Goal: Task Accomplishment & Management: Manage account settings

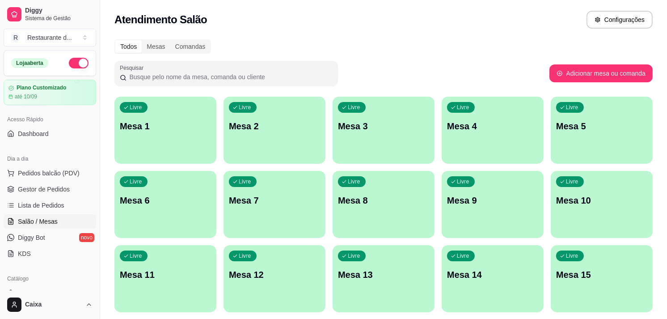
scroll to position [209, 0]
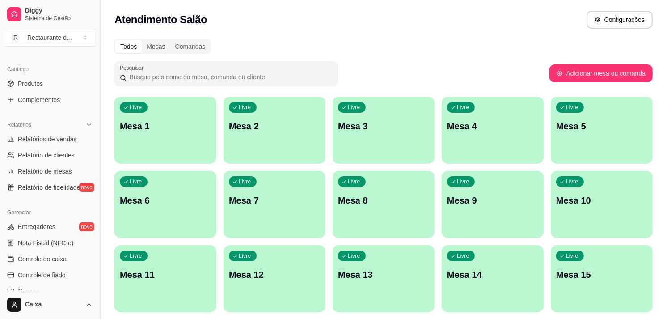
click at [96, 59] on button "Toggle Sidebar" at bounding box center [99, 159] width 7 height 319
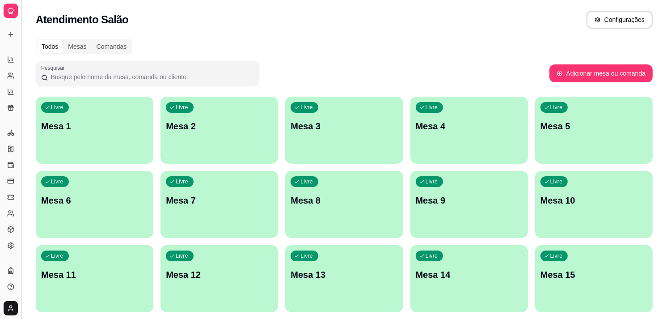
scroll to position [137, 0]
click at [18, 71] on button "Toggle Sidebar" at bounding box center [20, 159] width 7 height 319
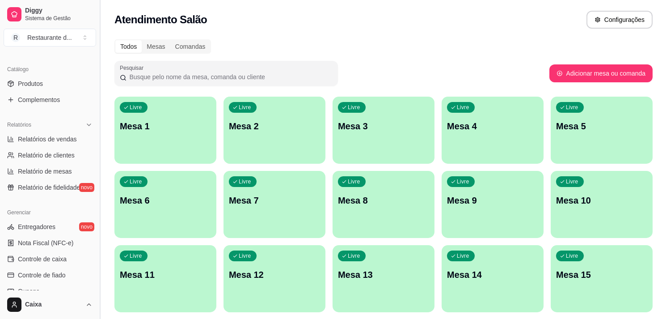
scroll to position [211, 0]
click at [89, 55] on div "Loja aberta Plano Customizado até 10/09 Acesso Rápido Dashboard Dia a dia Pedid…" at bounding box center [50, 170] width 100 height 240
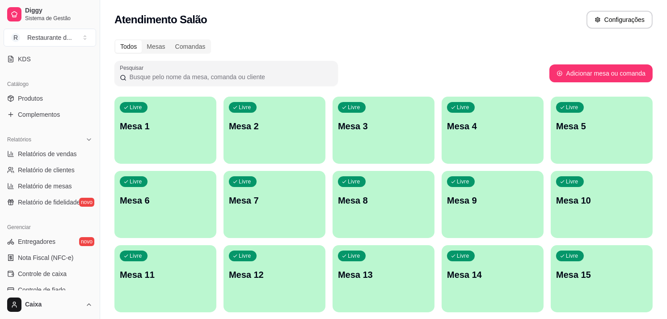
scroll to position [190, 0]
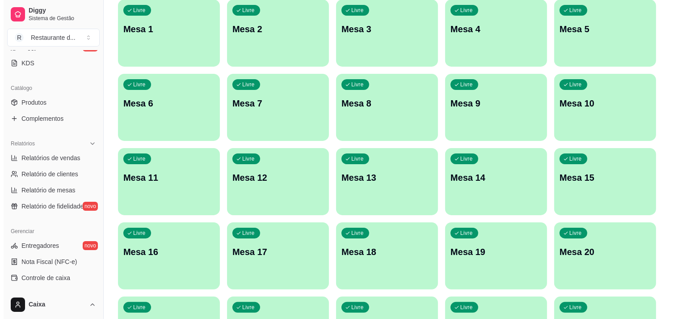
scroll to position [99, 0]
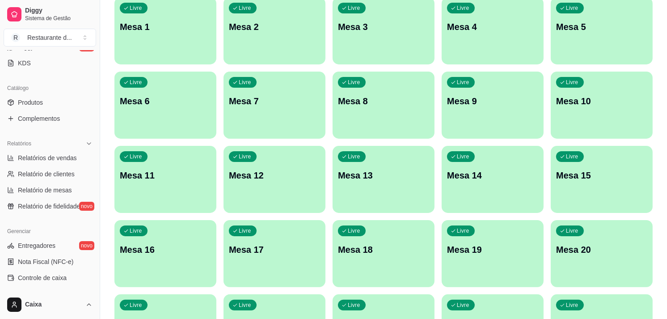
click at [660, 304] on div "Todos Mesas Comandas Pesquisar Adicionar mesa ou comanda Livre Mesa 1 Livre Mes…" at bounding box center [383, 265] width 567 height 660
click at [140, 36] on div "Livre Mesa 1" at bounding box center [165, 25] width 99 height 55
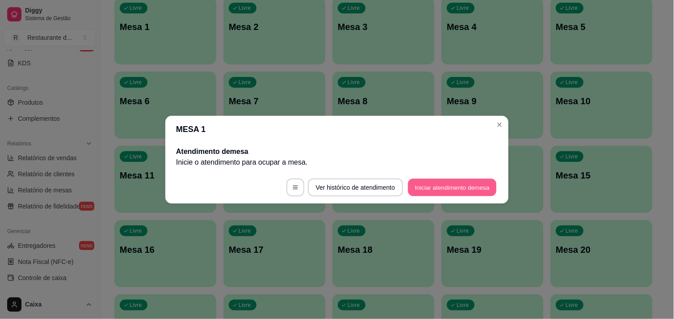
click at [465, 179] on button "Iniciar atendimento de mesa" at bounding box center [452, 186] width 89 height 17
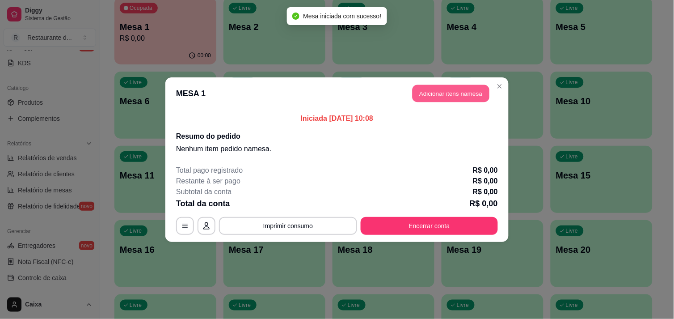
click at [459, 88] on button "Adicionar itens na mesa" at bounding box center [451, 93] width 77 height 17
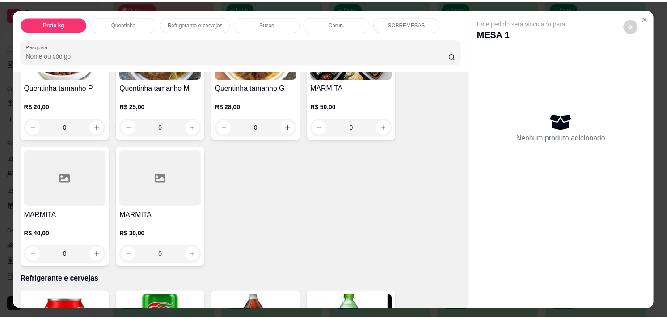
scroll to position [238, 0]
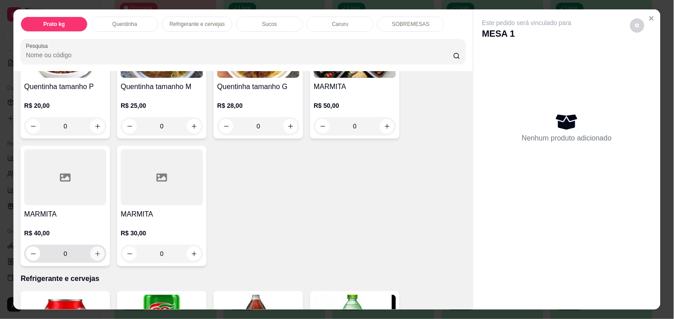
click at [99, 250] on button "increase-product-quantity" at bounding box center [97, 253] width 14 height 14
type input "1"
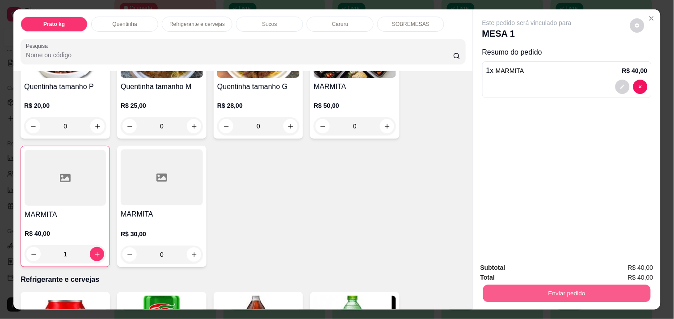
click at [540, 295] on button "Enviar pedido" at bounding box center [567, 292] width 168 height 17
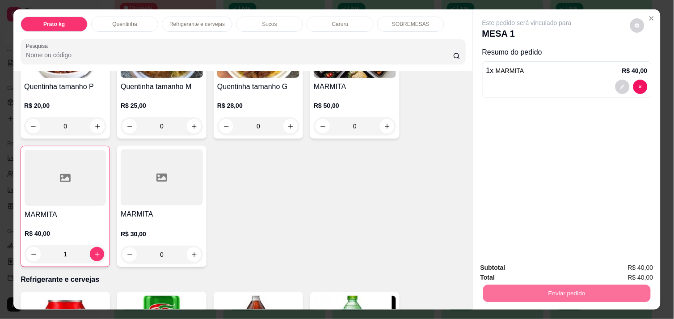
click at [525, 269] on button "Não registrar e enviar pedido" at bounding box center [537, 267] width 90 height 17
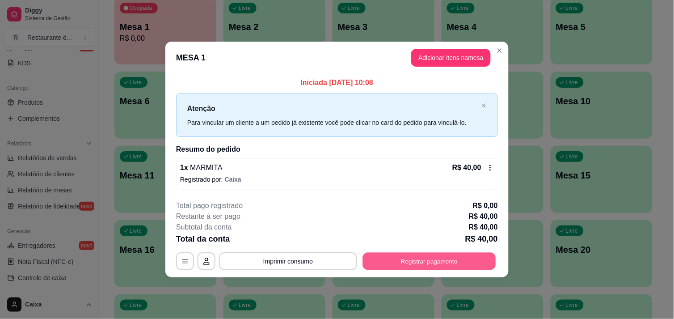
click at [443, 258] on button "Registrar pagamento" at bounding box center [429, 261] width 133 height 17
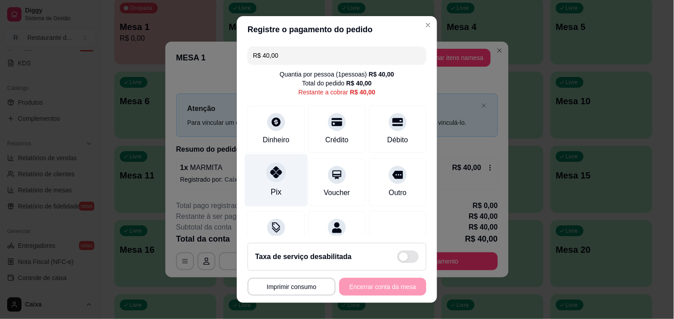
click at [271, 182] on div "Pix" at bounding box center [276, 180] width 63 height 52
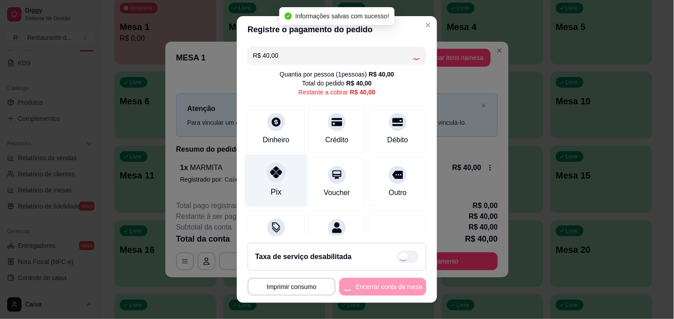
type input "R$ 0,00"
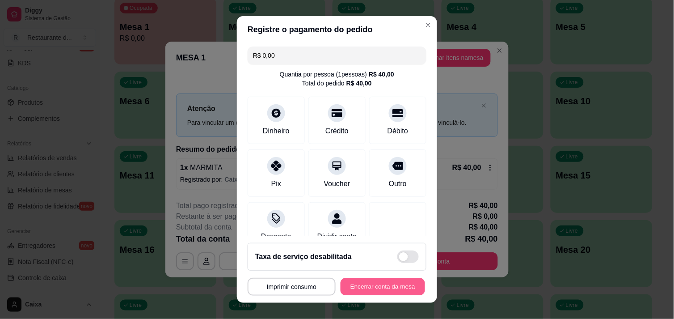
click at [359, 282] on button "Encerrar conta da mesa" at bounding box center [383, 286] width 85 height 17
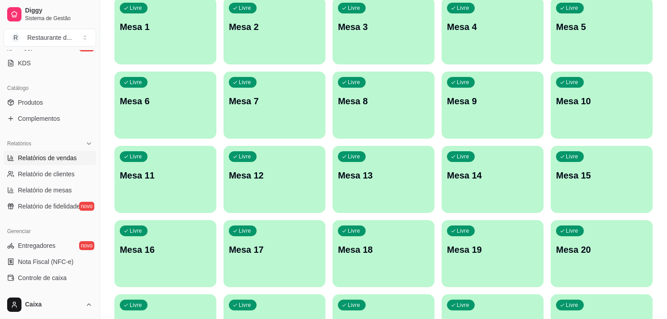
click at [45, 158] on span "Relatórios de vendas" at bounding box center [47, 157] width 59 height 9
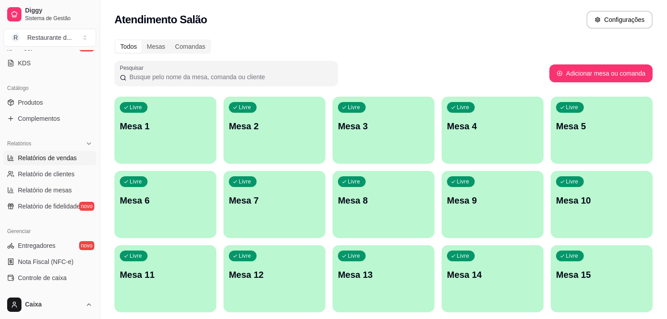
select select "ALL"
select select "0"
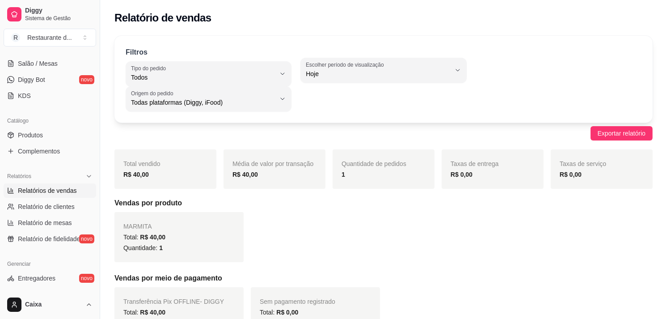
scroll to position [151, 0]
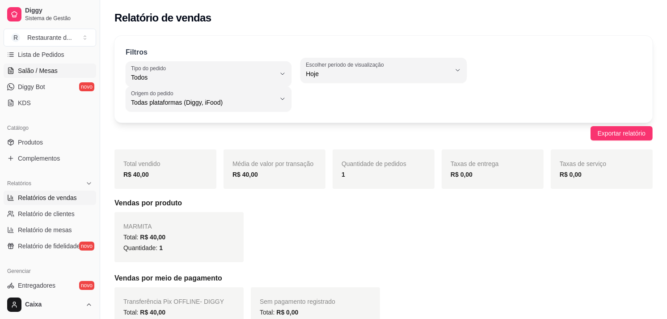
click at [64, 72] on link "Salão / Mesas" at bounding box center [50, 70] width 93 height 14
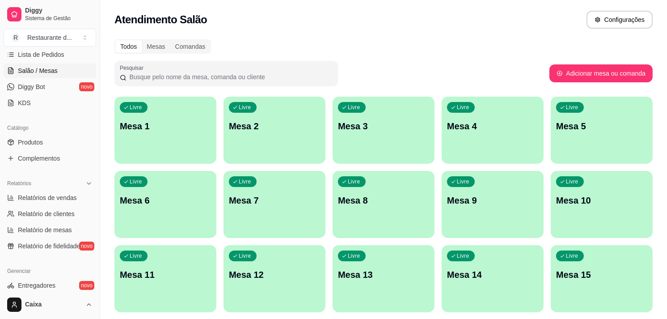
click at [141, 120] on p "Mesa 1" at bounding box center [165, 126] width 89 height 12
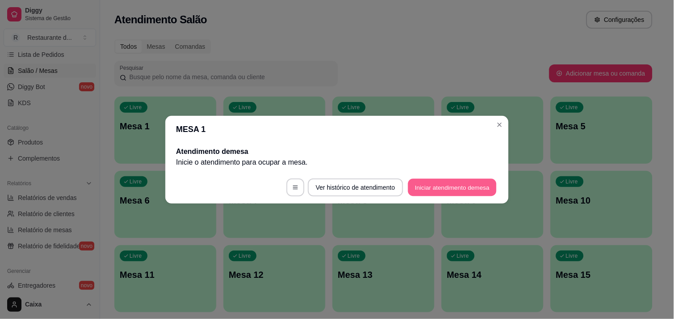
click at [436, 191] on button "Iniciar atendimento de mesa" at bounding box center [452, 186] width 89 height 17
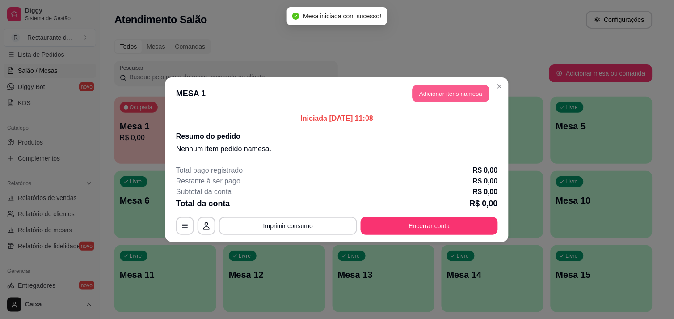
click at [463, 93] on button "Adicionar itens na mesa" at bounding box center [451, 93] width 77 height 17
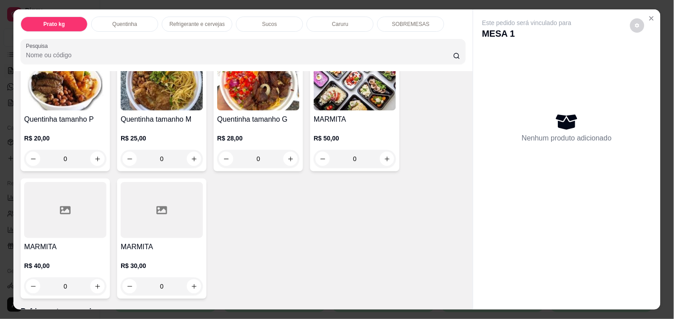
scroll to position [208, 0]
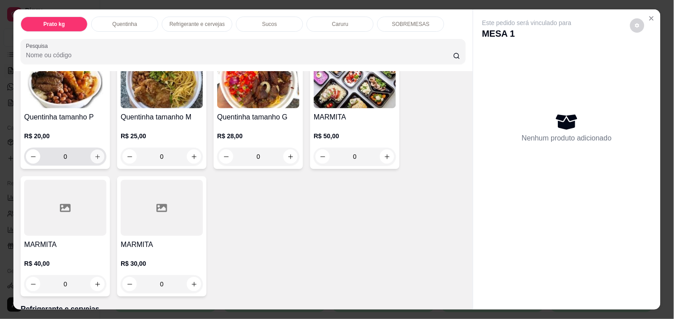
click at [95, 153] on icon "increase-product-quantity" at bounding box center [97, 156] width 7 height 7
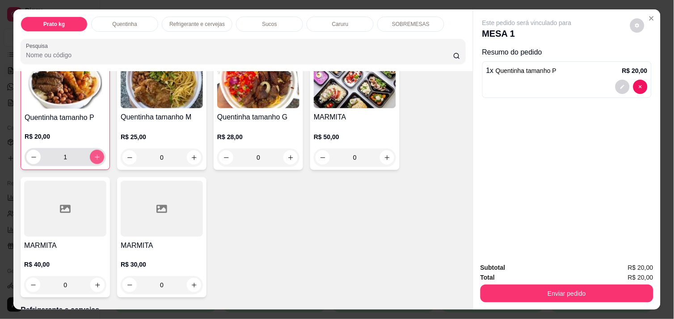
scroll to position [208, 0]
click at [95, 153] on icon "increase-product-quantity" at bounding box center [97, 156] width 7 height 7
type input "2"
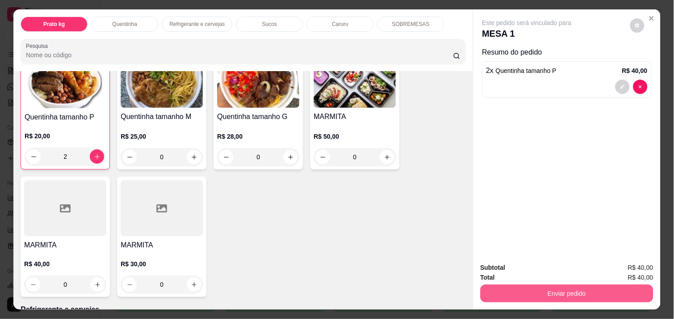
click at [547, 290] on button "Enviar pedido" at bounding box center [567, 293] width 173 height 18
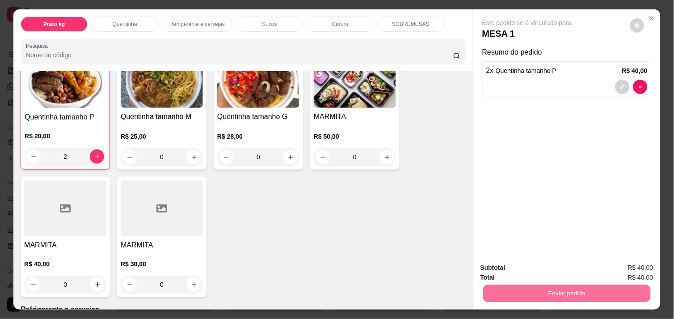
click at [551, 273] on button "Não registrar e enviar pedido" at bounding box center [537, 267] width 90 height 17
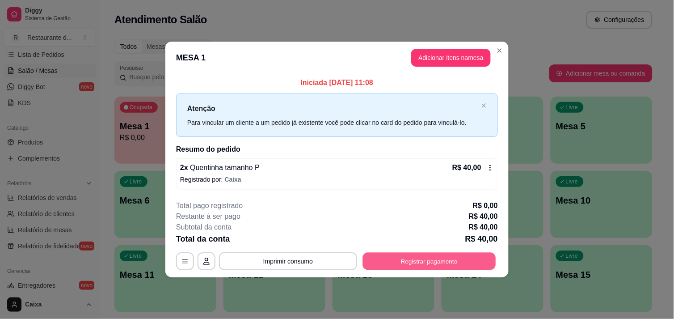
click at [407, 267] on button "Registrar pagamento" at bounding box center [429, 261] width 133 height 17
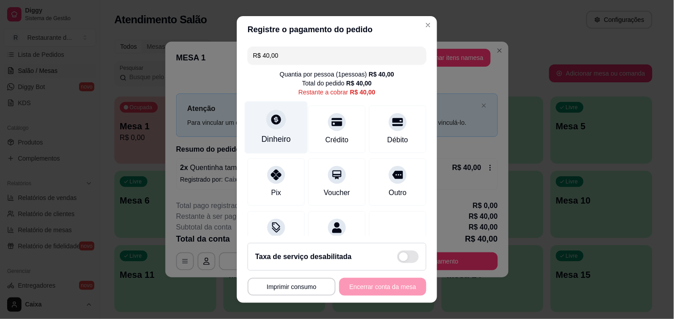
click at [257, 127] on div "Dinheiro" at bounding box center [276, 127] width 63 height 52
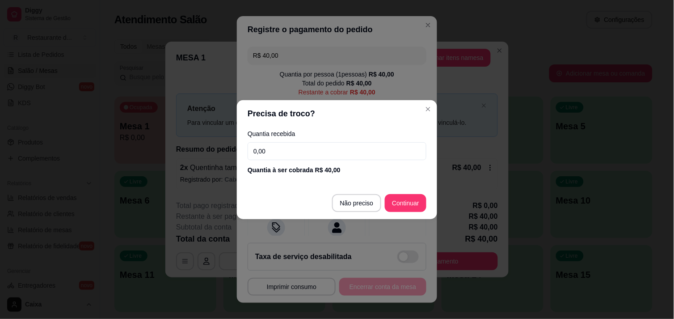
click at [321, 151] on input "0,00" at bounding box center [337, 151] width 179 height 18
type input "40,00"
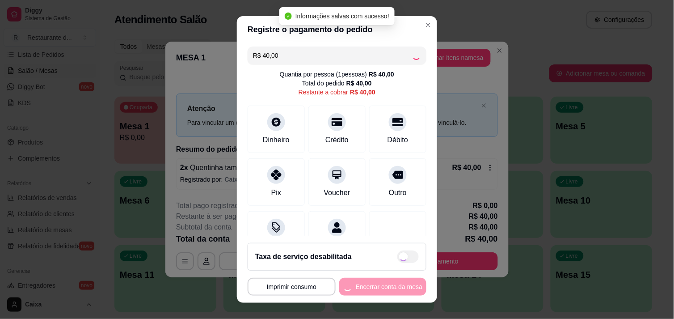
type input "R$ 0,00"
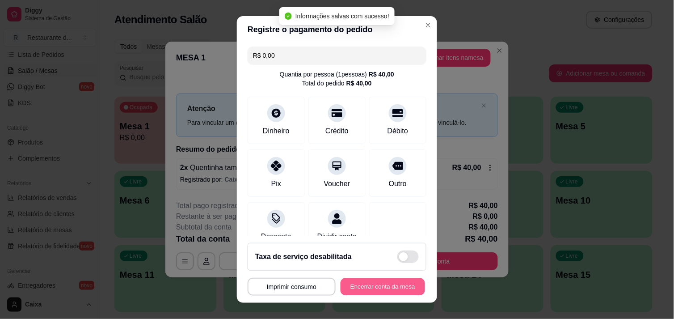
click at [377, 288] on button "Encerrar conta da mesa" at bounding box center [383, 286] width 85 height 17
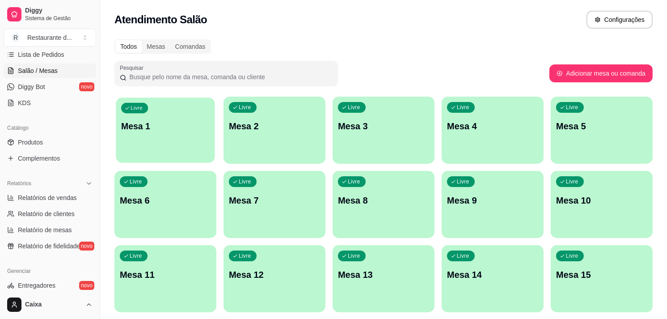
click at [167, 128] on p "Mesa 1" at bounding box center [165, 126] width 89 height 12
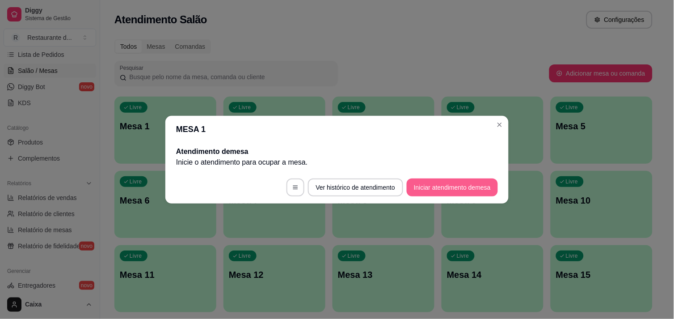
click at [482, 178] on button "Iniciar atendimento de mesa" at bounding box center [452, 187] width 91 height 18
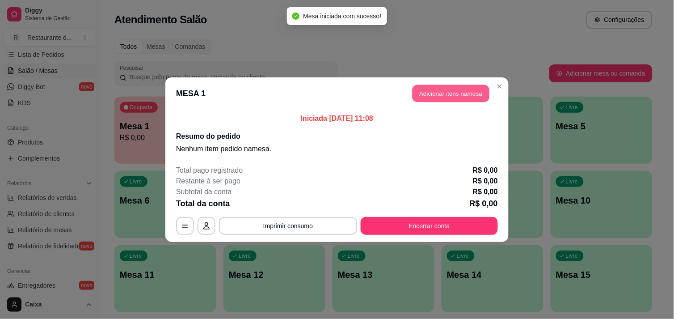
click at [457, 95] on button "Adicionar itens na mesa" at bounding box center [451, 93] width 77 height 17
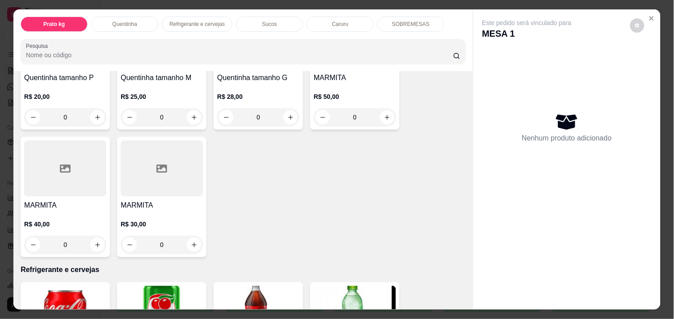
scroll to position [258, 0]
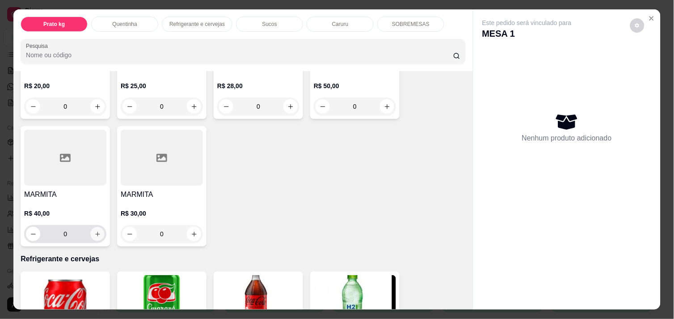
click at [94, 231] on icon "increase-product-quantity" at bounding box center [97, 234] width 7 height 7
type input "1"
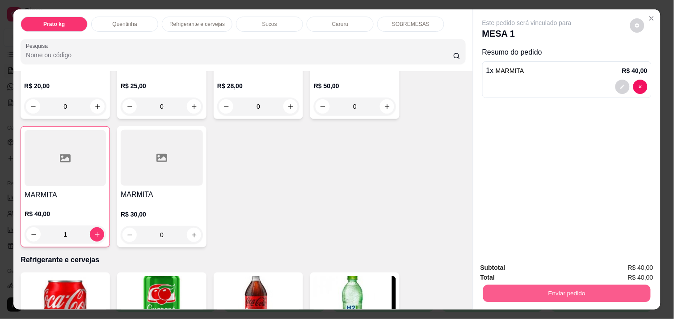
click at [585, 287] on button "Enviar pedido" at bounding box center [567, 292] width 168 height 17
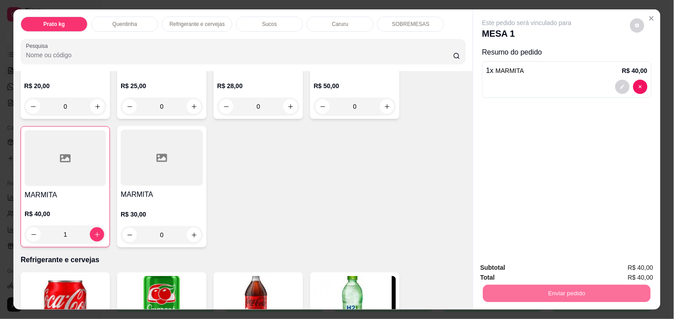
click at [545, 268] on button "Não registrar e enviar pedido" at bounding box center [537, 267] width 90 height 17
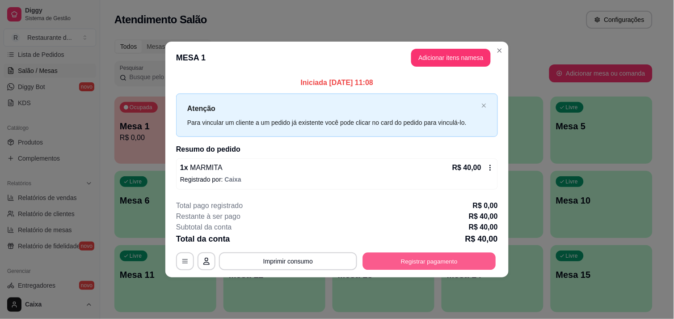
click at [444, 264] on button "Registrar pagamento" at bounding box center [429, 261] width 133 height 17
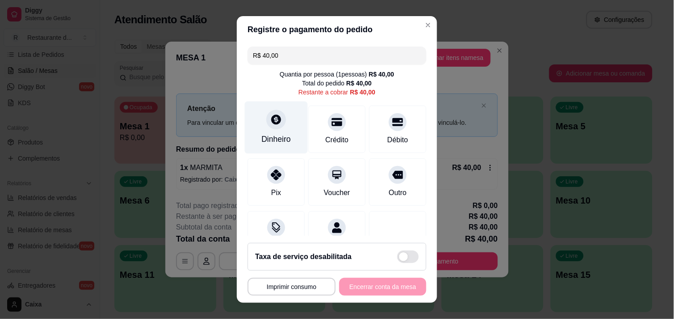
click at [271, 125] on icon at bounding box center [277, 120] width 12 height 12
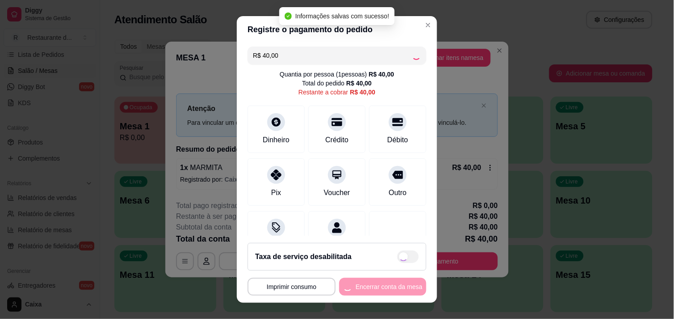
type input "R$ 0,00"
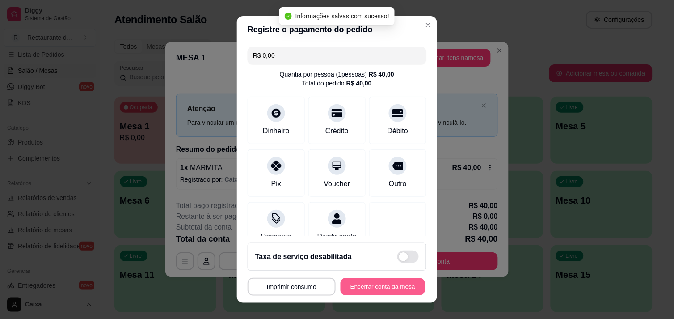
click at [393, 290] on button "Encerrar conta da mesa" at bounding box center [383, 286] width 85 height 17
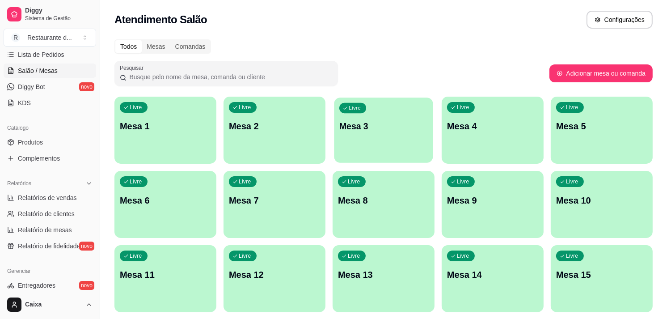
click at [399, 127] on p "Mesa 3" at bounding box center [383, 126] width 89 height 12
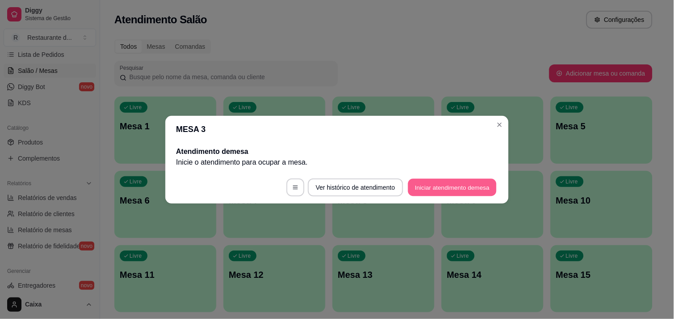
click at [444, 194] on button "Iniciar atendimento de mesa" at bounding box center [452, 186] width 89 height 17
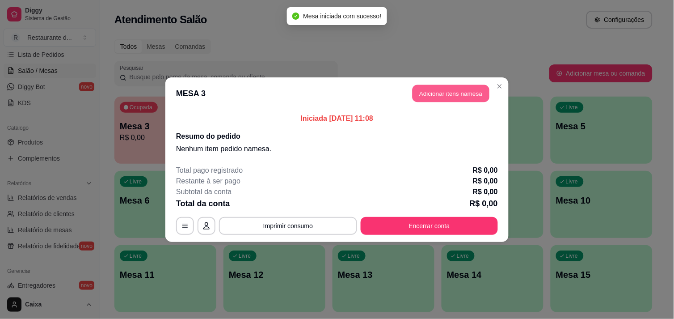
click at [461, 93] on button "Adicionar itens na mesa" at bounding box center [451, 93] width 77 height 17
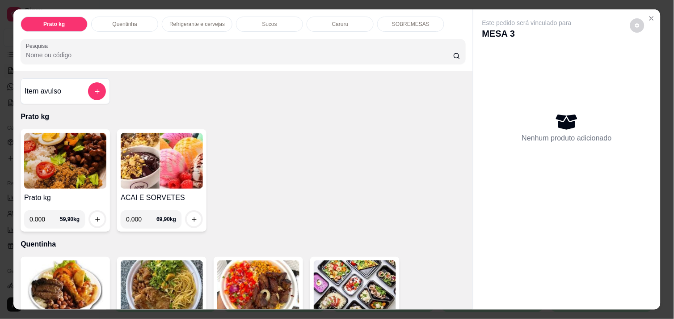
click at [42, 216] on input "0.000" at bounding box center [45, 219] width 30 height 18
type input "0.544"
click at [97, 218] on button "increase-product-quantity" at bounding box center [98, 219] width 14 height 14
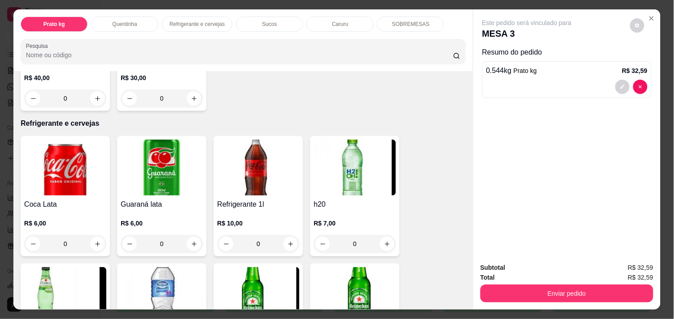
scroll to position [397, 0]
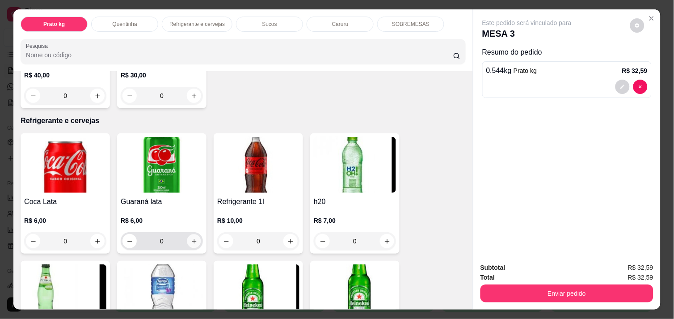
click at [191, 238] on icon "increase-product-quantity" at bounding box center [194, 241] width 7 height 7
type input "1"
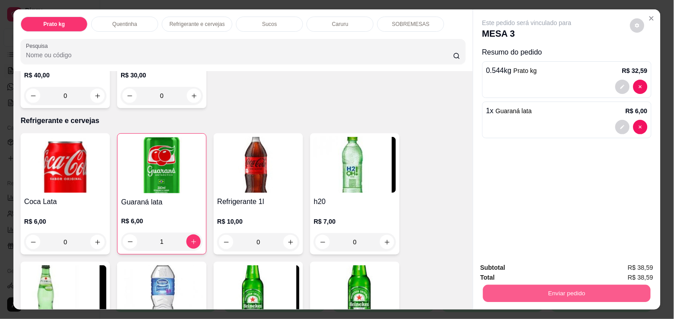
click at [541, 284] on button "Enviar pedido" at bounding box center [567, 292] width 168 height 17
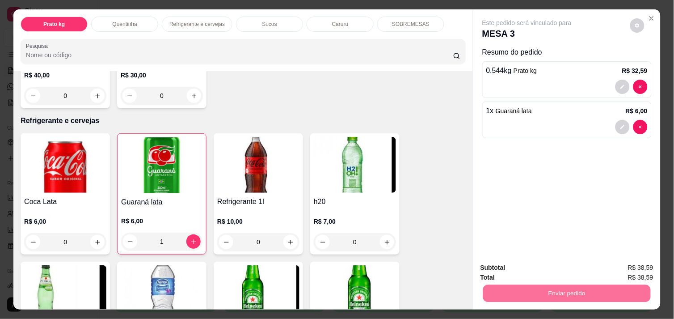
click at [497, 261] on button "Não registrar e enviar pedido" at bounding box center [537, 267] width 90 height 17
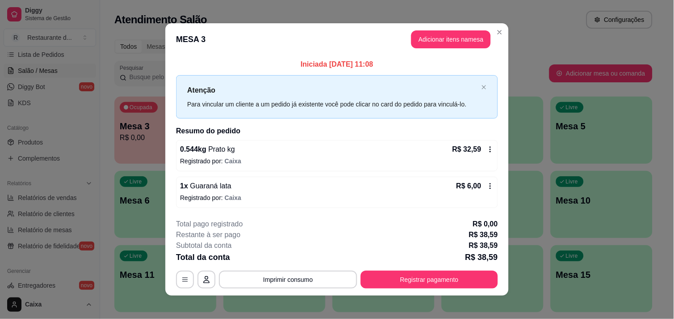
click at [500, 285] on footer "**********" at bounding box center [336, 253] width 343 height 84
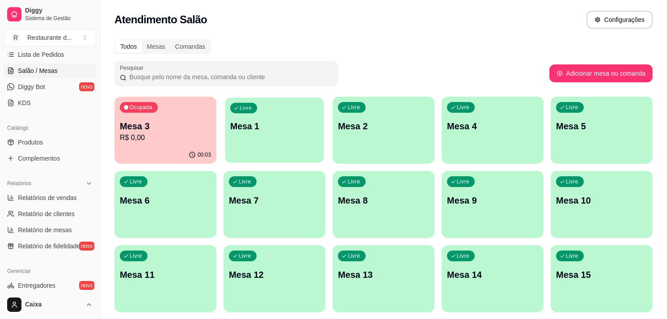
click at [285, 112] on div "Livre Mesa 1" at bounding box center [274, 124] width 99 height 55
click at [256, 119] on div "Livre Mesa 1" at bounding box center [274, 124] width 99 height 55
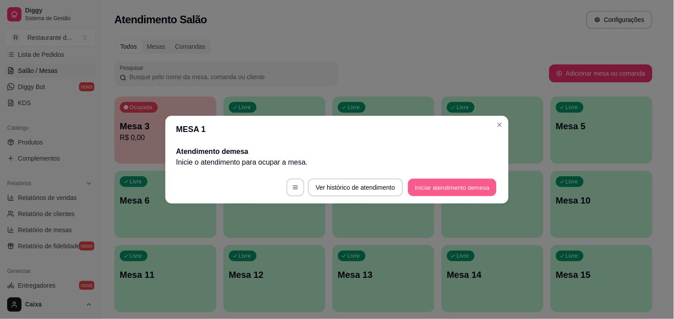
click at [438, 182] on button "Iniciar atendimento de mesa" at bounding box center [452, 186] width 89 height 17
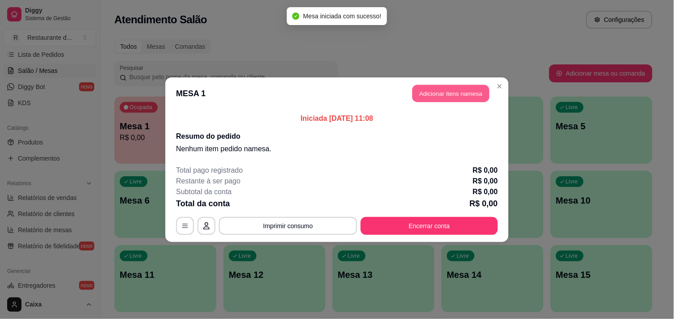
click at [441, 95] on button "Adicionar itens na mesa" at bounding box center [451, 93] width 77 height 17
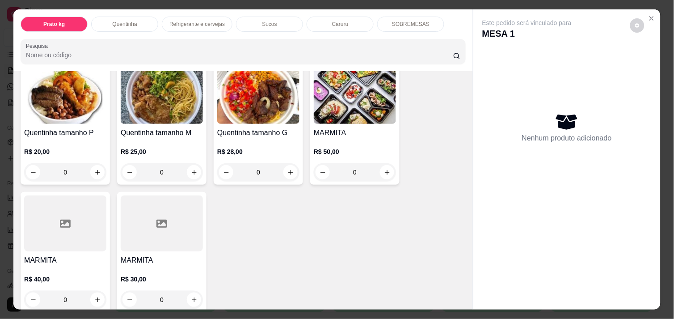
scroll to position [199, 0]
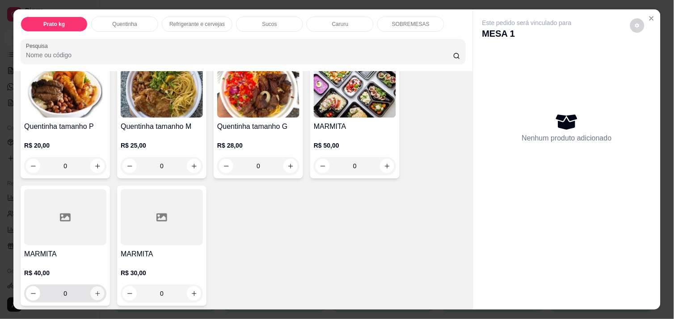
click at [94, 290] on icon "increase-product-quantity" at bounding box center [97, 293] width 7 height 7
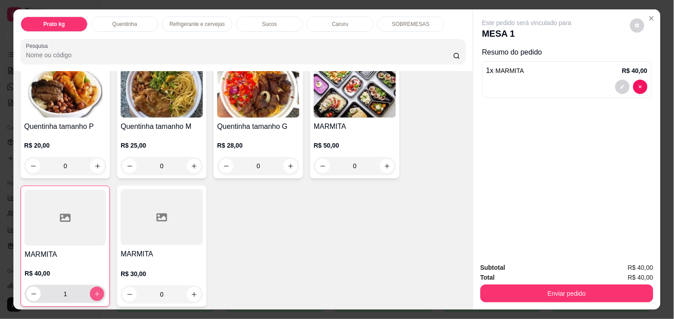
click at [94, 291] on icon "increase-product-quantity" at bounding box center [97, 294] width 7 height 7
type input "2"
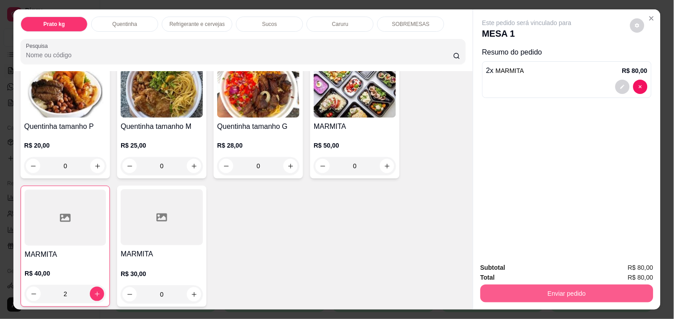
click at [491, 287] on button "Enviar pedido" at bounding box center [567, 293] width 173 height 18
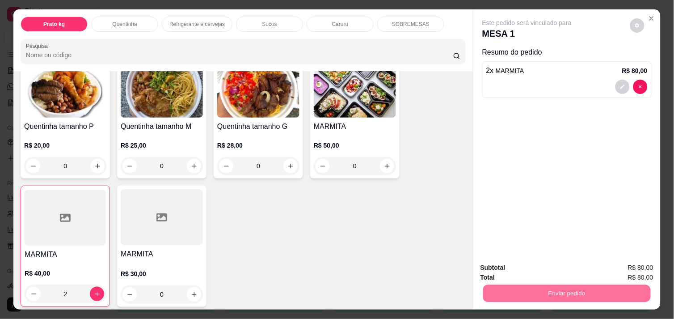
click at [516, 263] on button "Não registrar e enviar pedido" at bounding box center [537, 267] width 90 height 17
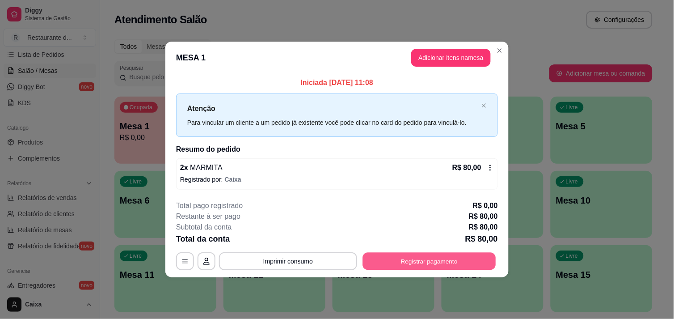
click at [471, 266] on button "Registrar pagamento" at bounding box center [429, 261] width 133 height 17
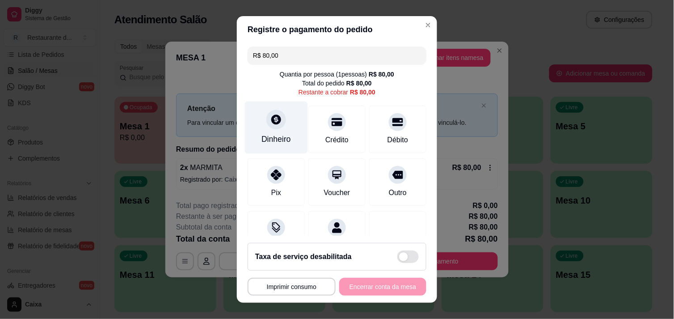
click at [273, 147] on div "Dinheiro" at bounding box center [276, 127] width 63 height 52
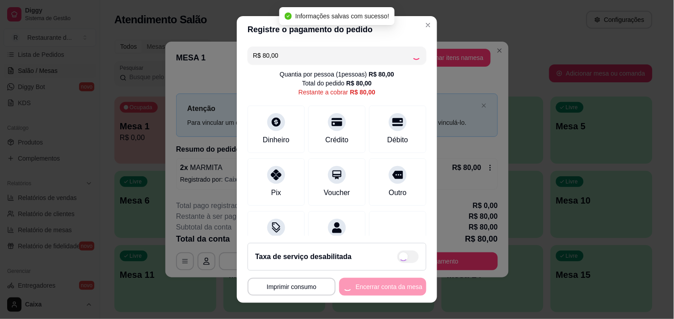
type input "R$ 0,00"
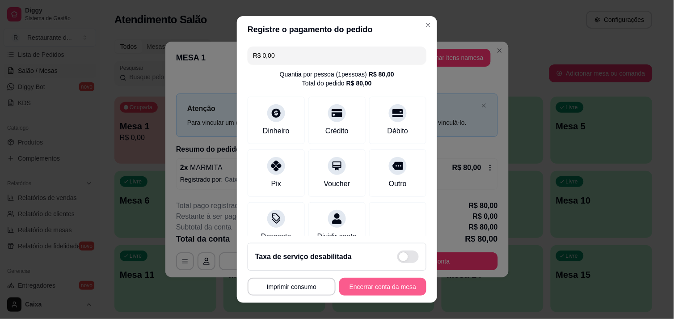
click at [357, 282] on button "Encerrar conta da mesa" at bounding box center [382, 287] width 87 height 18
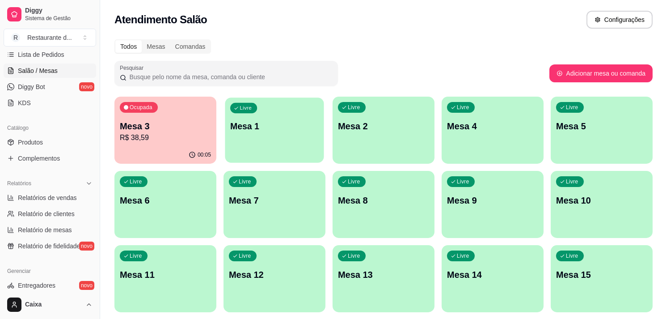
click at [293, 157] on div "button" at bounding box center [274, 157] width 99 height 10
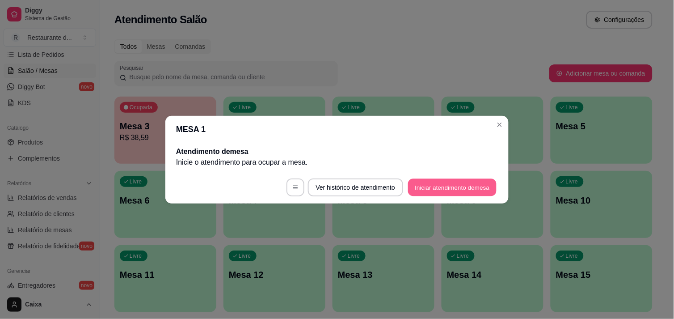
click at [423, 181] on button "Iniciar atendimento de mesa" at bounding box center [452, 186] width 89 height 17
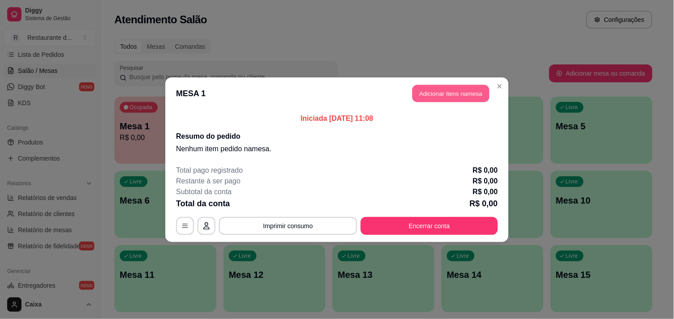
click at [450, 94] on button "Adicionar itens na mesa" at bounding box center [451, 93] width 77 height 17
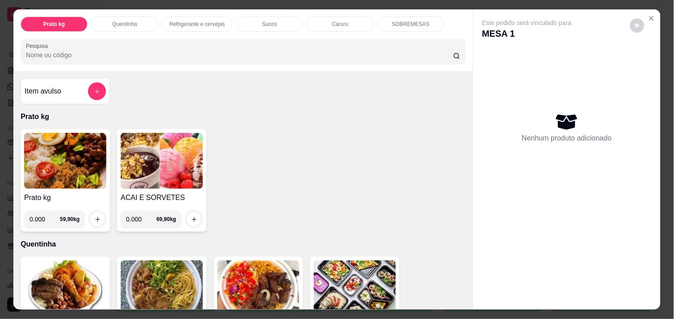
click at [45, 216] on input "0.000" at bounding box center [45, 219] width 30 height 18
type input "0.496"
click at [91, 216] on button "increase-product-quantity" at bounding box center [98, 219] width 14 height 14
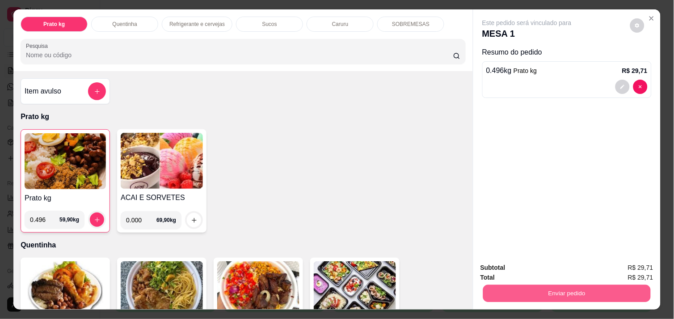
click at [511, 292] on button "Enviar pedido" at bounding box center [567, 292] width 168 height 17
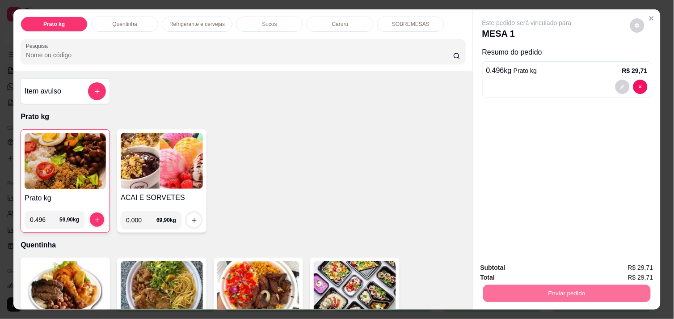
click at [526, 267] on button "Não registrar e enviar pedido" at bounding box center [537, 267] width 90 height 17
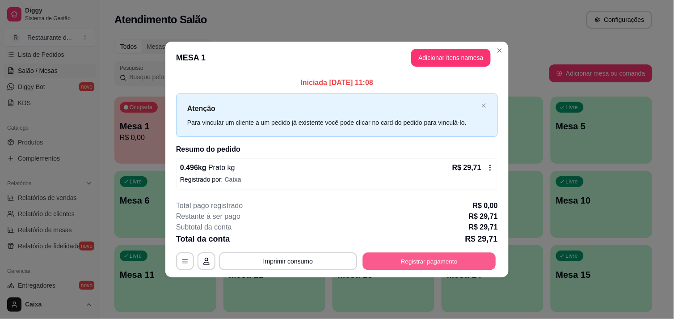
click at [405, 266] on button "Registrar pagamento" at bounding box center [429, 261] width 133 height 17
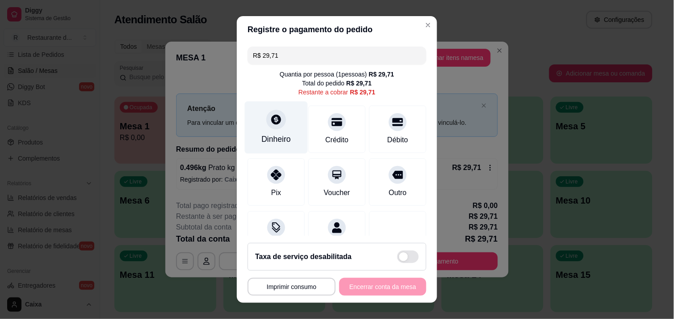
click at [274, 130] on div "Dinheiro" at bounding box center [276, 127] width 63 height 52
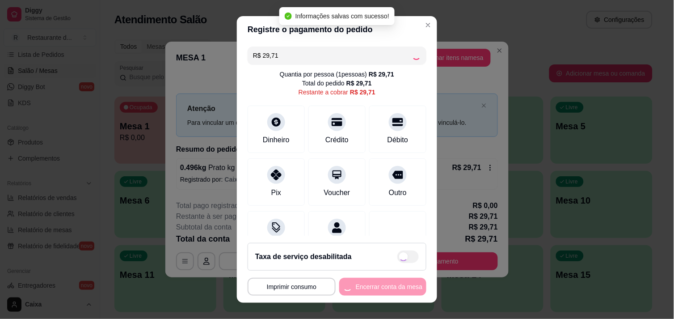
type input "R$ 0,00"
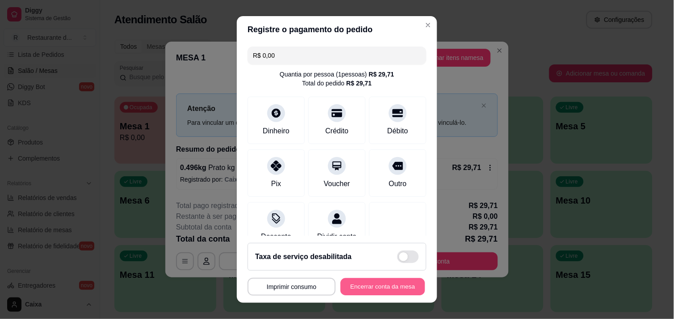
click at [363, 291] on button "Encerrar conta da mesa" at bounding box center [383, 286] width 85 height 17
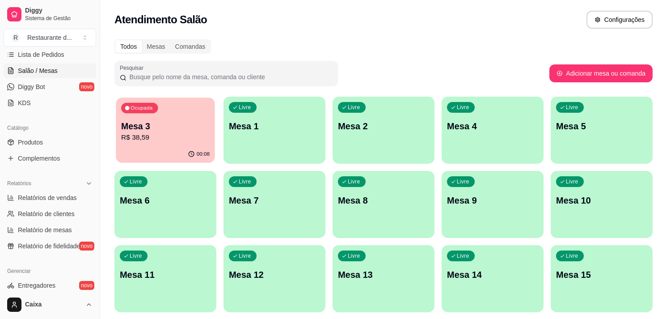
click at [157, 118] on div "Ocupada Mesa 3 R$ 38,59" at bounding box center [165, 121] width 99 height 48
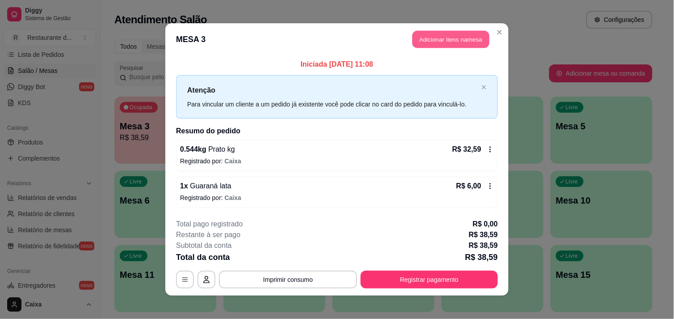
click at [449, 39] on button "Adicionar itens na mesa" at bounding box center [451, 39] width 77 height 17
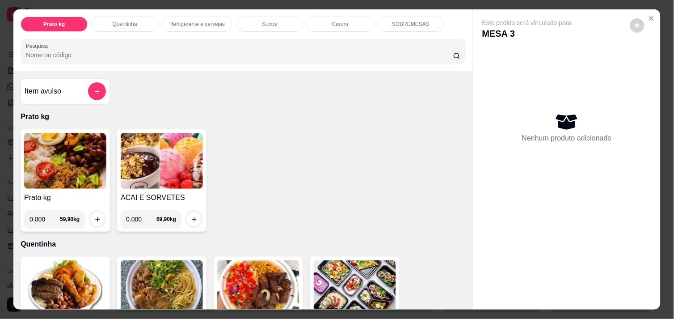
click at [137, 217] on input "0.000" at bounding box center [141, 219] width 30 height 18
type input "0.116"
click at [192, 217] on icon "increase-product-quantity" at bounding box center [194, 219] width 4 height 4
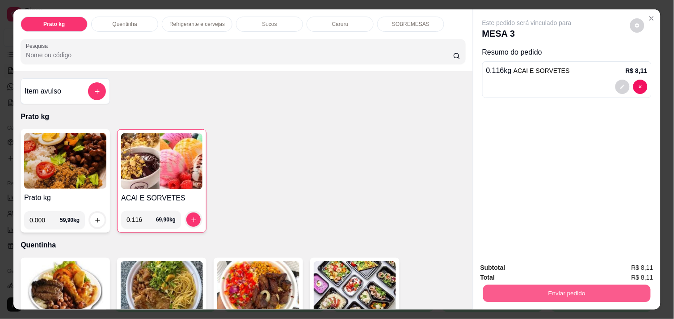
click at [512, 284] on button "Enviar pedido" at bounding box center [567, 292] width 168 height 17
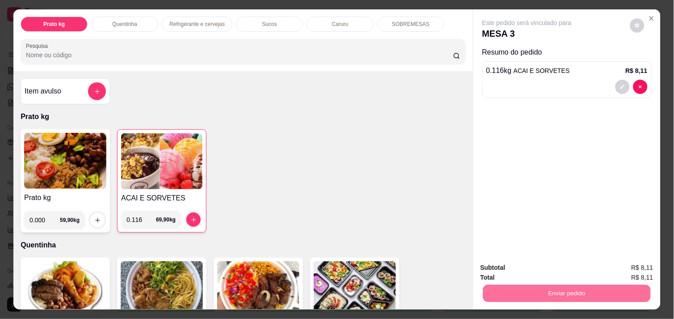
click at [517, 264] on button "Não registrar e enviar pedido" at bounding box center [537, 267] width 90 height 17
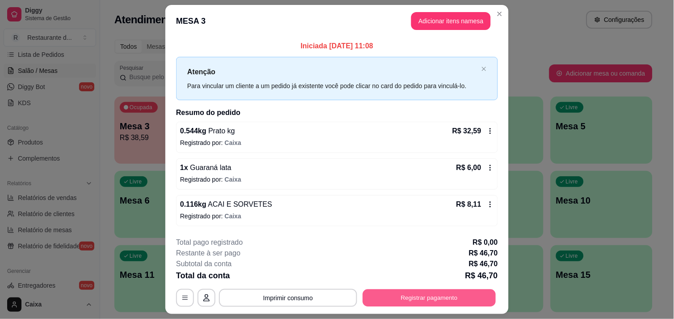
click at [393, 296] on button "Registrar pagamento" at bounding box center [429, 297] width 133 height 17
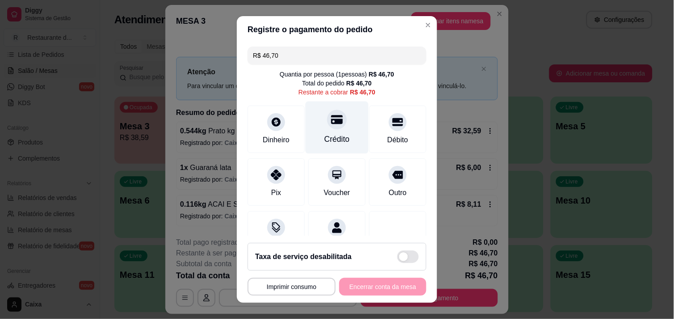
click at [331, 123] on icon at bounding box center [337, 119] width 12 height 9
type input "R$ 0,00"
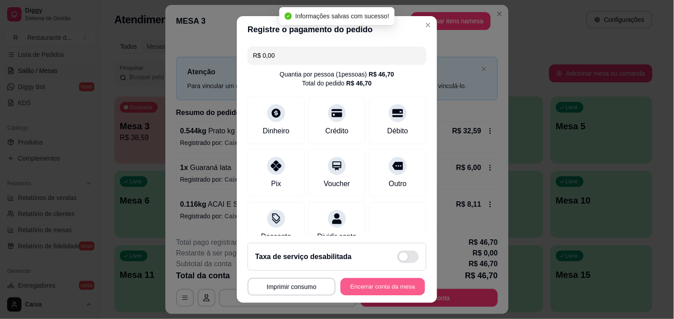
click at [372, 278] on button "Encerrar conta da mesa" at bounding box center [383, 286] width 85 height 17
click at [372, 278] on div "**********" at bounding box center [337, 287] width 179 height 18
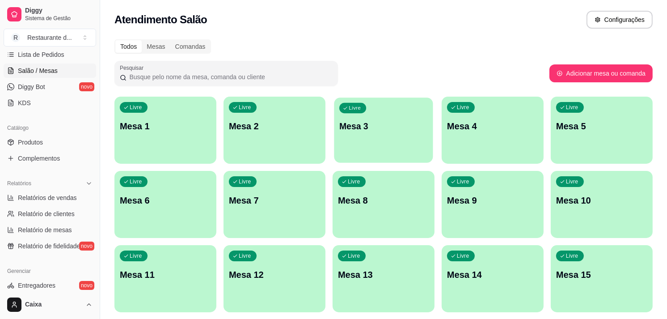
click at [391, 123] on p "Mesa 3" at bounding box center [383, 126] width 89 height 12
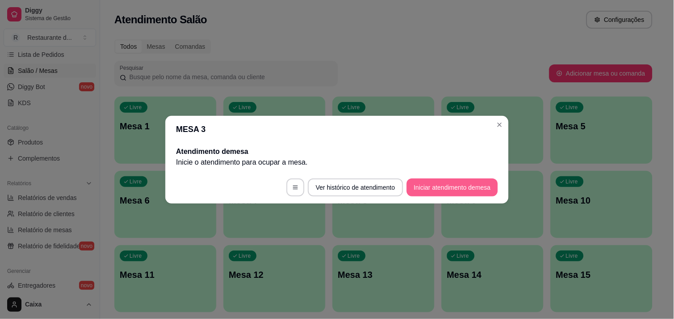
click at [425, 189] on button "Iniciar atendimento de mesa" at bounding box center [452, 187] width 91 height 18
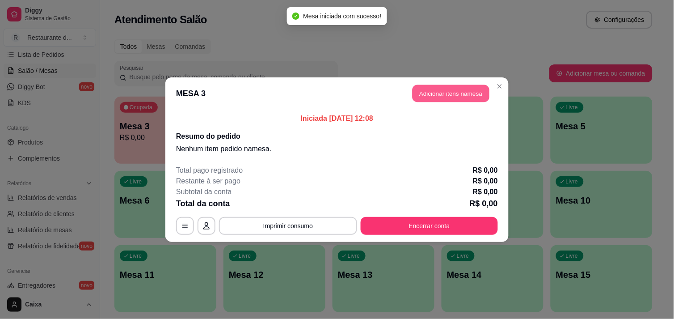
click at [461, 88] on button "Adicionar itens na mesa" at bounding box center [451, 93] width 77 height 17
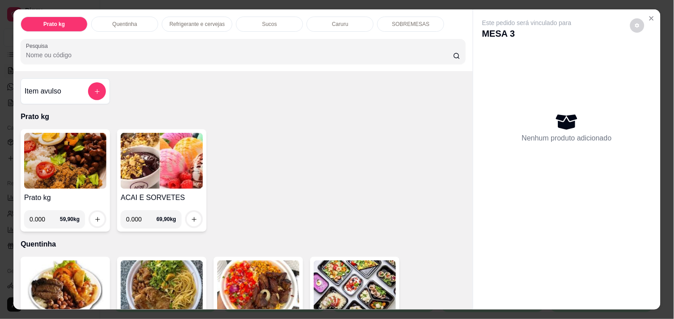
click at [42, 214] on input "0.000" at bounding box center [45, 219] width 30 height 18
type input "0.314"
click at [94, 216] on icon "increase-product-quantity" at bounding box center [97, 219] width 7 height 7
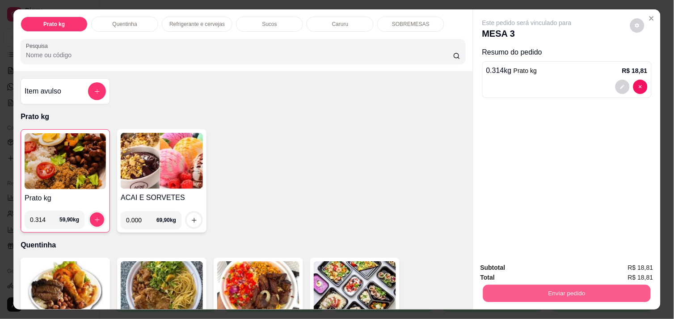
click at [537, 285] on button "Enviar pedido" at bounding box center [567, 292] width 168 height 17
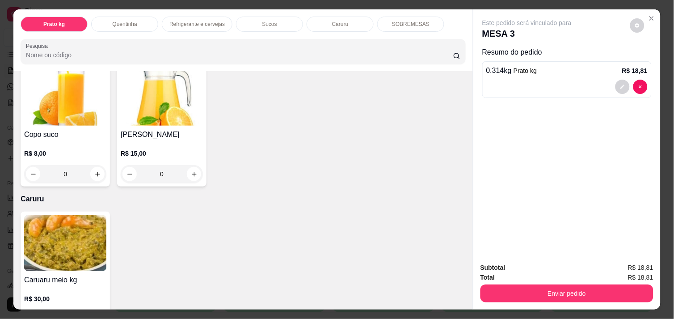
scroll to position [874, 0]
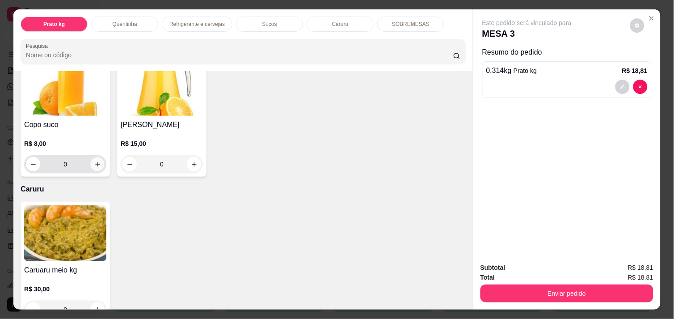
click at [92, 157] on button "increase-product-quantity" at bounding box center [98, 164] width 14 height 14
type input "1"
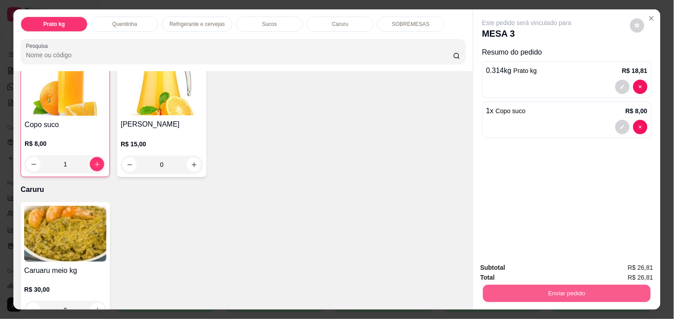
click at [512, 284] on button "Enviar pedido" at bounding box center [567, 292] width 168 height 17
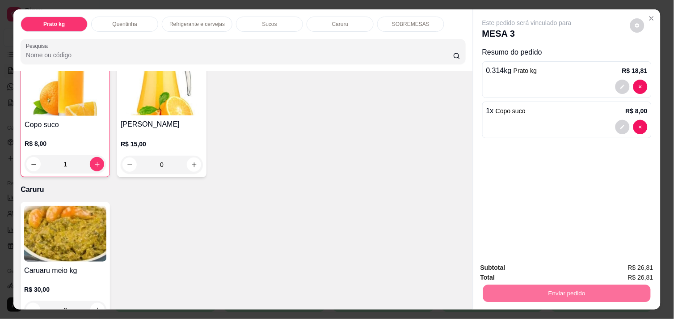
click at [522, 265] on button "Não registrar e enviar pedido" at bounding box center [537, 267] width 90 height 17
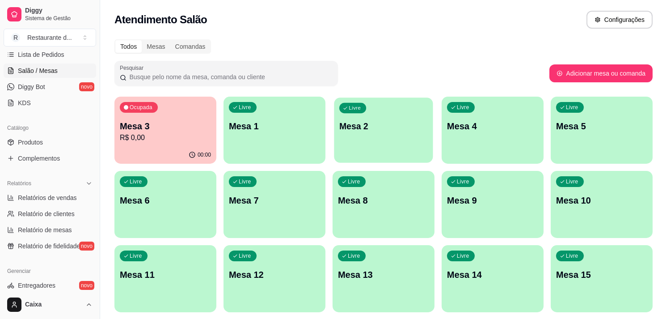
click at [409, 149] on div "Livre Mesa 2" at bounding box center [383, 124] width 99 height 55
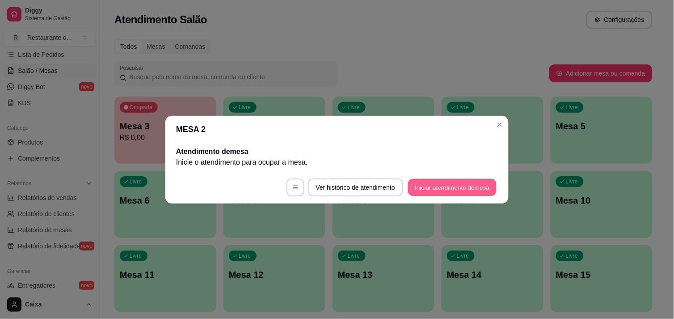
click at [444, 185] on button "Iniciar atendimento de mesa" at bounding box center [452, 186] width 89 height 17
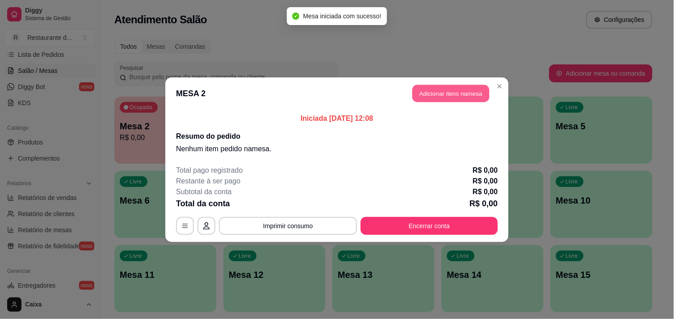
click at [452, 91] on button "Adicionar itens na mesa" at bounding box center [451, 93] width 77 height 17
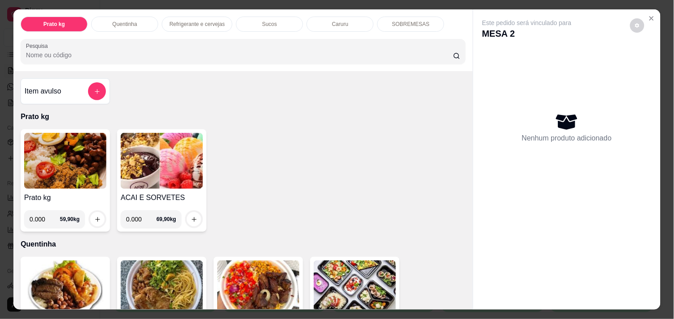
click at [38, 218] on input "0.000" at bounding box center [45, 219] width 30 height 18
type input "0.512"
click at [94, 217] on icon "increase-product-quantity" at bounding box center [97, 219] width 7 height 7
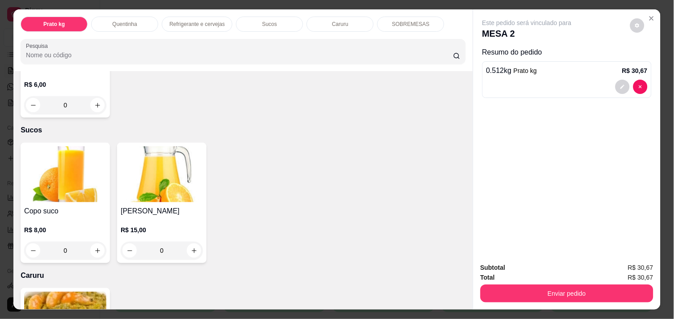
scroll to position [815, 0]
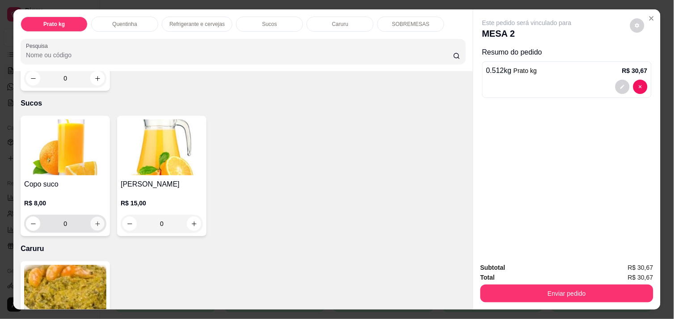
click at [94, 220] on icon "increase-product-quantity" at bounding box center [97, 223] width 7 height 7
type input "1"
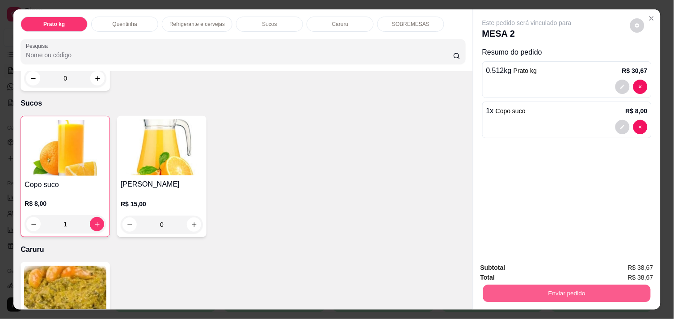
click at [515, 285] on button "Enviar pedido" at bounding box center [567, 292] width 168 height 17
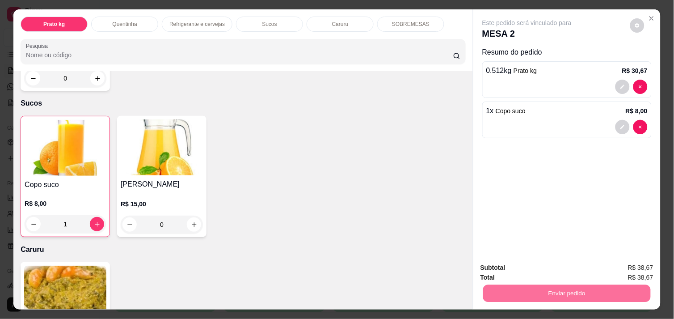
click at [521, 269] on button "Não registrar e enviar pedido" at bounding box center [537, 267] width 90 height 17
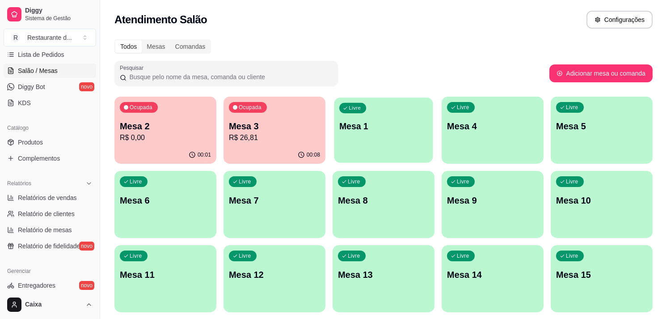
click at [397, 108] on div "Livre Mesa 1" at bounding box center [383, 124] width 99 height 55
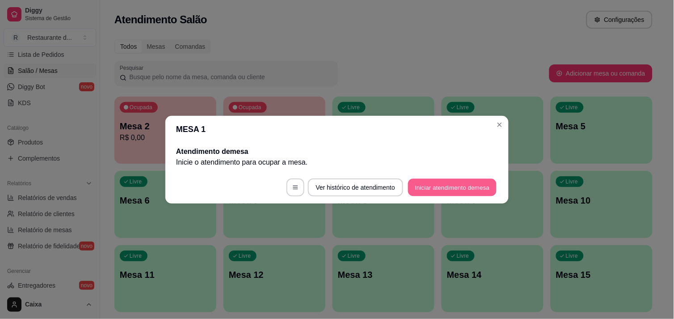
click at [427, 184] on button "Iniciar atendimento de mesa" at bounding box center [452, 186] width 89 height 17
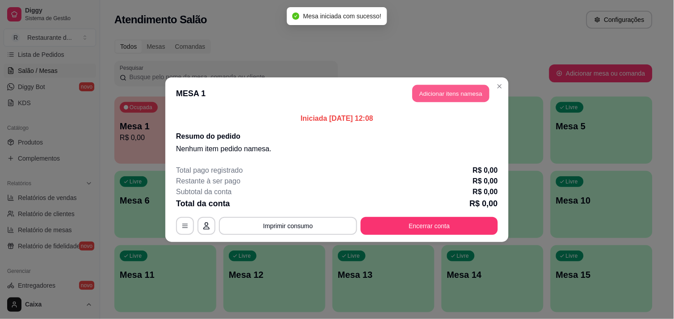
click at [455, 86] on button "Adicionar itens na mesa" at bounding box center [451, 93] width 77 height 17
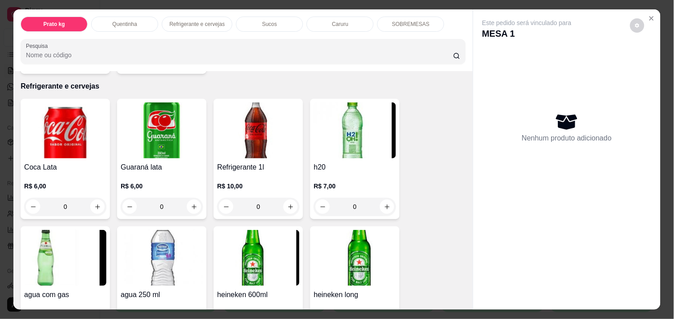
scroll to position [477, 0]
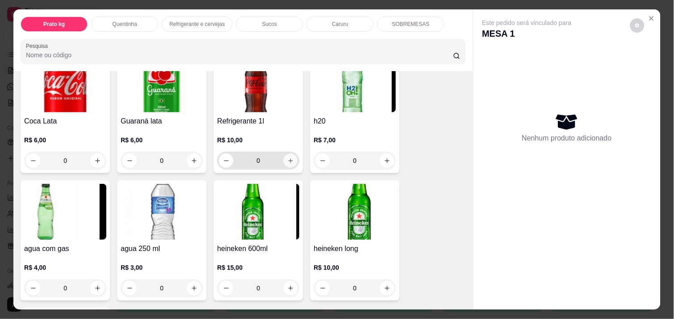
click at [288, 157] on icon "increase-product-quantity" at bounding box center [291, 160] width 7 height 7
type input "1"
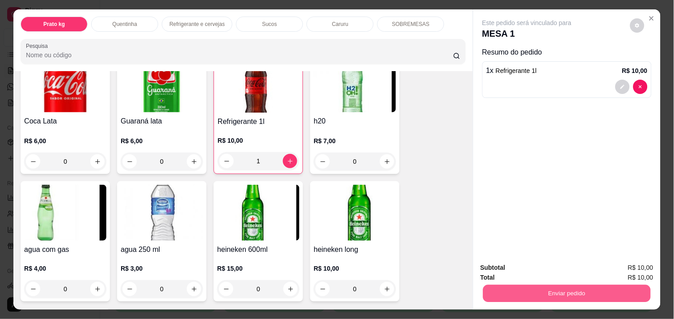
click at [519, 285] on button "Enviar pedido" at bounding box center [567, 292] width 168 height 17
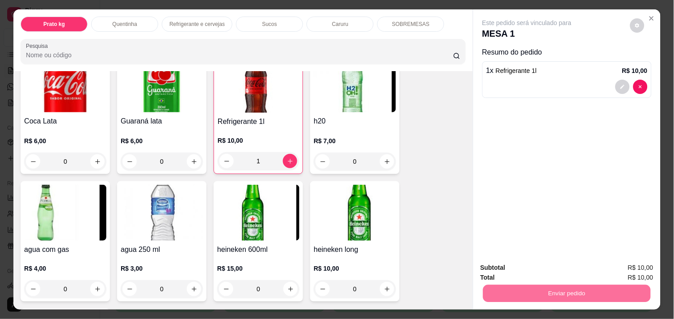
click at [519, 269] on button "Não registrar e enviar pedido" at bounding box center [537, 267] width 90 height 17
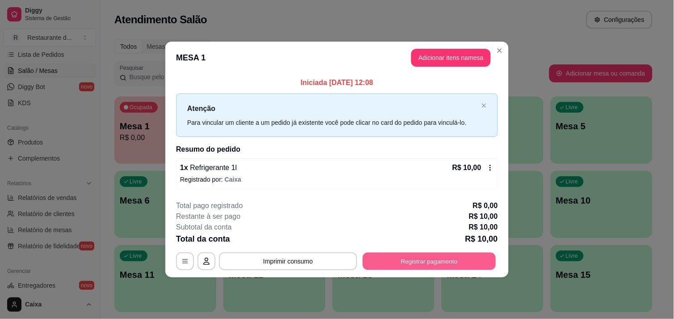
click at [480, 265] on button "Registrar pagamento" at bounding box center [429, 261] width 133 height 17
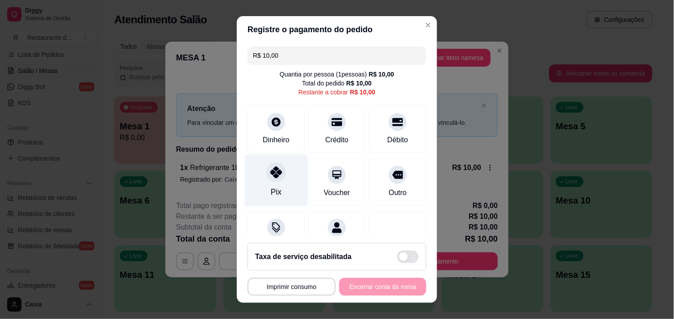
click at [269, 178] on div at bounding box center [276, 172] width 20 height 20
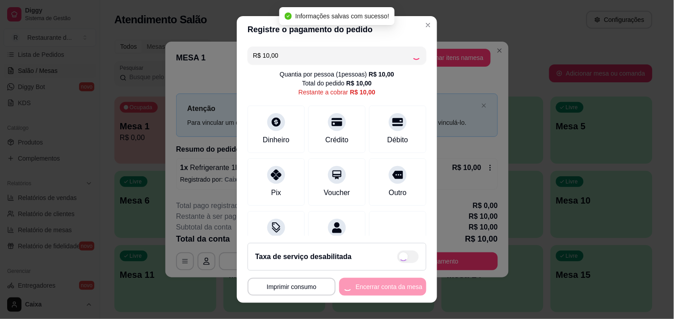
type input "R$ 0,00"
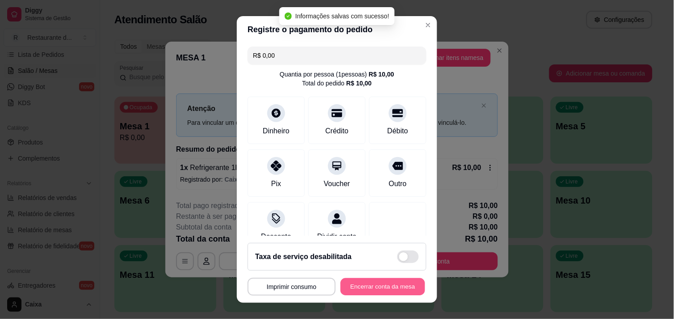
click at [355, 279] on button "Encerrar conta da mesa" at bounding box center [383, 286] width 85 height 17
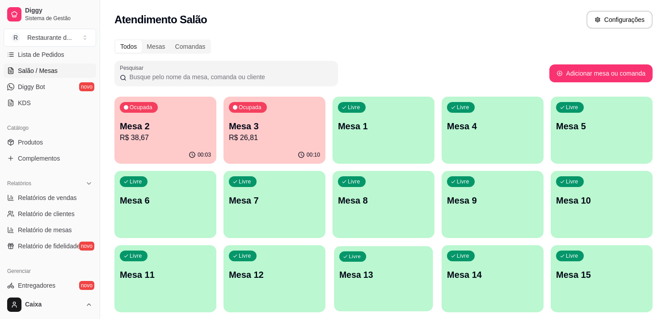
click at [355, 279] on p "Mesa 13" at bounding box center [383, 275] width 89 height 12
click at [254, 135] on p "R$ 26,81" at bounding box center [274, 137] width 89 height 10
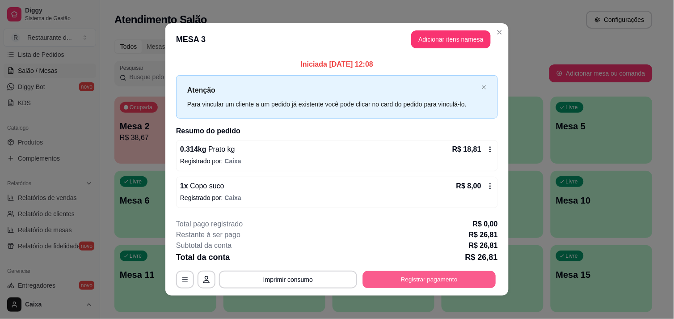
click at [447, 274] on button "Registrar pagamento" at bounding box center [429, 279] width 133 height 17
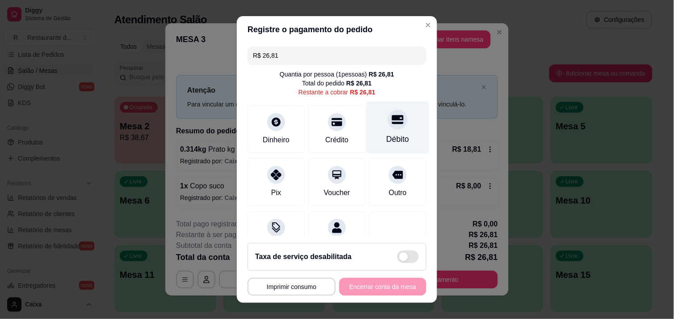
click at [387, 135] on div "Débito" at bounding box center [398, 139] width 23 height 12
type input "R$ 0,00"
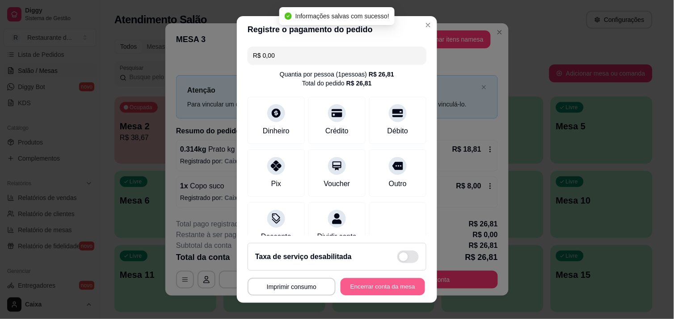
click at [347, 289] on button "Encerrar conta da mesa" at bounding box center [383, 286] width 85 height 17
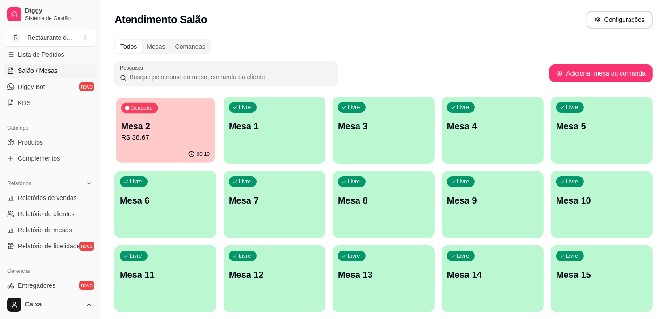
click at [172, 128] on p "Mesa 2" at bounding box center [165, 126] width 89 height 12
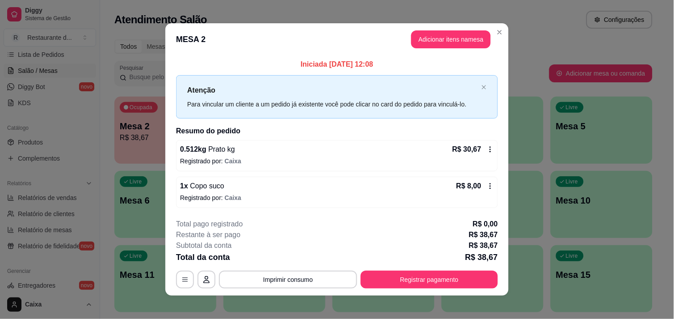
click at [453, 264] on div "**********" at bounding box center [337, 254] width 322 height 70
click at [461, 274] on button "Registrar pagamento" at bounding box center [429, 279] width 133 height 17
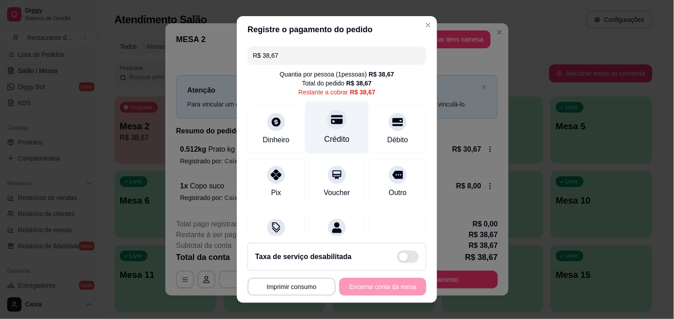
click at [326, 136] on div "Crédito" at bounding box center [337, 139] width 25 height 12
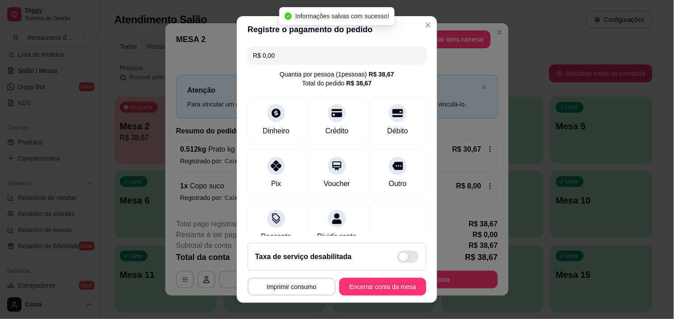
type input "R$ 0,00"
click at [372, 283] on button "Encerrar conta da mesa" at bounding box center [383, 286] width 85 height 17
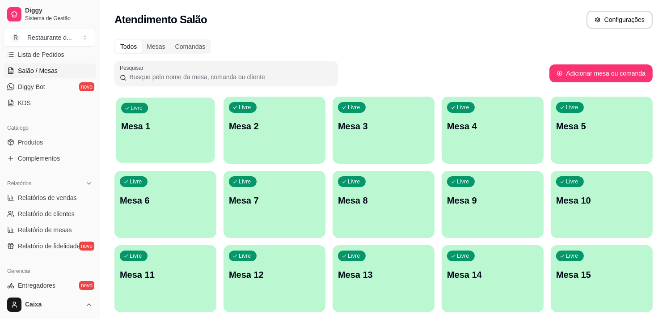
click at [180, 137] on div "Livre Mesa 1" at bounding box center [165, 124] width 99 height 55
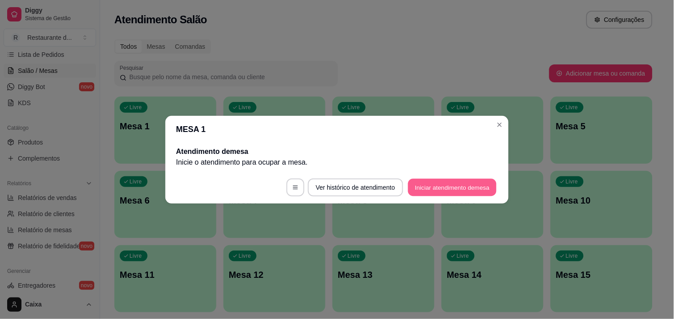
click at [473, 186] on button "Iniciar atendimento de mesa" at bounding box center [452, 186] width 89 height 17
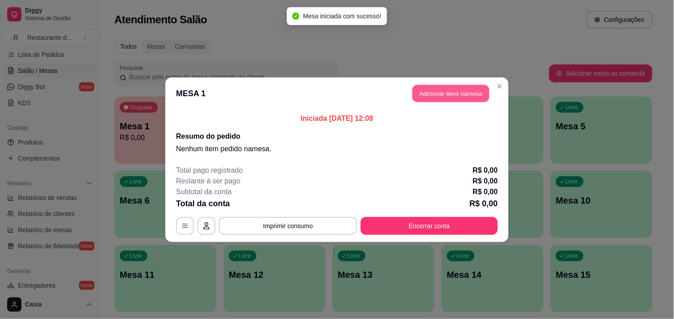
click at [441, 99] on button "Adicionar itens na mesa" at bounding box center [451, 93] width 77 height 17
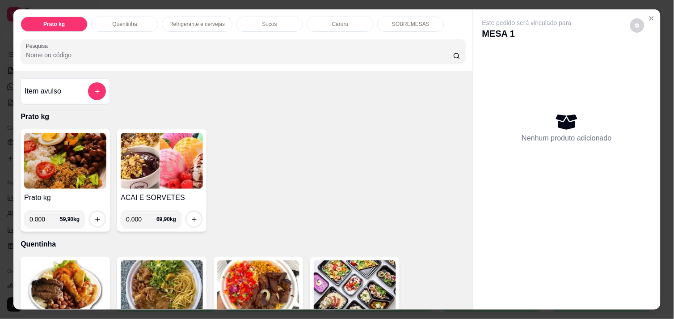
click at [45, 218] on input "0.000" at bounding box center [45, 219] width 30 height 18
click at [460, 303] on div "Item avulso Prato kg Prato kg 0.000 59,90 kg ACAI E SORVETES 0.000 69,90 kg Que…" at bounding box center [243, 190] width 460 height 238
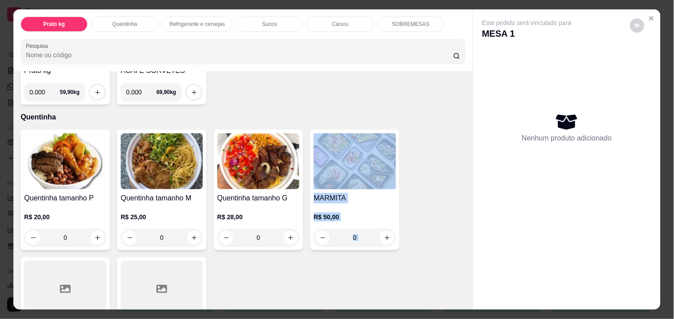
drag, startPoint x: 460, startPoint y: 303, endPoint x: 465, endPoint y: 298, distance: 7.3
click at [465, 298] on div "Item avulso Prato kg Prato kg 0.000 59,90 kg ACAI E SORVETES 0.000 69,90 kg Que…" at bounding box center [243, 190] width 460 height 238
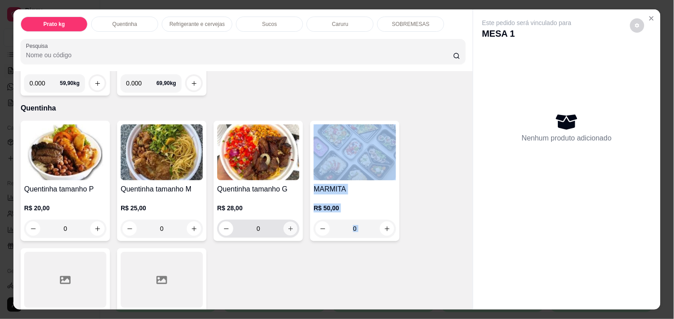
click at [292, 226] on button "increase-product-quantity" at bounding box center [291, 229] width 14 height 14
type input "1"
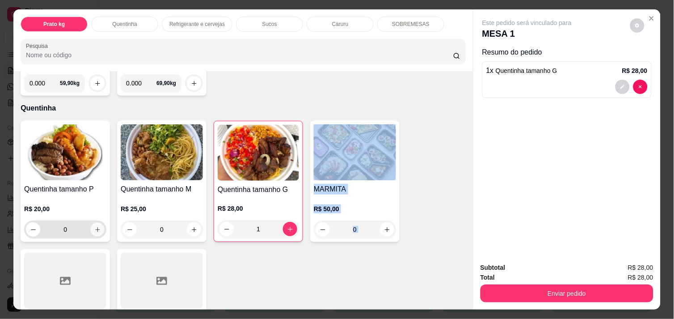
click at [94, 227] on icon "increase-product-quantity" at bounding box center [97, 229] width 7 height 7
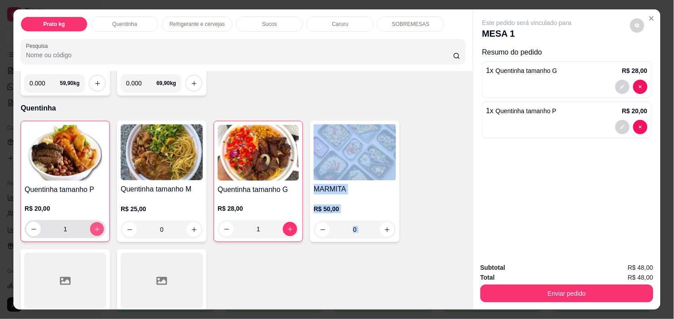
click at [94, 227] on icon "increase-product-quantity" at bounding box center [97, 229] width 7 height 7
type input "2"
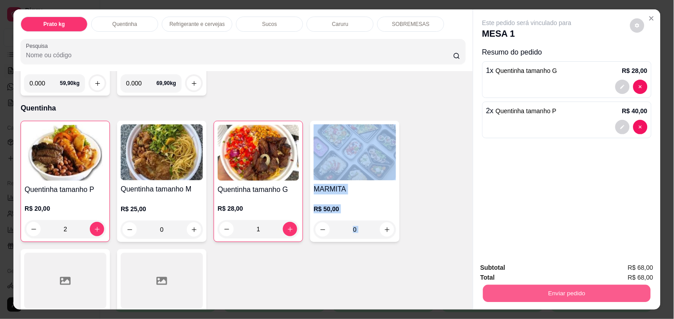
click at [541, 289] on button "Enviar pedido" at bounding box center [567, 292] width 168 height 17
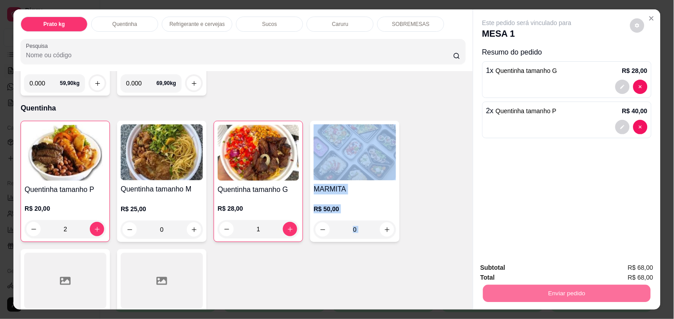
click at [546, 263] on button "Não registrar e enviar pedido" at bounding box center [537, 267] width 90 height 17
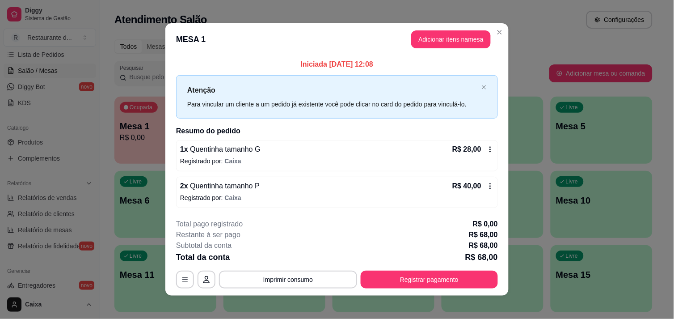
click at [485, 182] on div "R$ 40,00" at bounding box center [474, 186] width 42 height 11
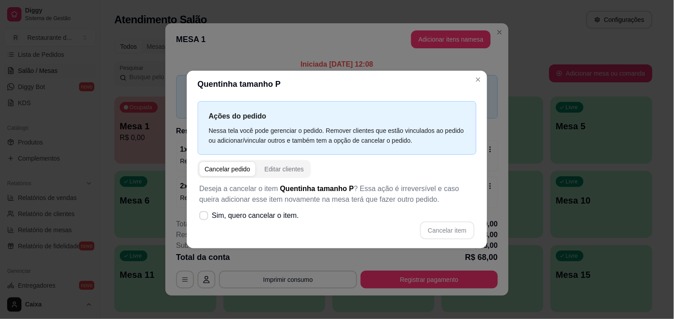
click at [231, 166] on div "Cancelar pedido" at bounding box center [228, 169] width 46 height 9
click at [202, 215] on icon at bounding box center [203, 215] width 7 height 5
click at [202, 217] on input "Sim, quero cancelar o item." at bounding box center [202, 220] width 6 height 6
checkbox input "true"
click at [463, 217] on div "Deseja a cancelar o item Quentinha tamanho P ? Essa ação é irreversível e caso …" at bounding box center [337, 211] width 279 height 67
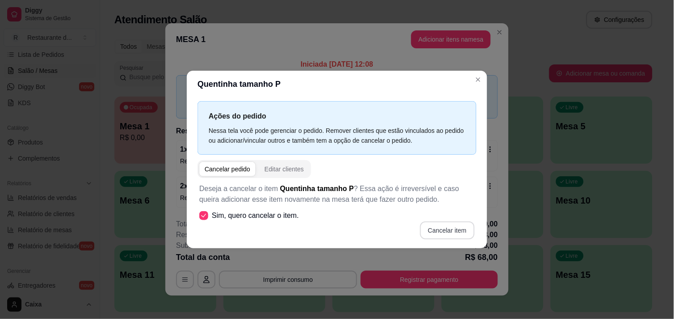
click at [441, 237] on button "Cancelar item" at bounding box center [447, 230] width 55 height 18
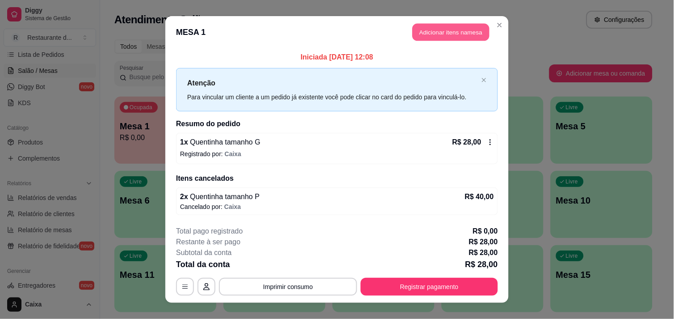
click at [446, 31] on button "Adicionar itens na mesa" at bounding box center [451, 32] width 77 height 17
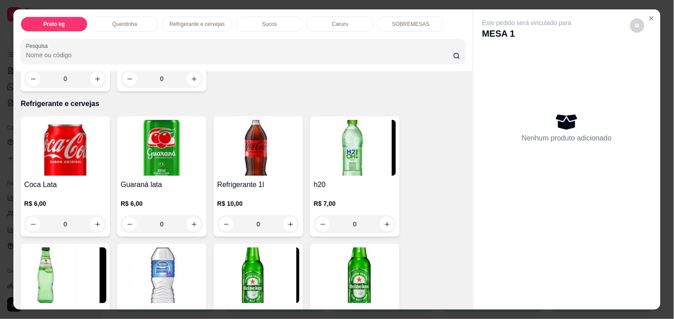
scroll to position [416, 0]
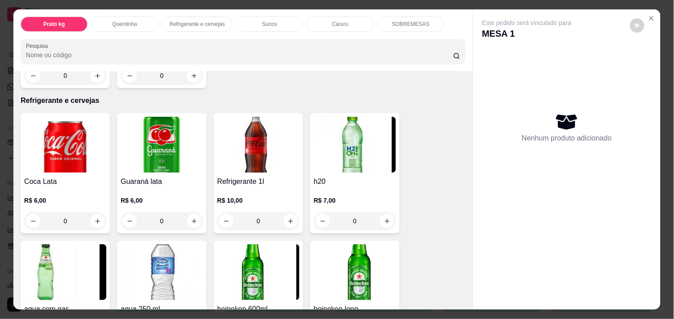
click at [461, 72] on div "Item avulso Prato kg Prato kg 0.000 59,90 kg ACAI E SORVETES 0.000 69,90 kg Que…" at bounding box center [243, 190] width 460 height 238
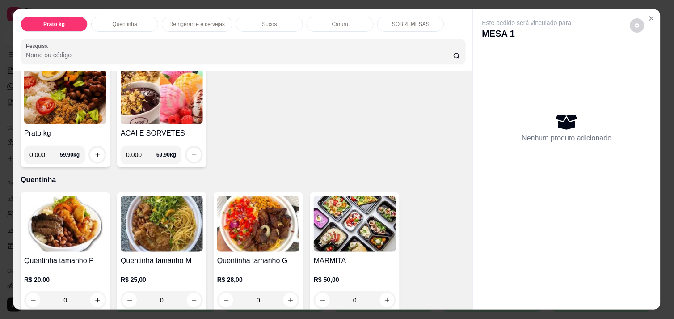
scroll to position [59, 0]
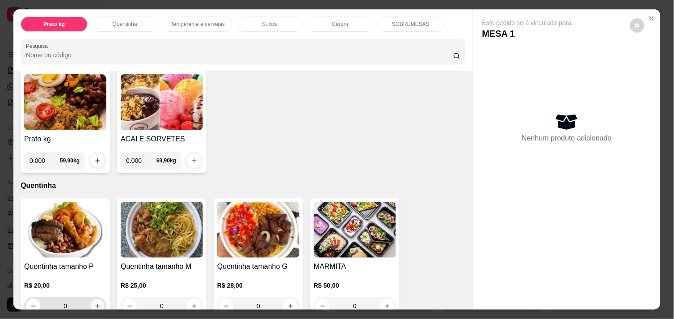
click at [91, 299] on button "increase-product-quantity" at bounding box center [98, 306] width 14 height 14
type input "1"
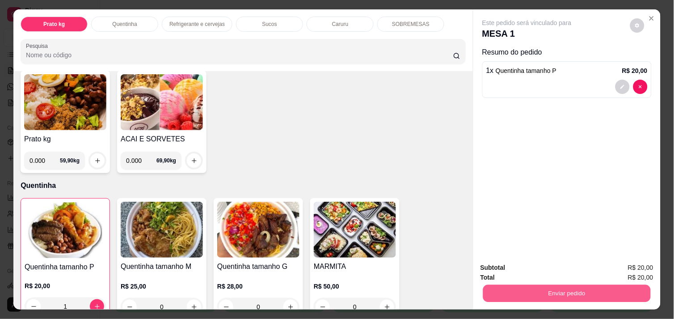
click at [533, 288] on button "Enviar pedido" at bounding box center [567, 292] width 168 height 17
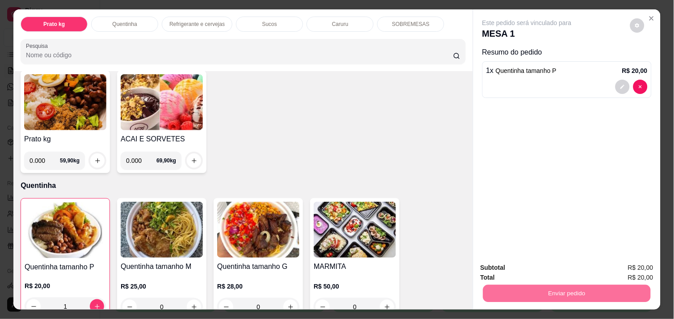
click at [529, 265] on button "Não registrar e enviar pedido" at bounding box center [537, 267] width 90 height 17
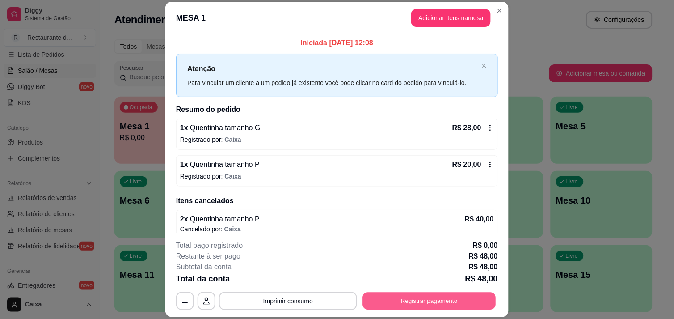
click at [459, 293] on button "Registrar pagamento" at bounding box center [429, 300] width 133 height 17
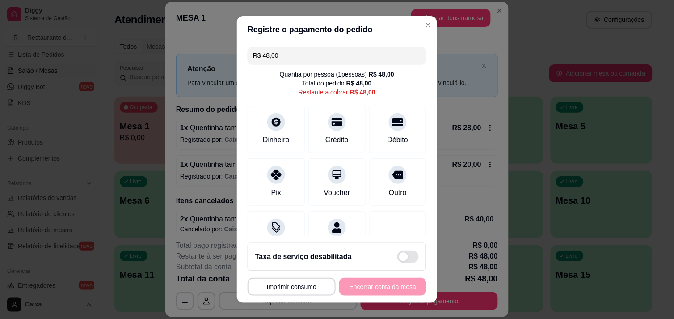
click at [317, 63] on input "R$ 48,00" at bounding box center [337, 56] width 168 height 18
click at [262, 136] on div "Dinheiro" at bounding box center [277, 139] width 30 height 12
click at [278, 188] on div "Pix" at bounding box center [276, 180] width 63 height 52
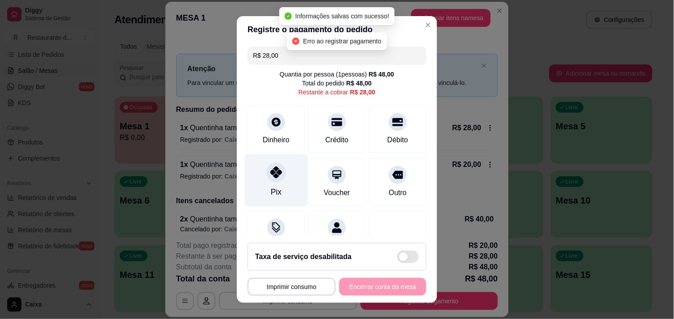
click at [278, 188] on div "Pix" at bounding box center [276, 180] width 63 height 52
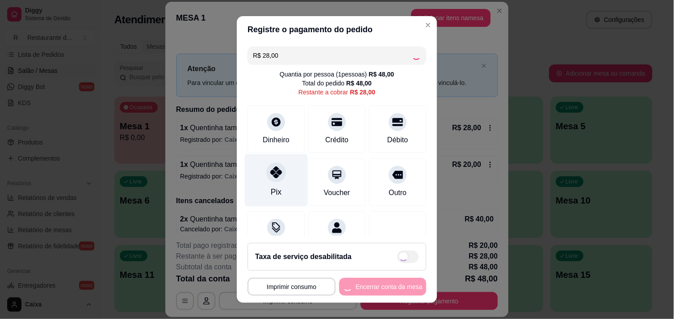
type input "R$ 0,00"
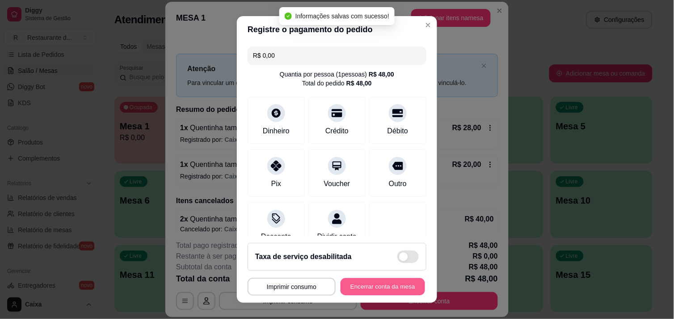
click at [347, 293] on button "Encerrar conta da mesa" at bounding box center [383, 286] width 85 height 17
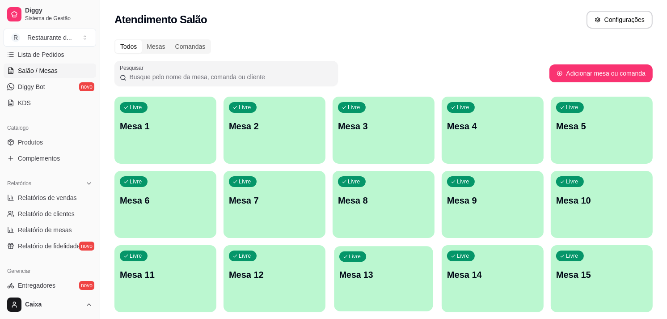
click at [427, 287] on div "Livre Mesa 13" at bounding box center [383, 273] width 99 height 55
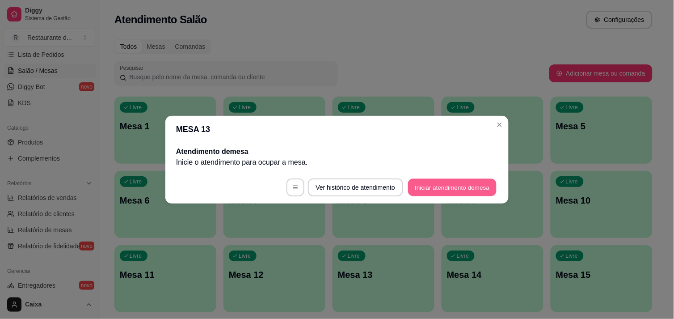
click at [453, 178] on button "Iniciar atendimento de mesa" at bounding box center [452, 186] width 89 height 17
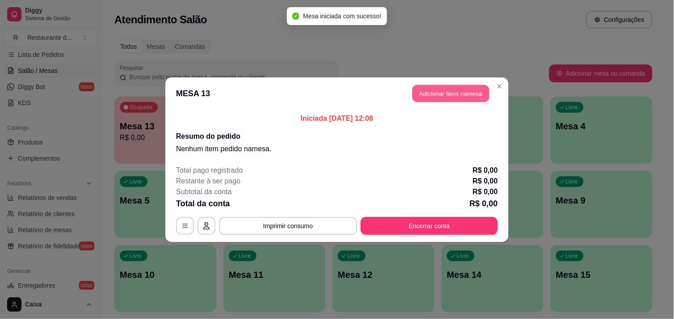
click at [461, 94] on button "Adicionar itens na mesa" at bounding box center [451, 93] width 77 height 17
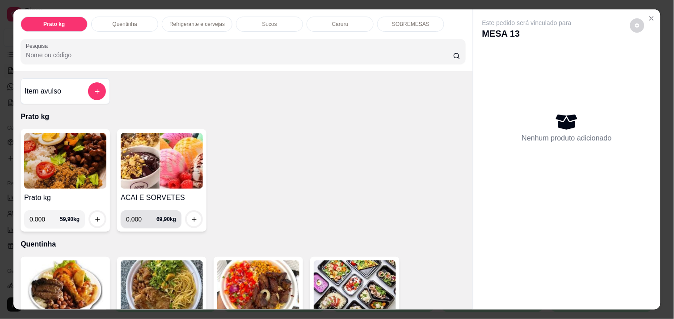
click at [136, 217] on input "0.000" at bounding box center [141, 219] width 30 height 18
type input "0.190"
click at [190, 220] on button "increase-product-quantity" at bounding box center [194, 219] width 14 height 14
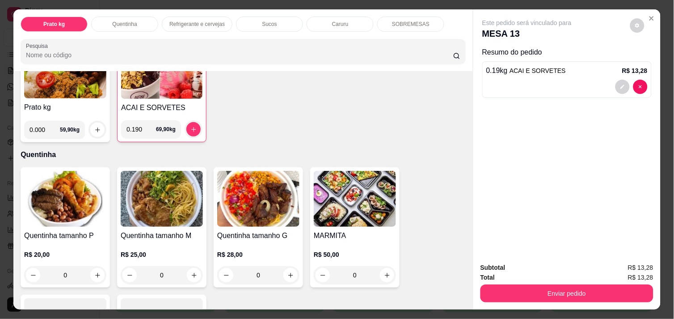
scroll to position [99, 0]
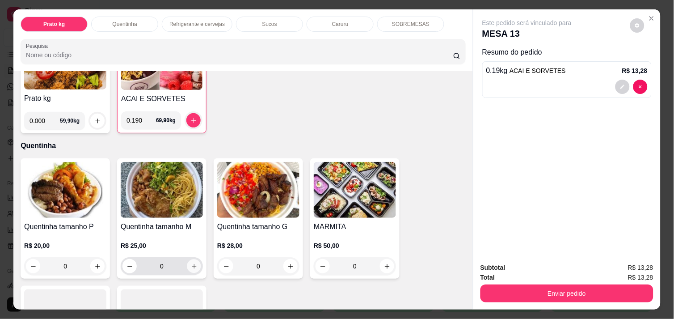
click at [191, 263] on icon "increase-product-quantity" at bounding box center [194, 266] width 7 height 7
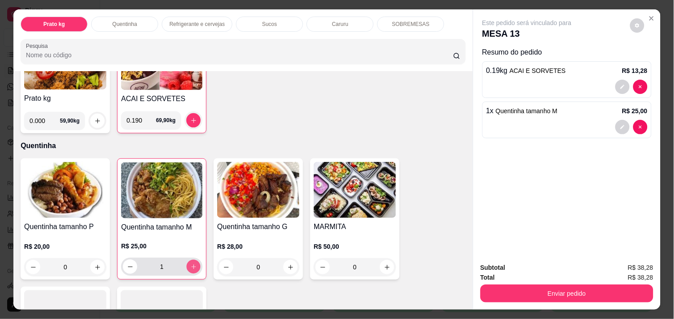
click at [190, 263] on icon "increase-product-quantity" at bounding box center [193, 266] width 7 height 7
click at [123, 262] on button "decrease-product-quantity" at bounding box center [130, 267] width 14 height 14
type input "1"
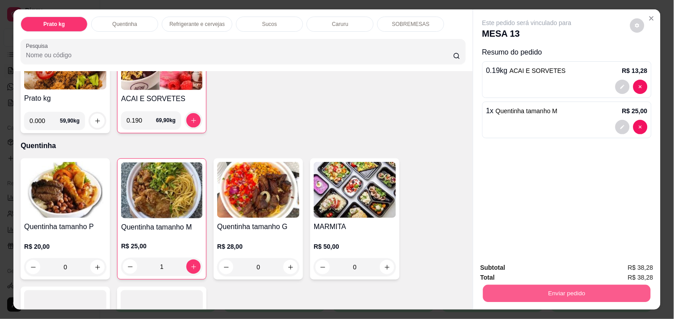
click at [548, 284] on button "Enviar pedido" at bounding box center [567, 292] width 168 height 17
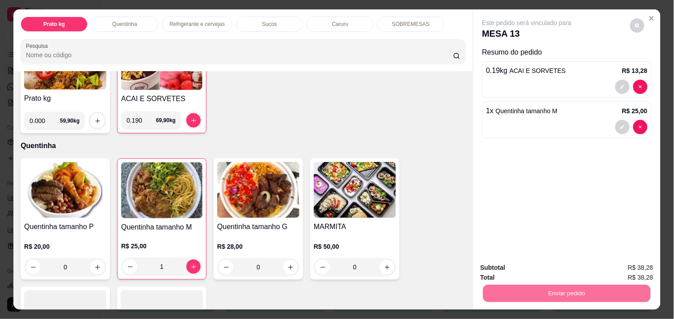
click at [530, 266] on button "Não registrar e enviar pedido" at bounding box center [537, 267] width 90 height 17
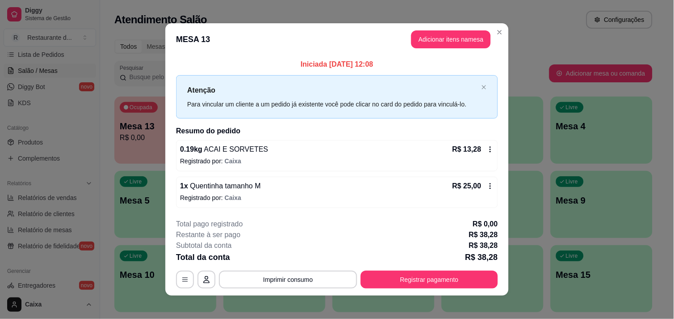
click at [465, 270] on div "**********" at bounding box center [337, 254] width 322 height 70
click at [453, 273] on button "Registrar pagamento" at bounding box center [429, 279] width 133 height 17
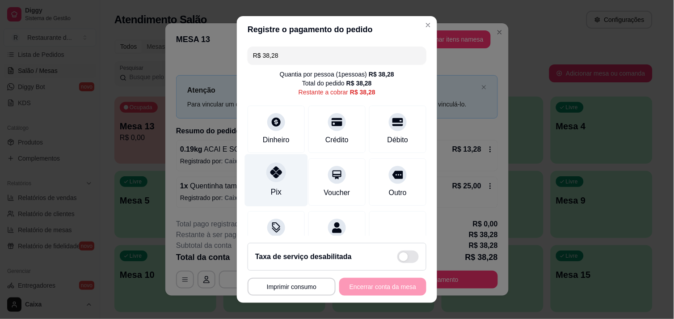
click at [280, 170] on div at bounding box center [276, 172] width 20 height 20
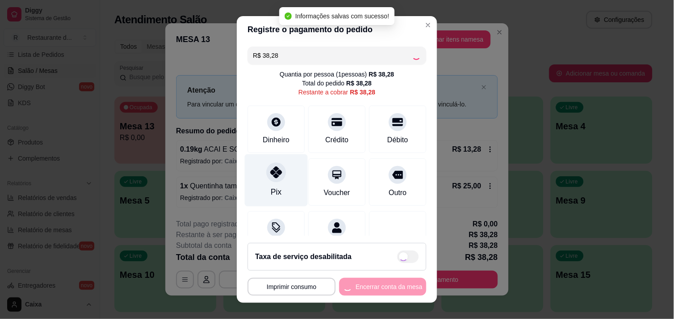
type input "R$ 0,00"
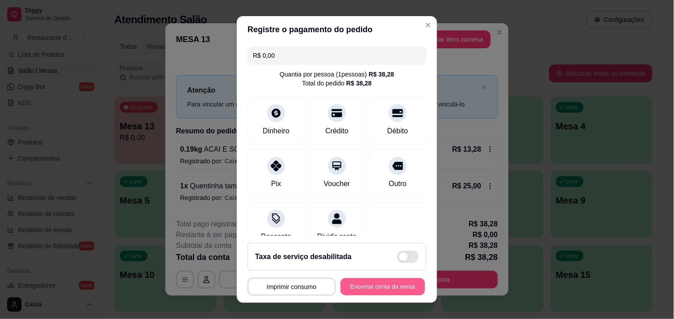
click at [356, 284] on button "Encerrar conta da mesa" at bounding box center [383, 286] width 85 height 17
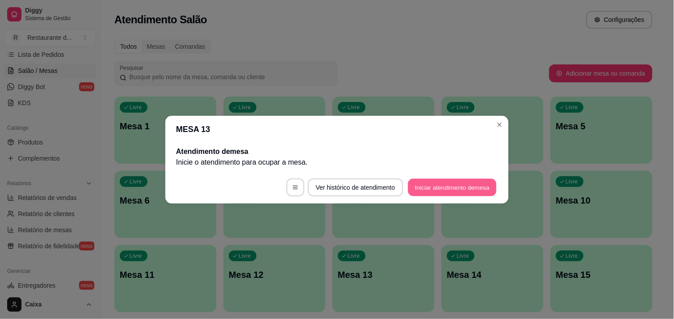
click at [432, 193] on button "Iniciar atendimento de mesa" at bounding box center [452, 186] width 89 height 17
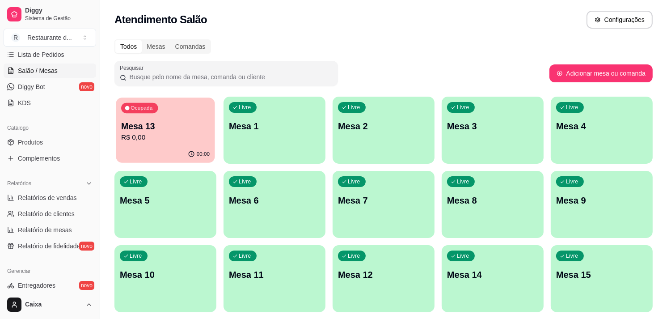
click at [175, 114] on div "Ocupada Mesa 13 R$ 0,00" at bounding box center [165, 121] width 99 height 48
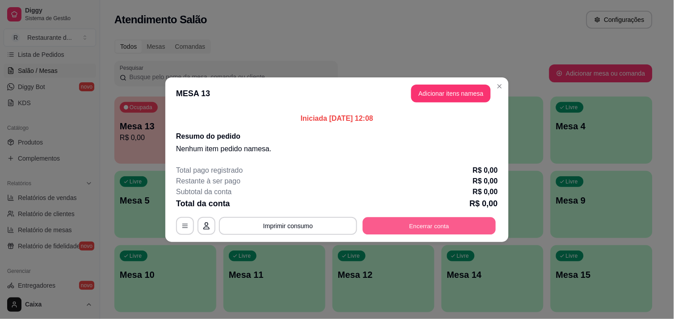
click at [427, 231] on button "Encerrar conta" at bounding box center [429, 225] width 133 height 17
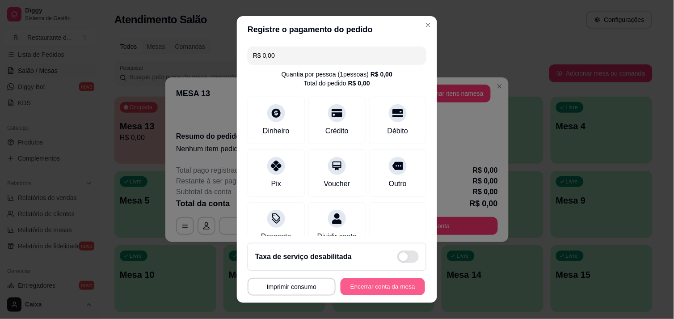
click at [384, 285] on button "Encerrar conta da mesa" at bounding box center [383, 286] width 85 height 17
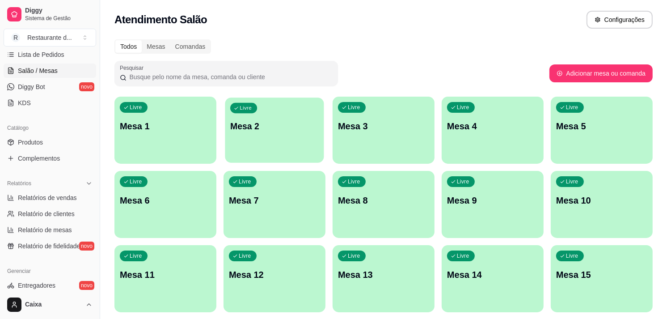
click at [273, 133] on div "Livre Mesa 2" at bounding box center [274, 124] width 99 height 55
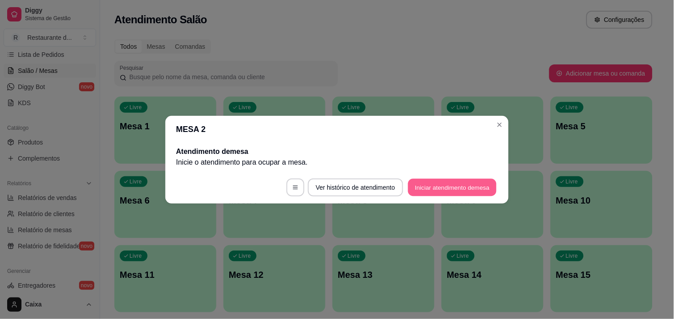
click at [454, 190] on button "Iniciar atendimento de mesa" at bounding box center [452, 186] width 89 height 17
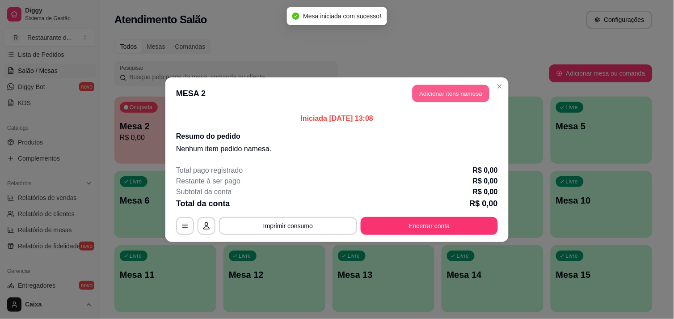
click at [421, 95] on button "Adicionar itens na mesa" at bounding box center [451, 93] width 77 height 17
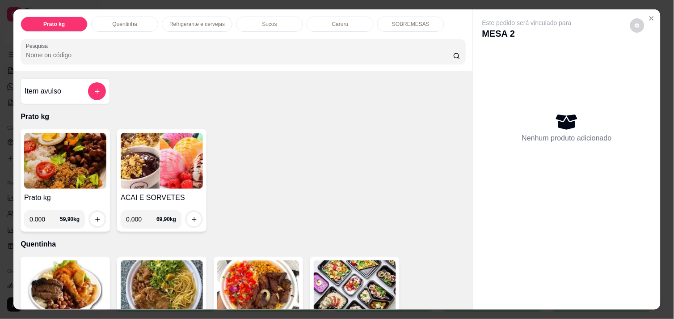
click at [42, 218] on input "0.000" at bounding box center [45, 219] width 30 height 18
type input "0.418"
click at [95, 212] on button "increase-product-quantity" at bounding box center [98, 219] width 14 height 14
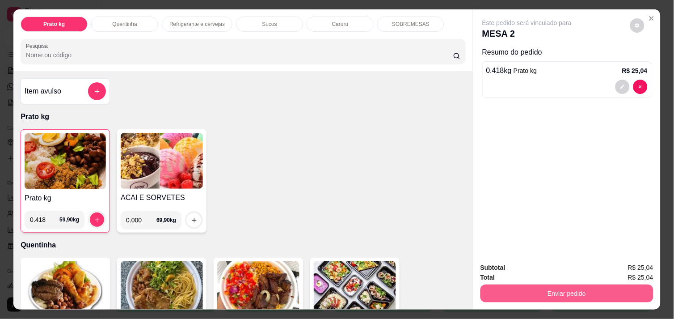
click at [490, 286] on button "Enviar pedido" at bounding box center [567, 293] width 173 height 18
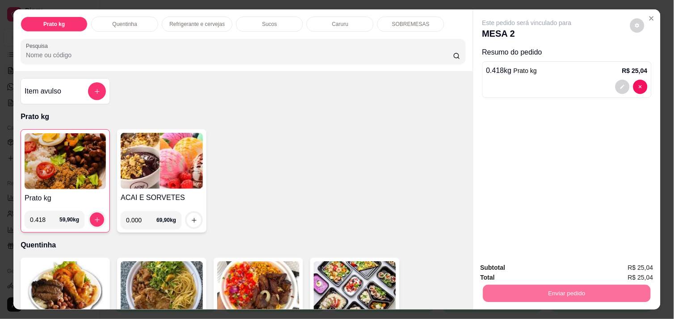
click at [503, 266] on button "Não registrar e enviar pedido" at bounding box center [537, 267] width 90 height 17
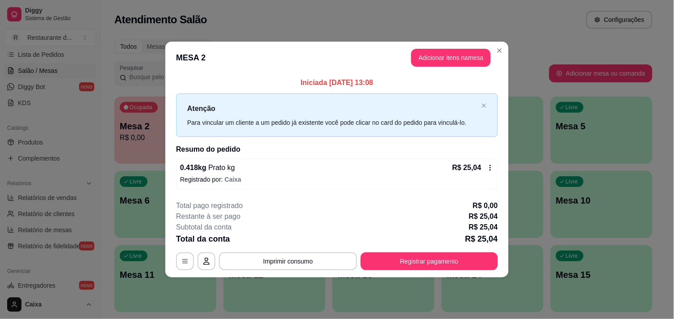
click at [503, 266] on footer "**********" at bounding box center [336, 235] width 343 height 84
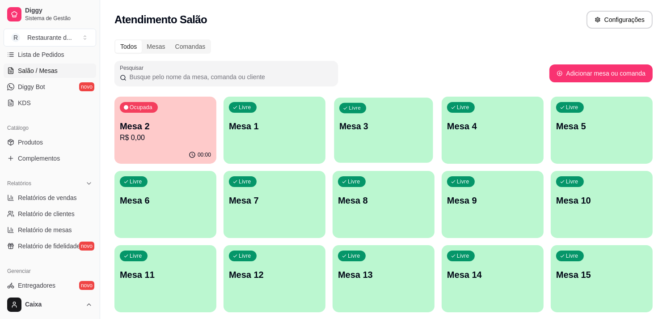
click at [392, 133] on div "Livre Mesa 3" at bounding box center [383, 124] width 99 height 55
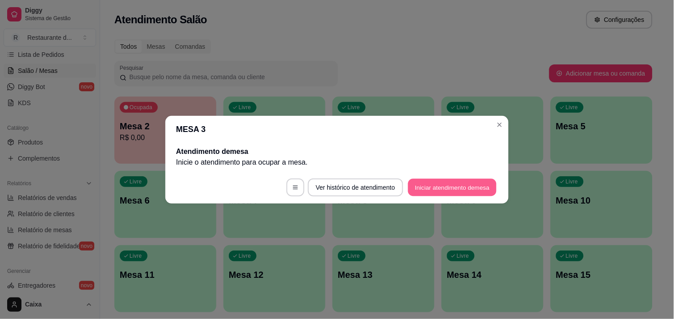
click at [452, 186] on button "Iniciar atendimento de mesa" at bounding box center [452, 186] width 89 height 17
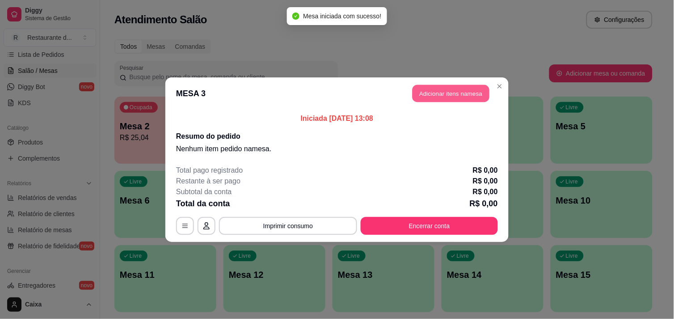
click at [447, 84] on header "MESA 3 Adicionar itens na mesa" at bounding box center [336, 93] width 343 height 32
click at [448, 87] on button "Adicionar itens na mesa" at bounding box center [451, 93] width 77 height 17
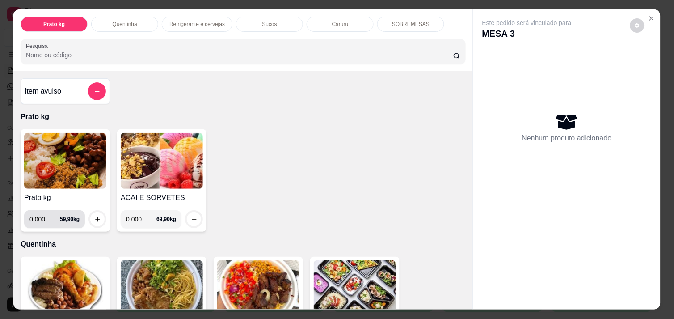
click at [42, 218] on input "0.000" at bounding box center [45, 219] width 30 height 18
type input "0.488"
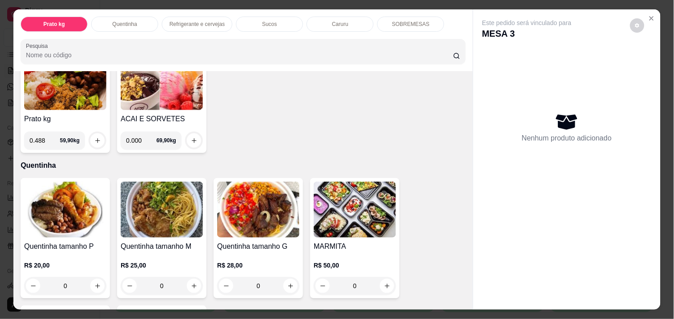
scroll to position [79, 0]
click at [98, 133] on button "increase-product-quantity" at bounding box center [98, 140] width 14 height 14
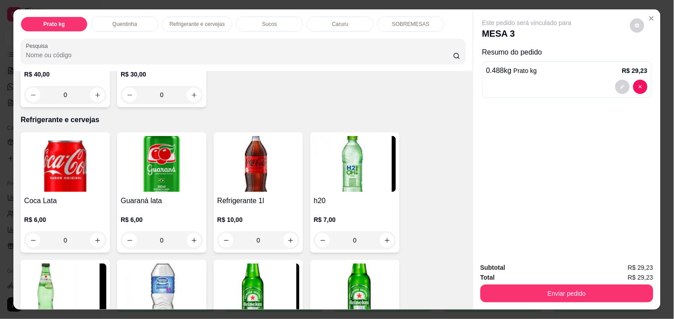
scroll to position [418, 0]
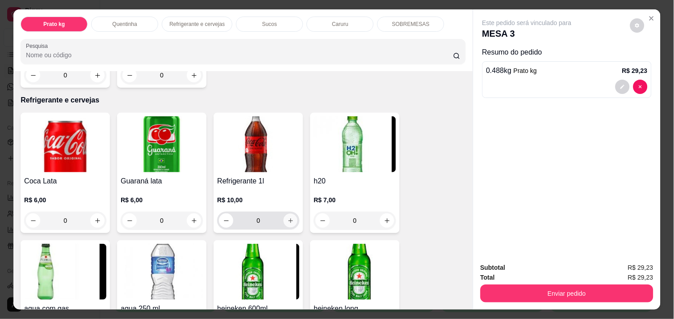
click at [288, 217] on icon "increase-product-quantity" at bounding box center [291, 220] width 7 height 7
type input "1"
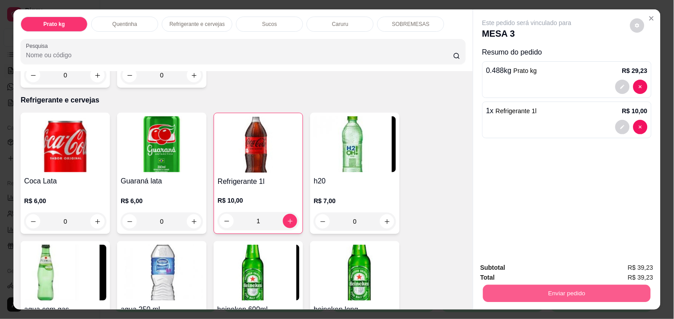
click at [558, 284] on button "Enviar pedido" at bounding box center [567, 292] width 168 height 17
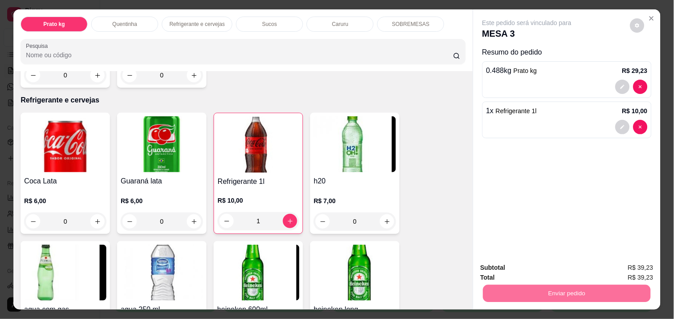
click at [529, 262] on button "Não registrar e enviar pedido" at bounding box center [537, 267] width 93 height 17
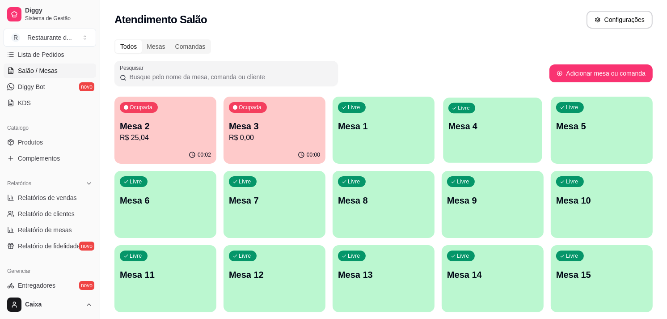
click at [512, 135] on div "Livre Mesa 4" at bounding box center [492, 124] width 99 height 55
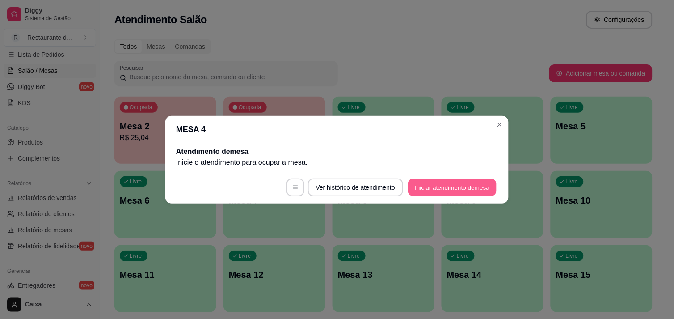
click at [446, 190] on button "Iniciar atendimento de mesa" at bounding box center [452, 186] width 89 height 17
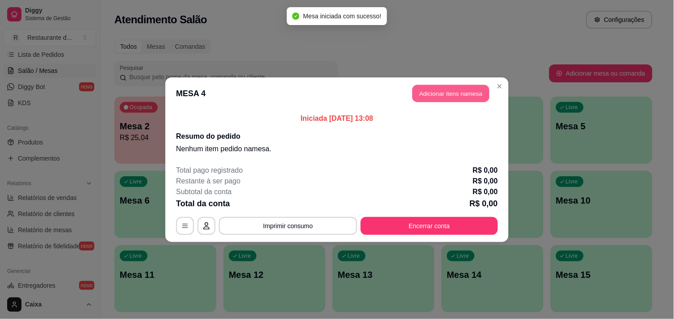
click at [452, 95] on button "Adicionar itens na mesa" at bounding box center [451, 93] width 77 height 17
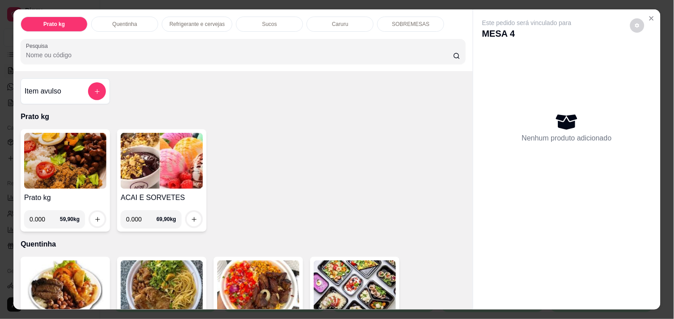
click at [41, 217] on input "0.000" at bounding box center [45, 219] width 30 height 18
type input "0.544"
click at [96, 210] on div at bounding box center [98, 219] width 18 height 18
click at [91, 220] on button "increase-product-quantity" at bounding box center [98, 219] width 14 height 14
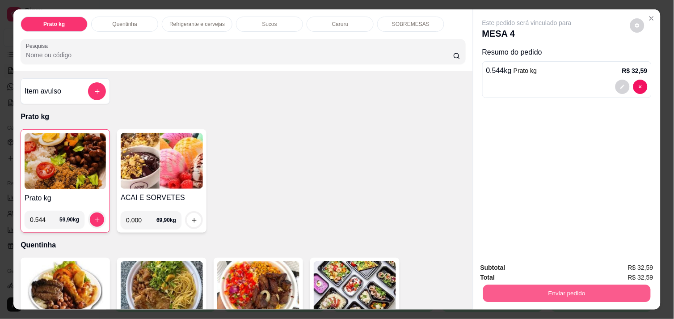
click at [537, 284] on button "Enviar pedido" at bounding box center [567, 292] width 168 height 17
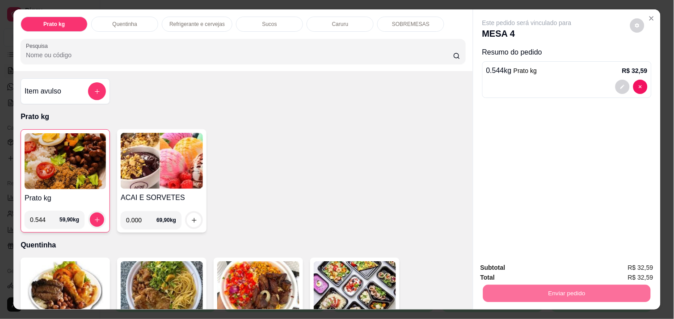
click at [512, 266] on button "Não registrar e enviar pedido" at bounding box center [537, 267] width 90 height 17
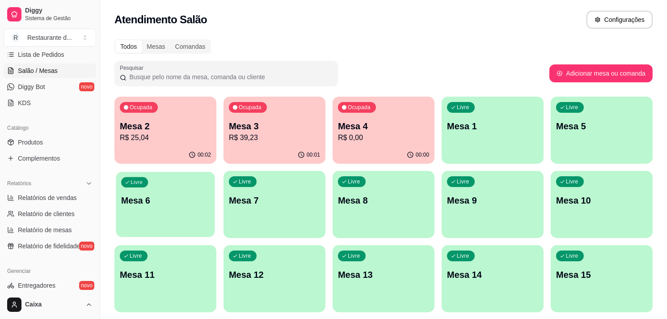
click at [165, 209] on div "Livre Mesa 6" at bounding box center [165, 199] width 99 height 55
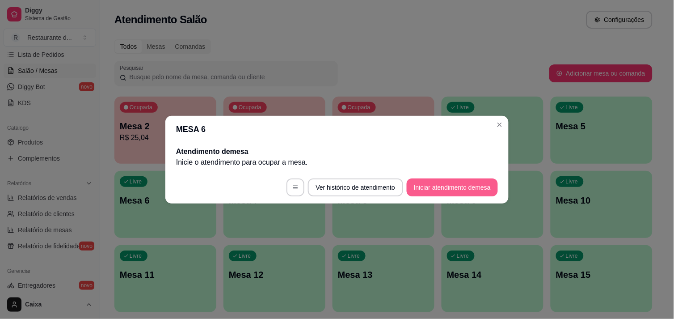
click at [459, 186] on button "Iniciar atendimento de mesa" at bounding box center [452, 187] width 91 height 18
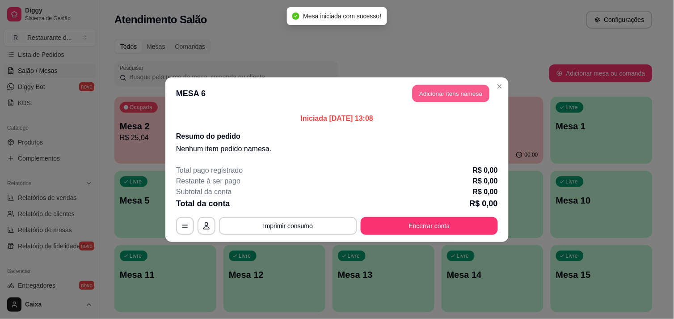
click at [452, 97] on button "Adicionar itens na mesa" at bounding box center [451, 93] width 77 height 17
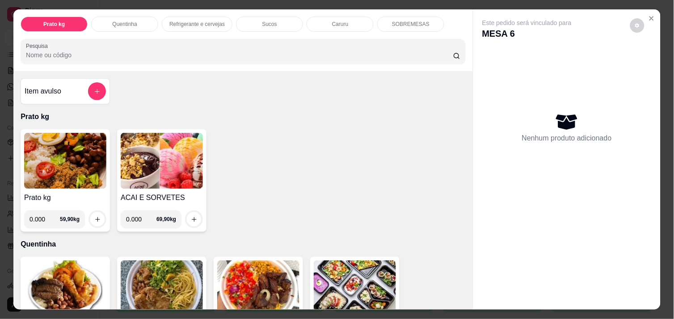
click at [41, 216] on input "0.000" at bounding box center [45, 219] width 30 height 18
type input "0.290"
click at [96, 212] on button "increase-product-quantity" at bounding box center [97, 219] width 14 height 14
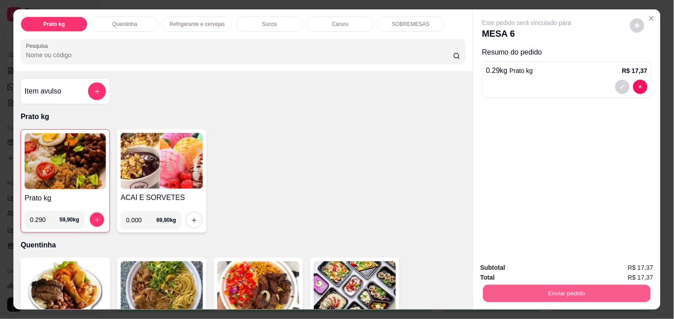
click at [531, 287] on button "Enviar pedido" at bounding box center [567, 292] width 168 height 17
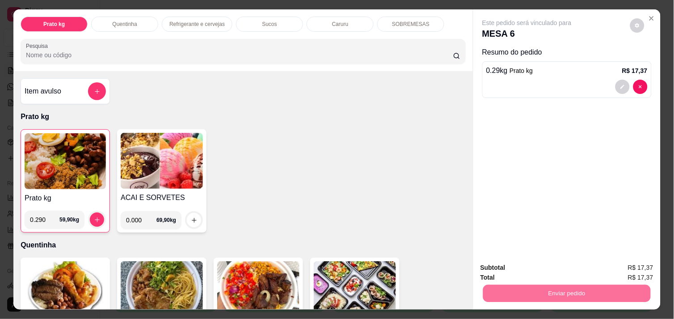
click at [526, 266] on button "Não registrar e enviar pedido" at bounding box center [537, 267] width 90 height 17
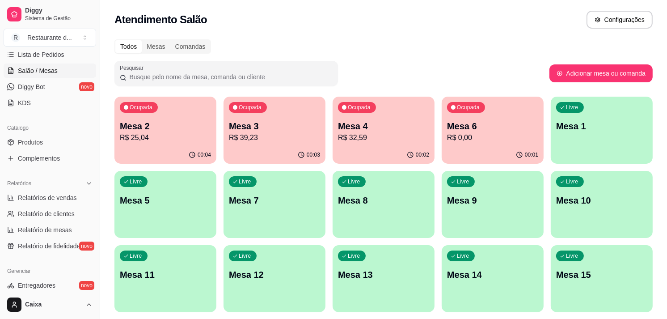
click at [603, 136] on div "Livre Mesa 1" at bounding box center [602, 125] width 102 height 56
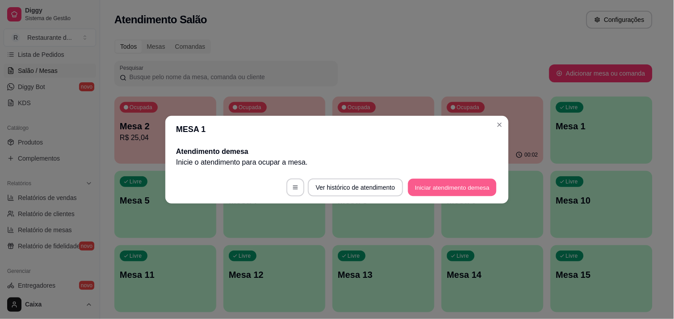
click at [452, 186] on button "Iniciar atendimento de mesa" at bounding box center [452, 186] width 89 height 17
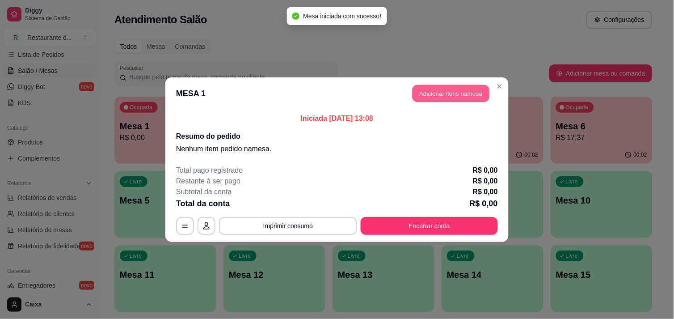
click at [467, 90] on button "Adicionar itens na mesa" at bounding box center [451, 93] width 77 height 17
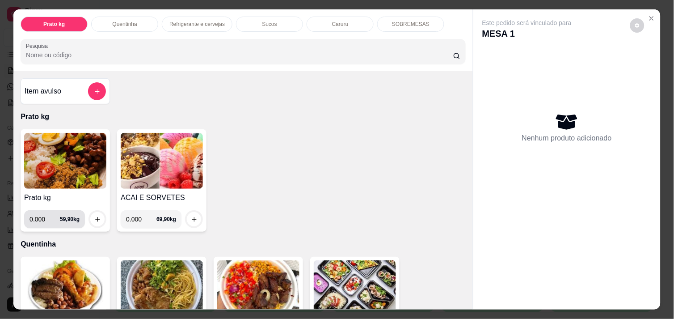
click at [42, 220] on input "0.000" at bounding box center [45, 219] width 30 height 18
type input "0.318"
click at [91, 220] on button "increase-product-quantity" at bounding box center [98, 219] width 14 height 14
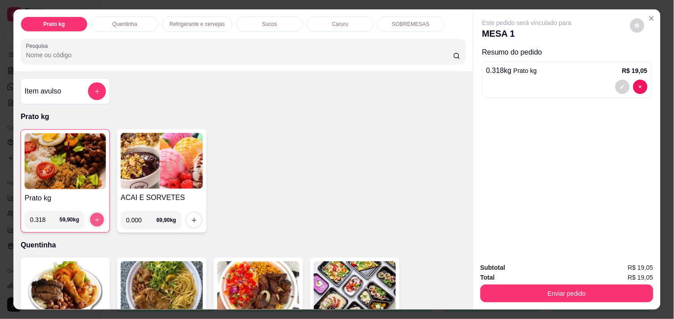
click at [90, 220] on button "increase-product-quantity" at bounding box center [97, 220] width 14 height 14
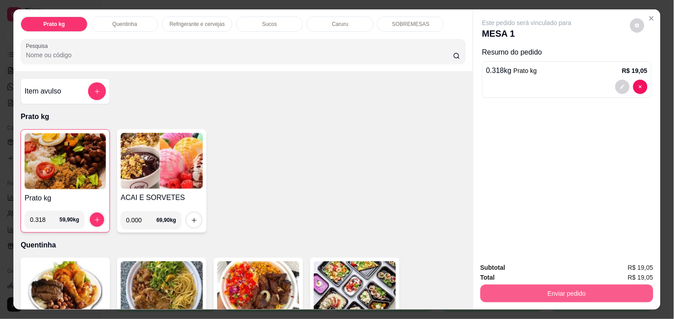
click at [511, 292] on button "Enviar pedido" at bounding box center [567, 293] width 173 height 18
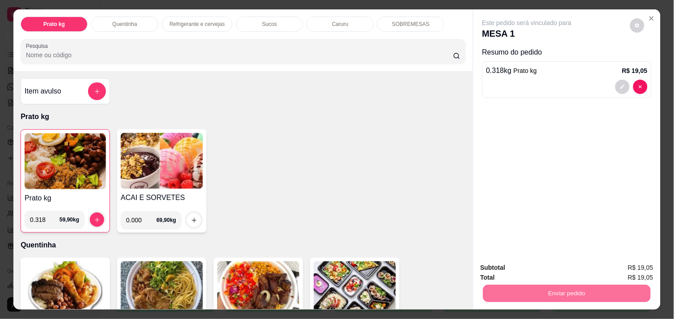
click at [524, 266] on button "Não registrar e enviar pedido" at bounding box center [537, 267] width 93 height 17
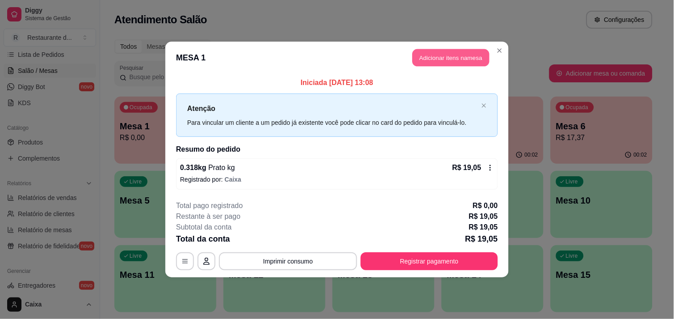
click at [448, 55] on button "Adicionar itens na mesa" at bounding box center [451, 57] width 77 height 17
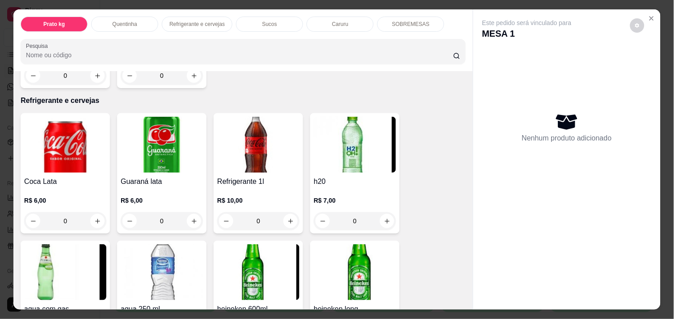
scroll to position [624, 0]
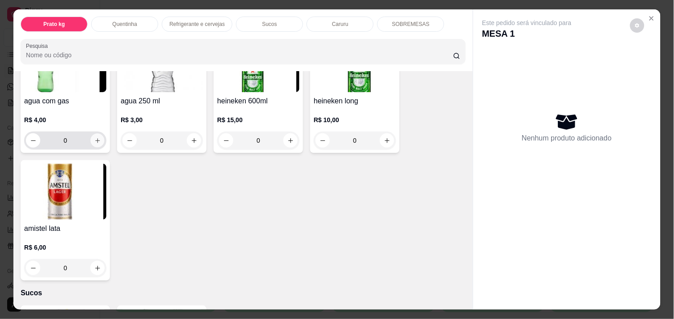
click at [94, 137] on icon "increase-product-quantity" at bounding box center [97, 140] width 7 height 7
type input "1"
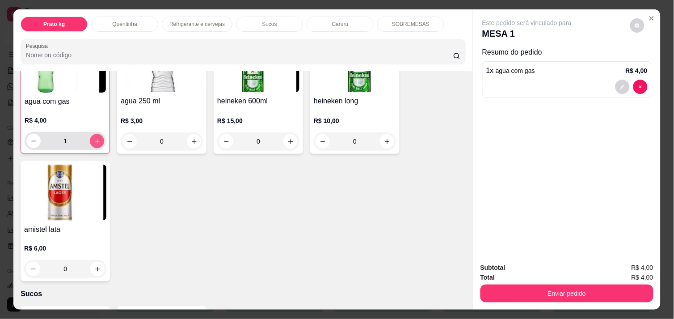
scroll to position [625, 0]
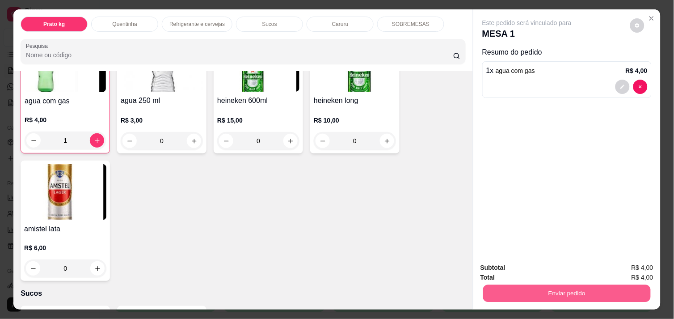
click at [579, 296] on button "Enviar pedido" at bounding box center [567, 292] width 168 height 17
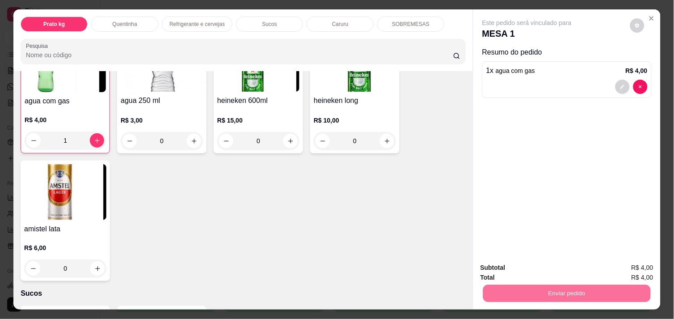
click at [551, 270] on button "Não registrar e enviar pedido" at bounding box center [537, 267] width 90 height 17
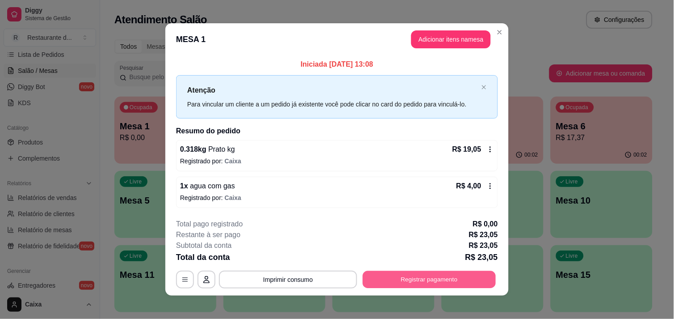
click at [402, 282] on button "Registrar pagamento" at bounding box center [429, 279] width 133 height 17
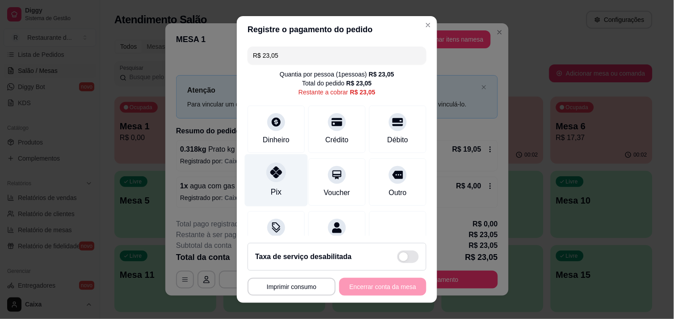
click at [271, 177] on icon at bounding box center [277, 172] width 12 height 12
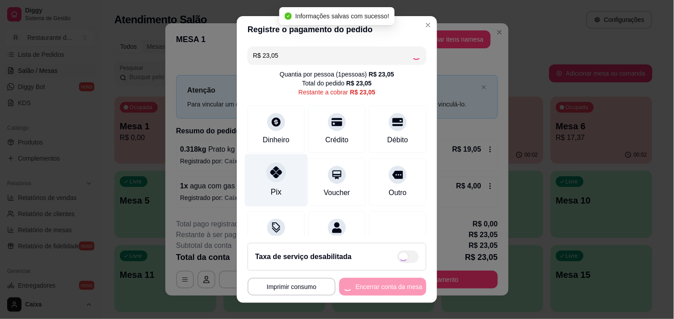
type input "R$ 0,00"
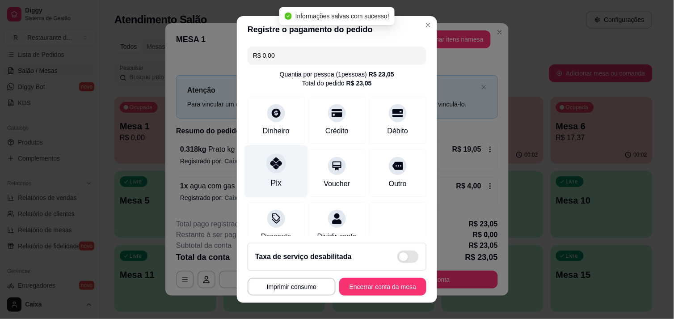
click at [282, 182] on div "Pix" at bounding box center [276, 171] width 63 height 52
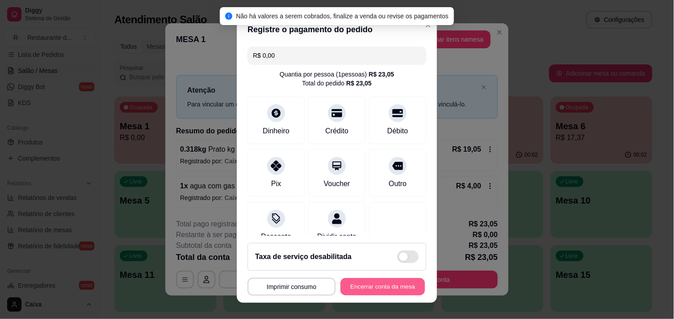
click at [358, 283] on button "Encerrar conta da mesa" at bounding box center [383, 286] width 85 height 17
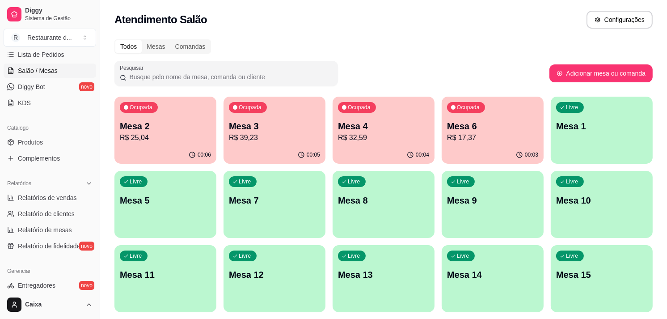
click at [358, 283] on div "Livre Mesa 13" at bounding box center [384, 273] width 102 height 56
click at [164, 120] on p "Mesa 2" at bounding box center [165, 126] width 89 height 12
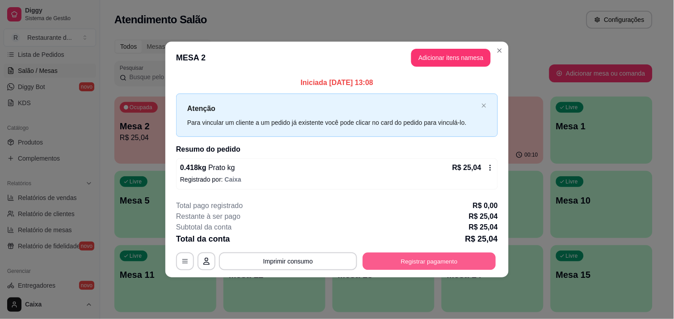
click at [395, 258] on button "Registrar pagamento" at bounding box center [429, 261] width 133 height 17
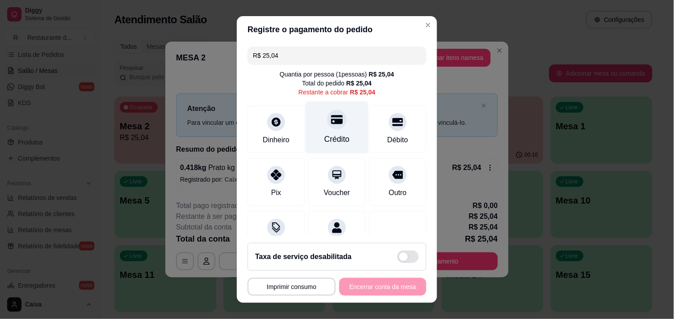
click at [330, 130] on div "Crédito" at bounding box center [337, 127] width 63 height 52
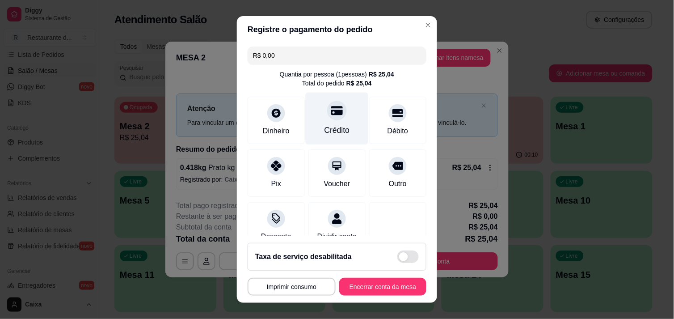
click at [330, 130] on div "Crédito" at bounding box center [337, 130] width 25 height 12
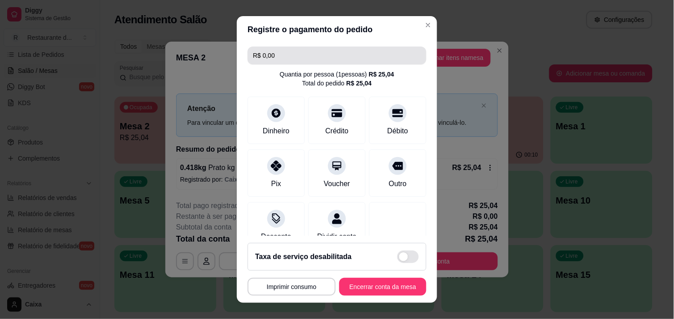
click at [326, 57] on input "R$ 0,00" at bounding box center [337, 56] width 168 height 18
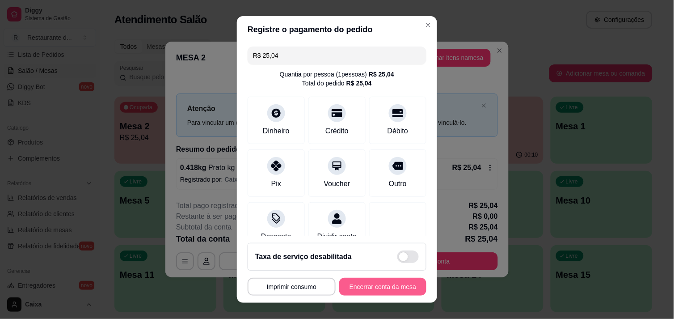
type input "R$ 25,04"
click at [356, 283] on button "Encerrar conta da mesa" at bounding box center [383, 286] width 85 height 17
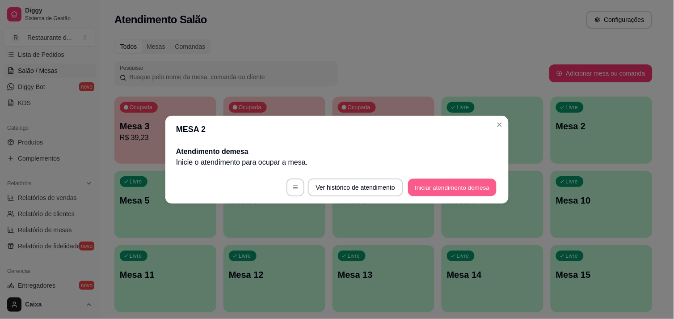
click at [458, 189] on button "Iniciar atendimento de mesa" at bounding box center [452, 186] width 89 height 17
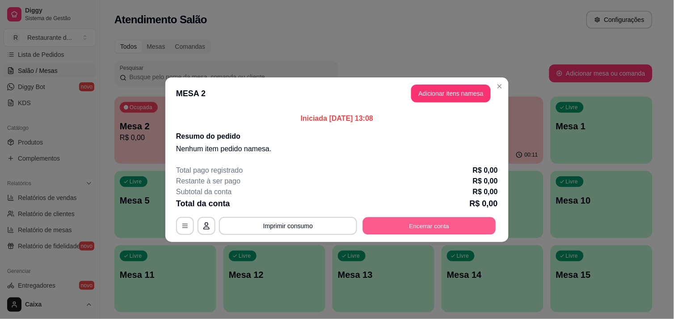
click at [424, 223] on button "Encerrar conta" at bounding box center [429, 225] width 133 height 17
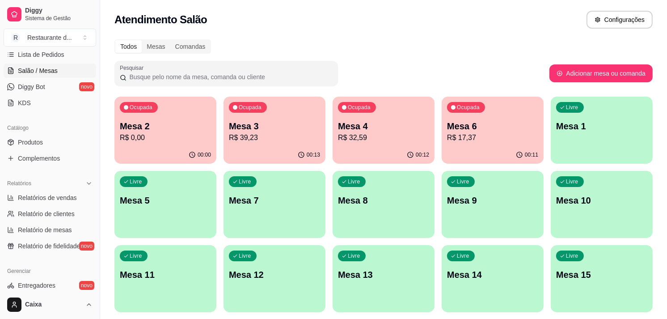
click at [587, 128] on p "Mesa 1" at bounding box center [602, 126] width 89 height 12
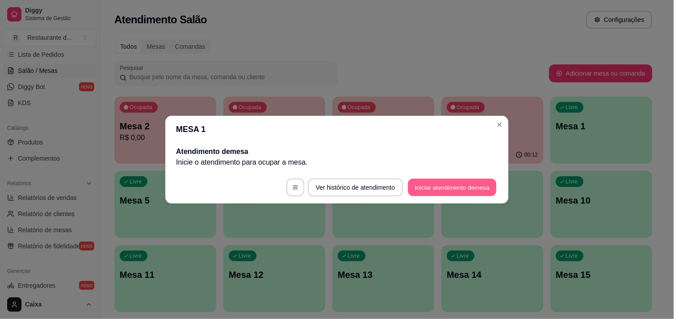
click at [468, 180] on button "Iniciar atendimento de mesa" at bounding box center [452, 186] width 89 height 17
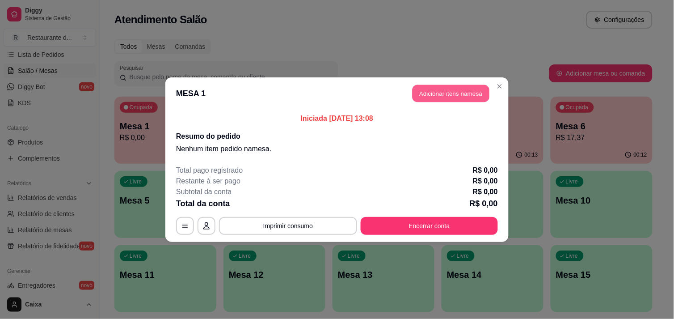
click at [475, 93] on button "Adicionar itens na mesa" at bounding box center [451, 93] width 77 height 17
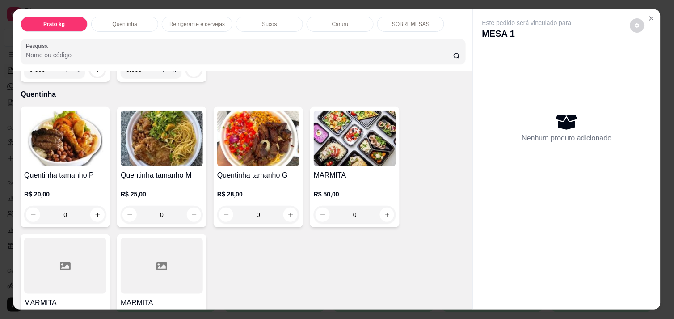
scroll to position [159, 0]
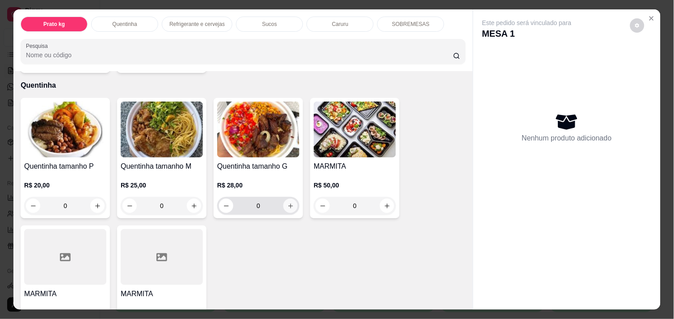
click at [288, 204] on icon "increase-product-quantity" at bounding box center [291, 206] width 7 height 7
type input "1"
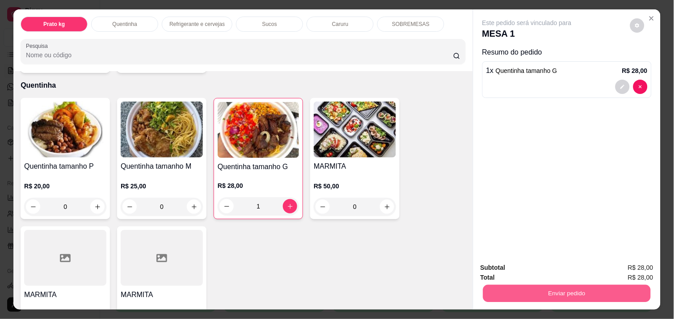
click at [536, 296] on button "Enviar pedido" at bounding box center [567, 292] width 168 height 17
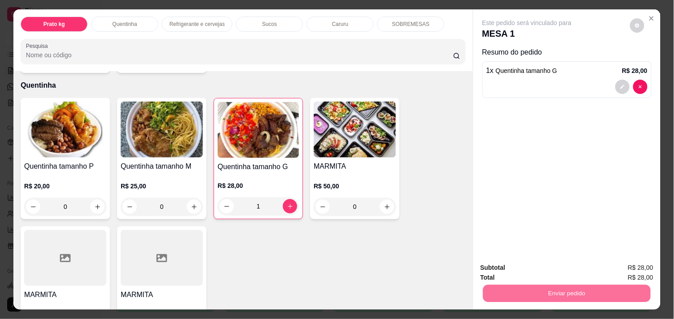
click at [529, 266] on button "Não registrar e enviar pedido" at bounding box center [537, 267] width 90 height 17
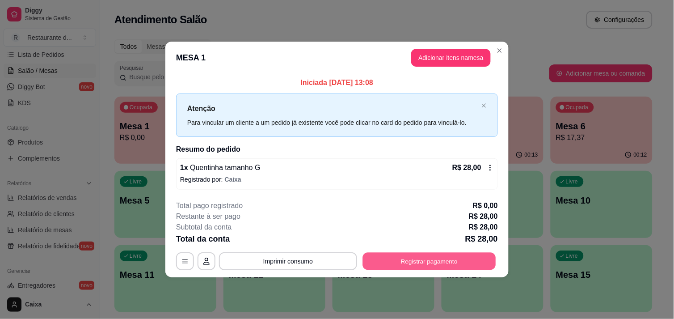
click at [466, 254] on button "Registrar pagamento" at bounding box center [429, 261] width 133 height 17
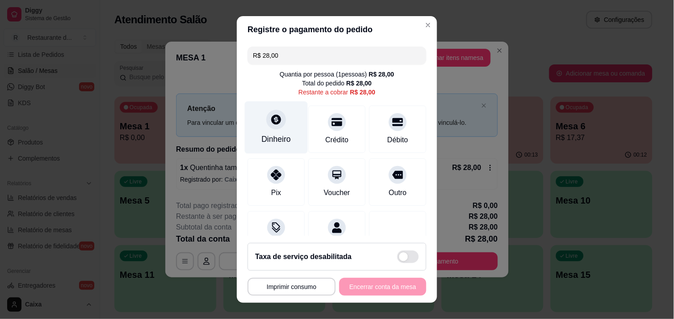
click at [277, 135] on div "Dinheiro" at bounding box center [277, 139] width 30 height 12
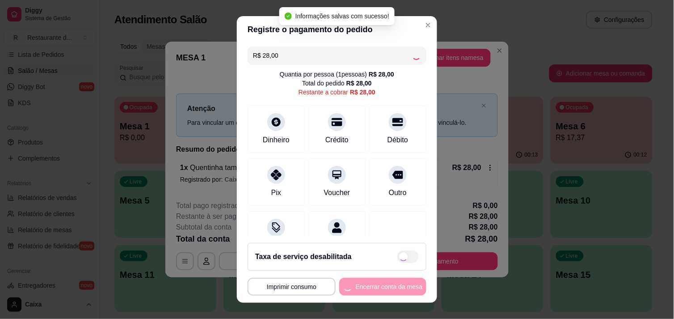
type input "R$ 0,00"
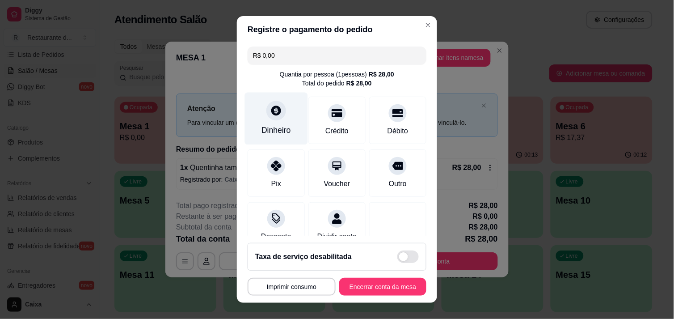
click at [270, 139] on div "Dinheiro" at bounding box center [276, 118] width 63 height 52
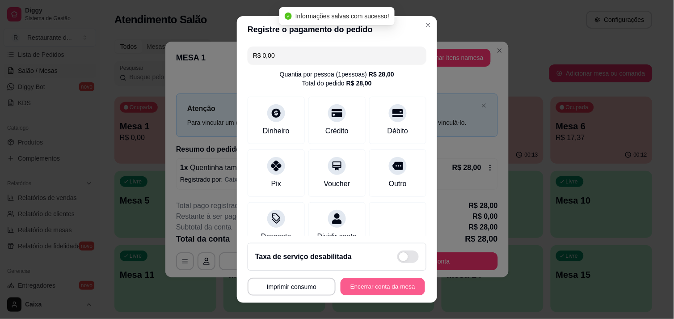
click at [406, 293] on button "Encerrar conta da mesa" at bounding box center [383, 286] width 85 height 17
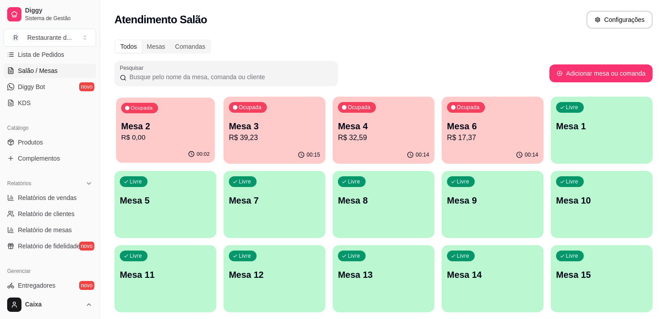
click at [207, 148] on div "00:02" at bounding box center [165, 154] width 99 height 17
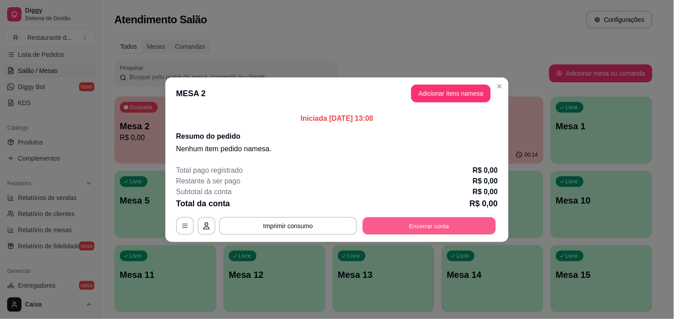
click at [462, 229] on button "Encerrar conta" at bounding box center [429, 225] width 133 height 17
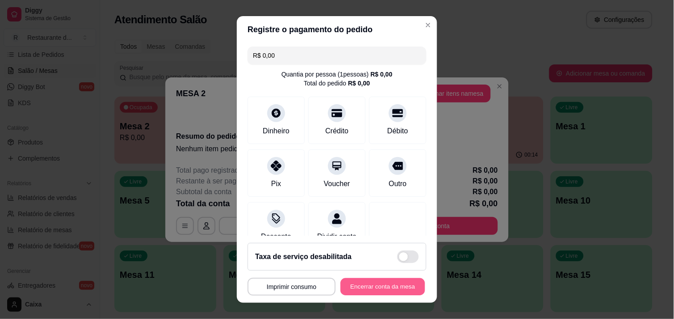
click at [378, 284] on button "Encerrar conta da mesa" at bounding box center [383, 286] width 85 height 17
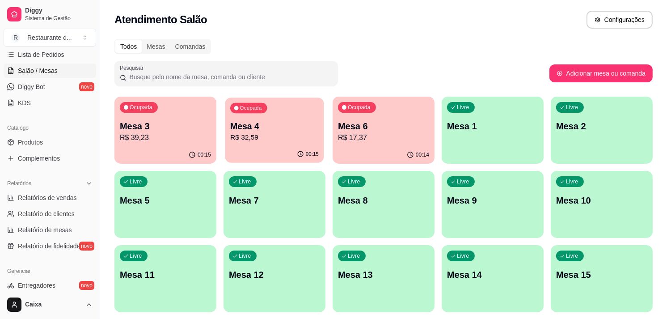
click at [286, 135] on p "R$ 32,59" at bounding box center [274, 137] width 89 height 10
click at [342, 126] on p "Mesa 6" at bounding box center [383, 126] width 89 height 12
click at [178, 142] on p "R$ 39,23" at bounding box center [165, 137] width 89 height 10
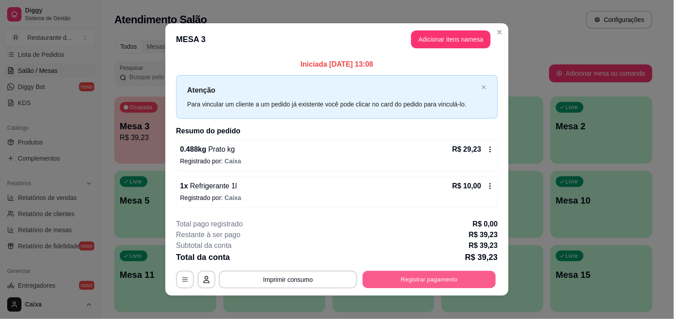
click at [472, 284] on button "Registrar pagamento" at bounding box center [429, 279] width 133 height 17
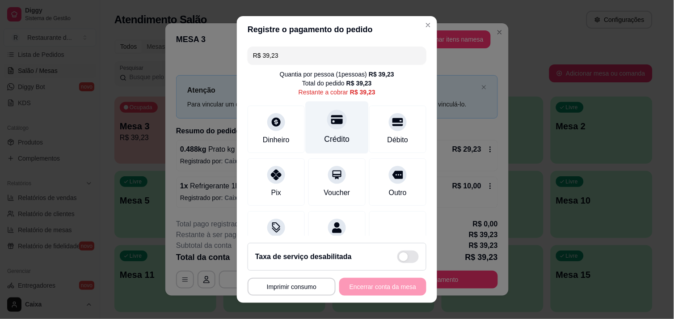
click at [336, 121] on div "Crédito" at bounding box center [337, 127] width 63 height 52
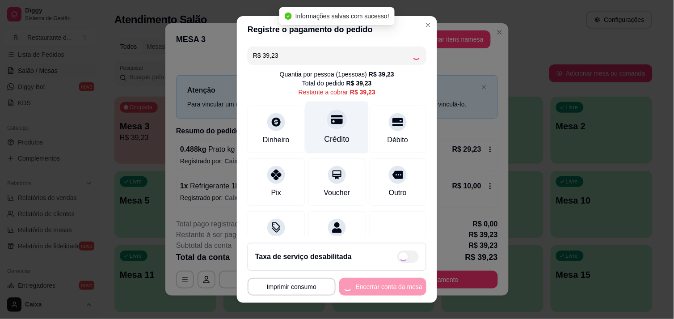
type input "R$ 0,00"
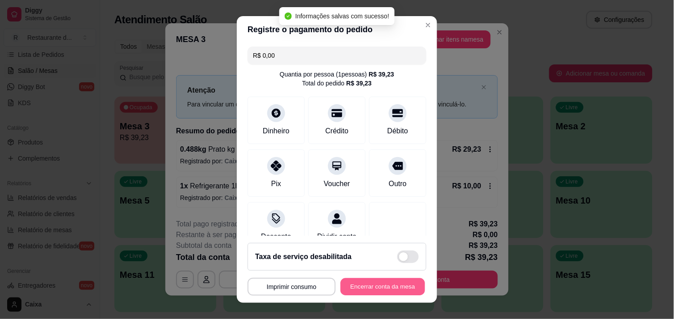
click at [377, 287] on button "Encerrar conta da mesa" at bounding box center [383, 286] width 85 height 17
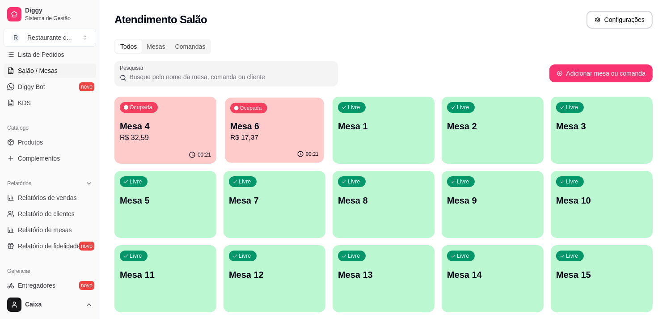
click at [262, 142] on p "R$ 17,37" at bounding box center [274, 137] width 89 height 10
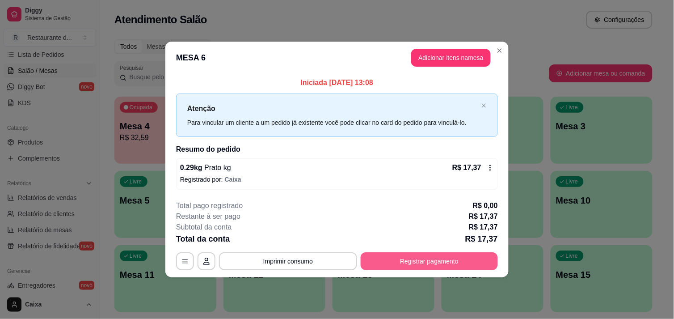
click at [423, 267] on button "Registrar pagamento" at bounding box center [429, 261] width 137 height 18
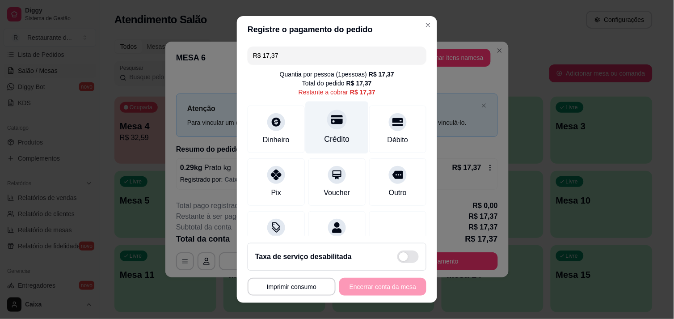
click at [337, 147] on div "Crédito" at bounding box center [337, 127] width 63 height 52
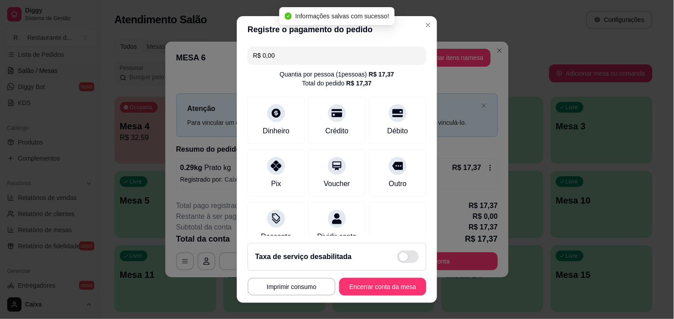
type input "R$ 0,00"
click at [361, 285] on button "Encerrar conta da mesa" at bounding box center [383, 286] width 85 height 17
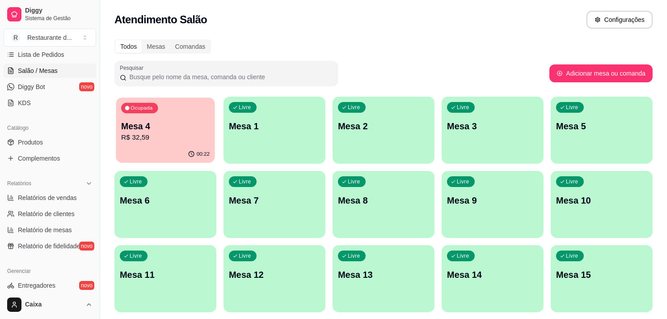
click at [181, 142] on div "Ocupada Mesa 4 R$ 32,59" at bounding box center [165, 121] width 99 height 48
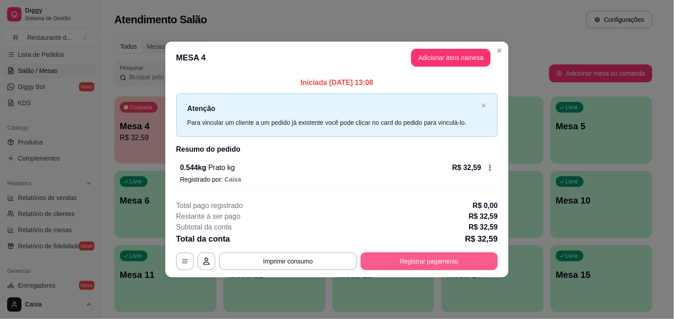
click at [410, 259] on button "Registrar pagamento" at bounding box center [429, 261] width 137 height 18
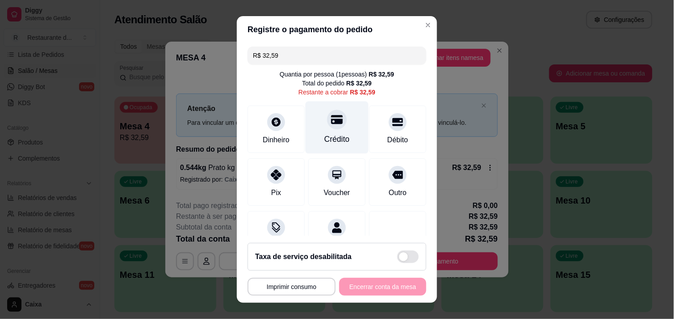
click at [331, 117] on icon at bounding box center [337, 119] width 12 height 9
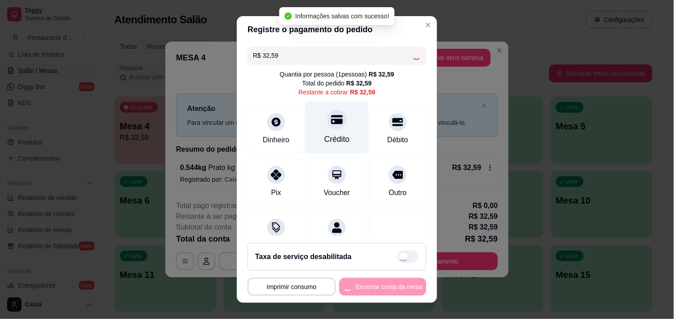
type input "R$ 0,00"
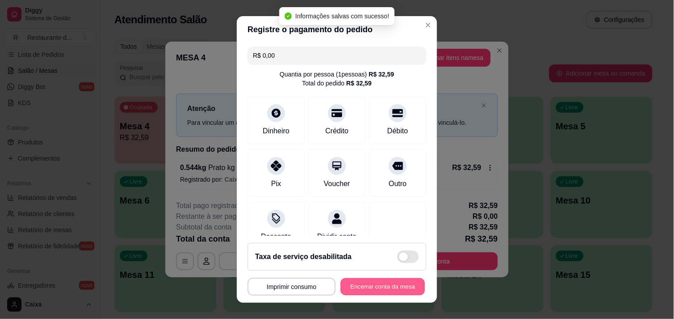
click at [382, 280] on button "Encerrar conta da mesa" at bounding box center [383, 286] width 85 height 17
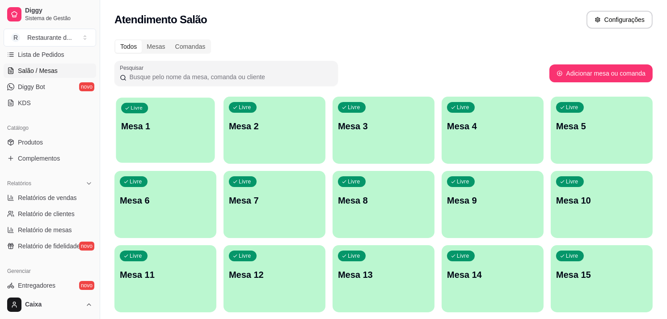
click at [150, 113] on div "Livre Mesa 1" at bounding box center [165, 124] width 99 height 55
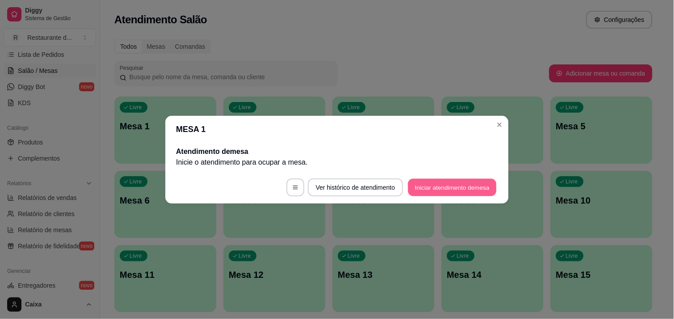
click at [446, 184] on button "Iniciar atendimento de mesa" at bounding box center [452, 186] width 89 height 17
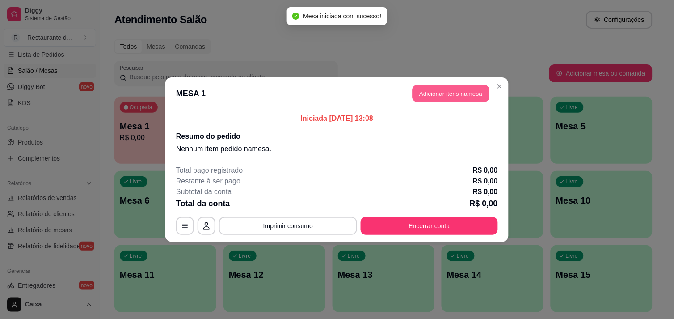
click at [448, 96] on button "Adicionar itens na mesa" at bounding box center [451, 93] width 77 height 17
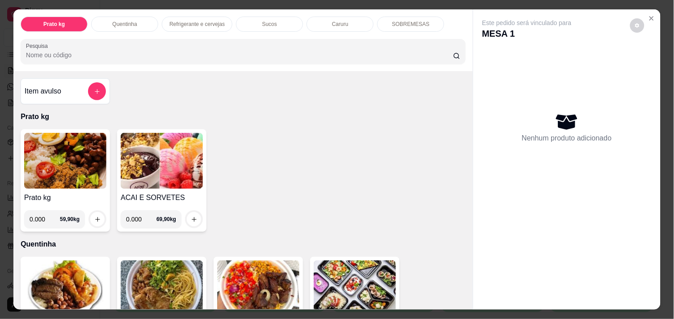
click at [461, 300] on div "Item avulso Prato kg Prato kg 0.000 59,90 kg ACAI E SORVETES 0.000 69,90 kg Que…" at bounding box center [243, 190] width 460 height 238
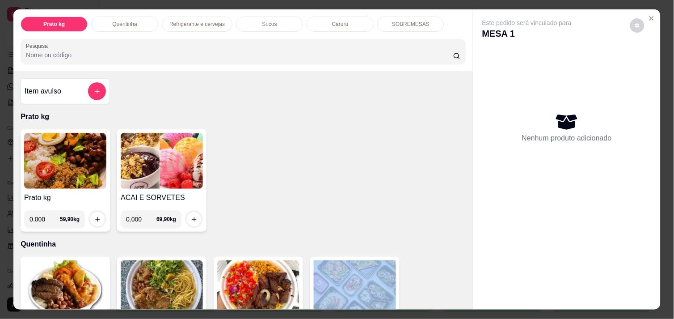
click at [461, 300] on div "Item avulso Prato kg Prato kg 0.000 59,90 kg ACAI E SORVETES 0.000 69,90 kg Que…" at bounding box center [243, 190] width 460 height 238
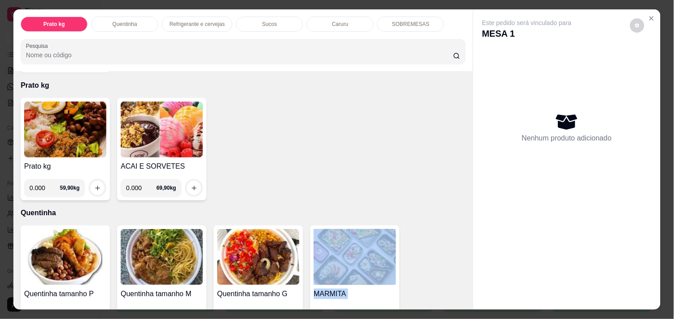
click at [461, 300] on div "Item avulso Prato kg Prato kg 0.000 59,90 kg ACAI E SORVETES 0.000 69,90 kg Que…" at bounding box center [243, 190] width 460 height 238
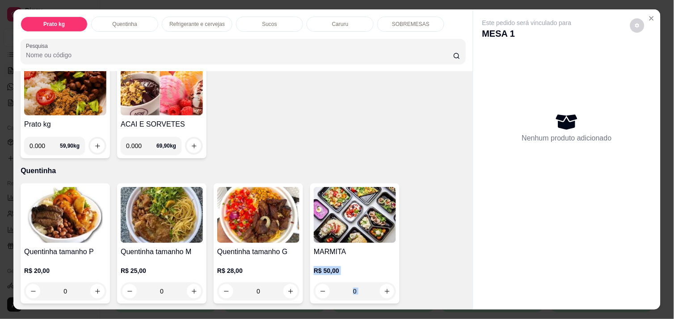
click at [461, 300] on div "Item avulso Prato kg Prato kg 0.000 59,90 kg ACAI E SORVETES 0.000 69,90 kg Que…" at bounding box center [243, 190] width 460 height 238
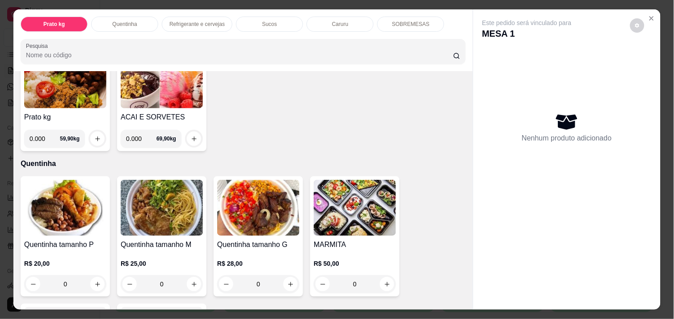
click at [461, 300] on div "Item avulso Prato kg Prato kg 0.000 59,90 kg ACAI E SORVETES 0.000 69,90 kg Que…" at bounding box center [243, 190] width 460 height 238
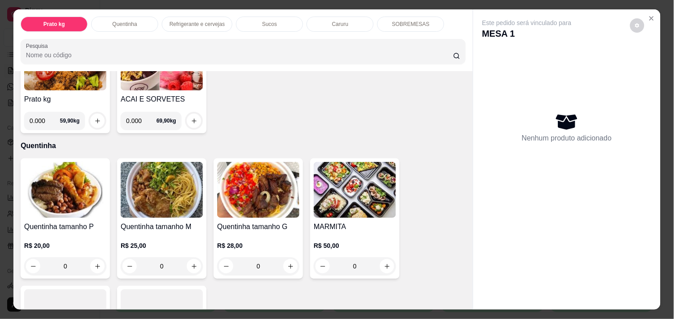
click at [461, 300] on div "Item avulso Prato kg Prato kg 0.000 59,90 kg ACAI E SORVETES 0.000 69,90 kg Que…" at bounding box center [243, 190] width 460 height 238
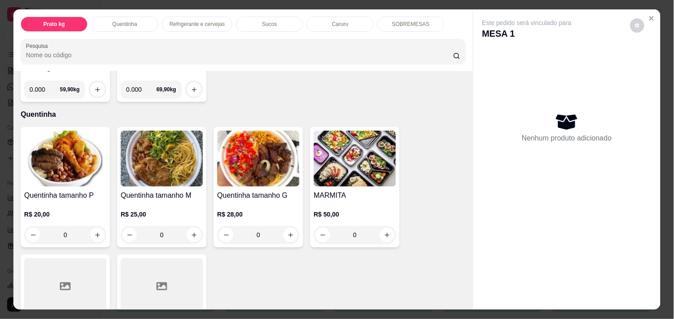
click at [462, 300] on div "Item avulso Prato kg Prato kg 0.000 59,90 kg ACAI E SORVETES 0.000 69,90 kg Que…" at bounding box center [243, 190] width 460 height 238
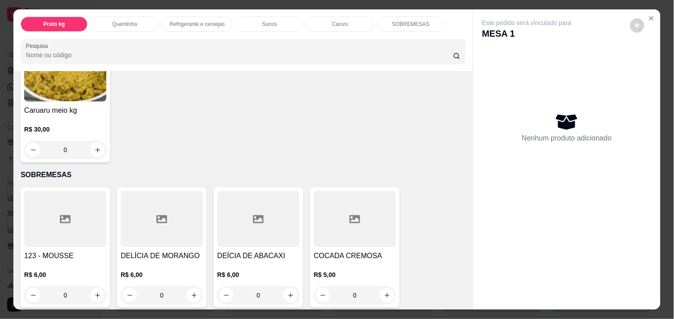
scroll to position [1038, 0]
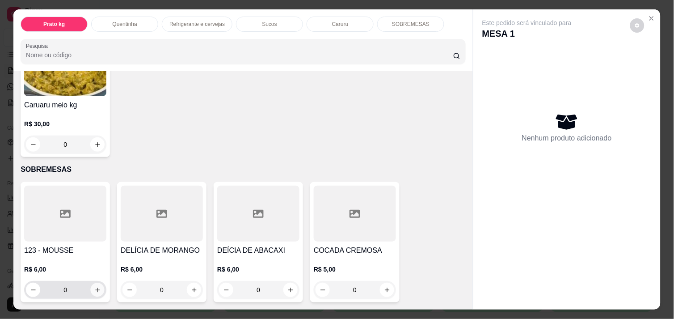
click at [92, 283] on button "increase-product-quantity" at bounding box center [98, 290] width 14 height 14
type input "1"
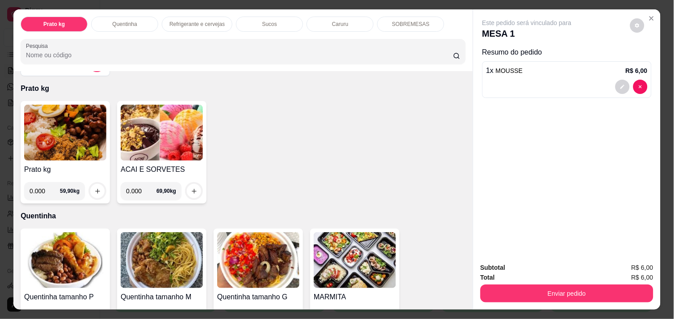
scroll to position [25, 0]
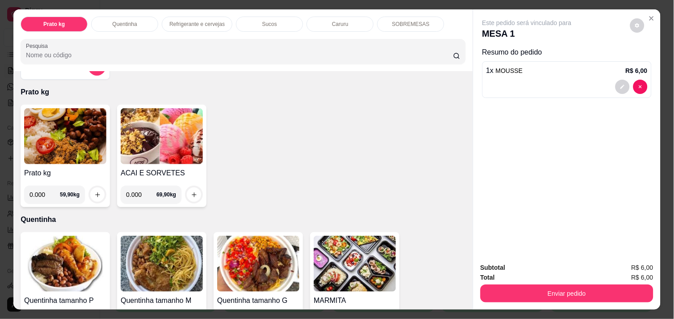
click at [137, 191] on input "0.000" at bounding box center [141, 195] width 30 height 18
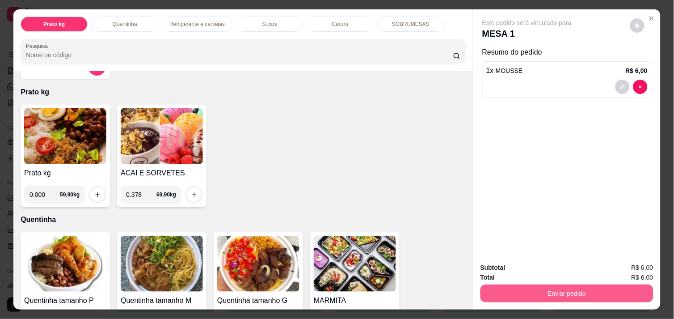
type input "0.378"
click at [546, 288] on button "Enviar pedido" at bounding box center [567, 292] width 168 height 17
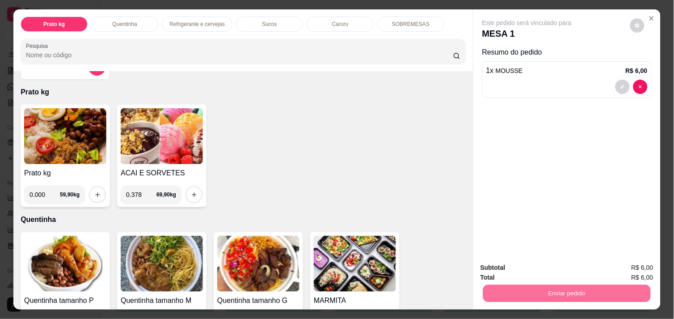
click at [516, 263] on button "Não registrar e enviar pedido" at bounding box center [537, 267] width 90 height 17
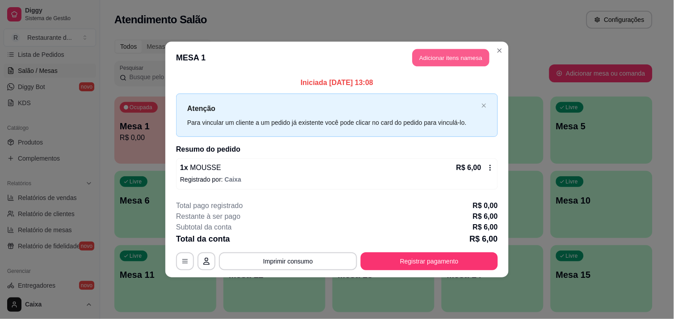
click at [449, 51] on button "Adicionar itens na mesa" at bounding box center [451, 57] width 77 height 17
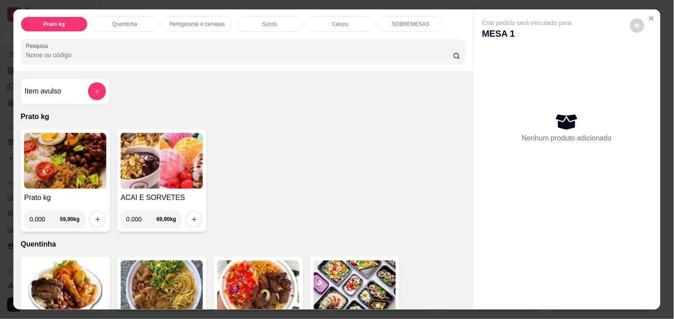
click at [141, 215] on input "0.000" at bounding box center [141, 219] width 30 height 18
type input "0.378"
click at [191, 216] on icon "increase-product-quantity" at bounding box center [194, 219] width 7 height 7
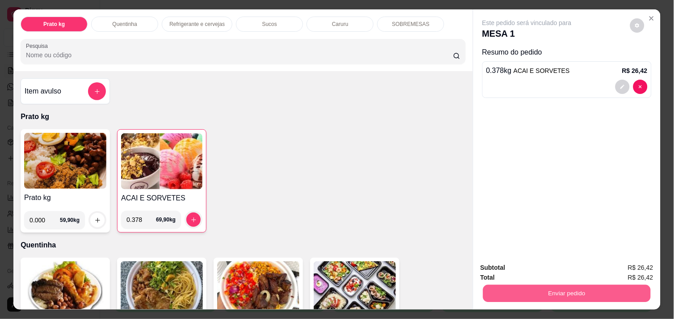
click at [506, 290] on button "Enviar pedido" at bounding box center [567, 292] width 168 height 17
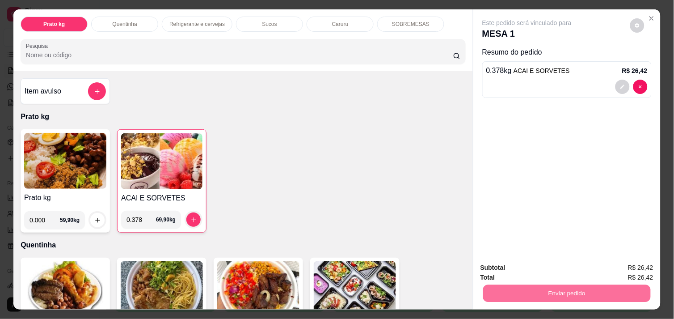
click at [542, 263] on button "Não registrar e enviar pedido" at bounding box center [537, 267] width 90 height 17
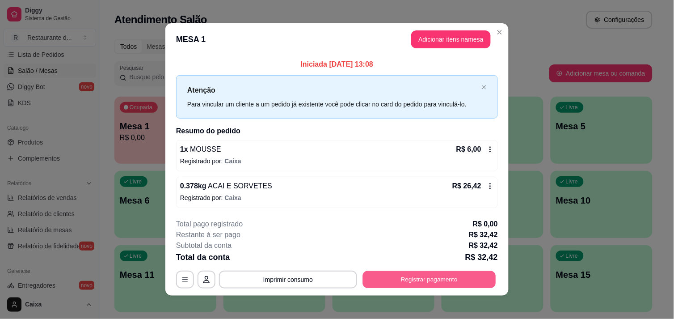
click at [427, 278] on button "Registrar pagamento" at bounding box center [429, 279] width 133 height 17
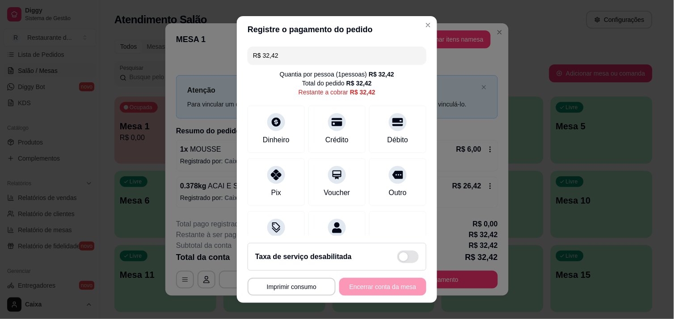
click at [275, 59] on input "R$ 32,42" at bounding box center [337, 56] width 168 height 18
click at [275, 118] on icon at bounding box center [277, 120] width 12 height 12
click at [325, 138] on div "Crédito" at bounding box center [337, 139] width 25 height 12
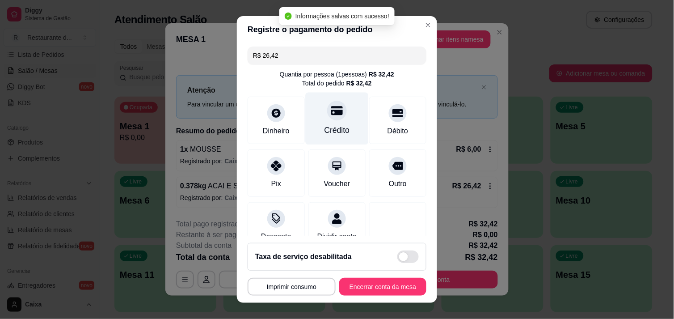
type input "R$ 0,00"
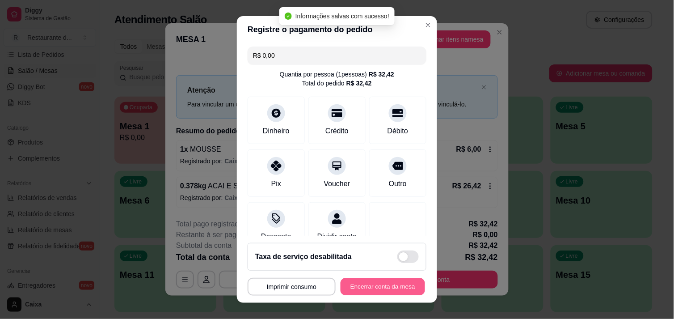
click at [361, 283] on button "Encerrar conta da mesa" at bounding box center [383, 286] width 85 height 17
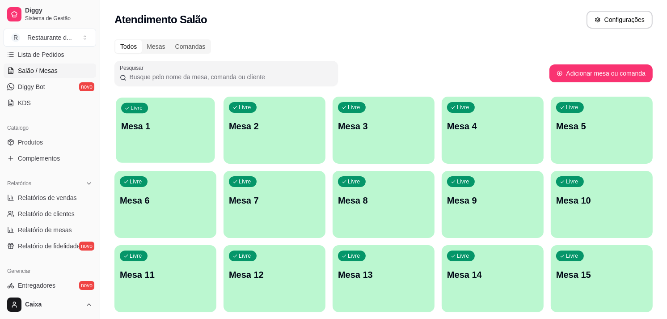
click at [172, 129] on p "Mesa 1" at bounding box center [165, 126] width 89 height 12
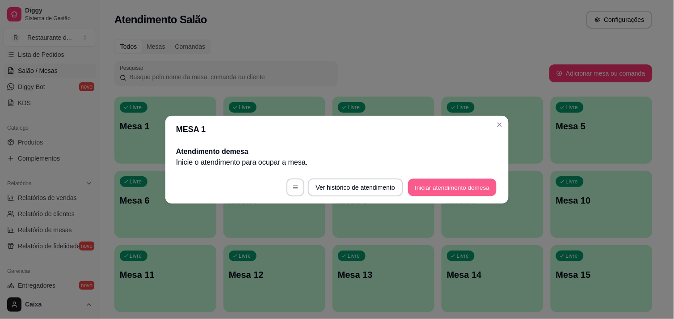
click at [434, 189] on button "Iniciar atendimento de mesa" at bounding box center [452, 186] width 89 height 17
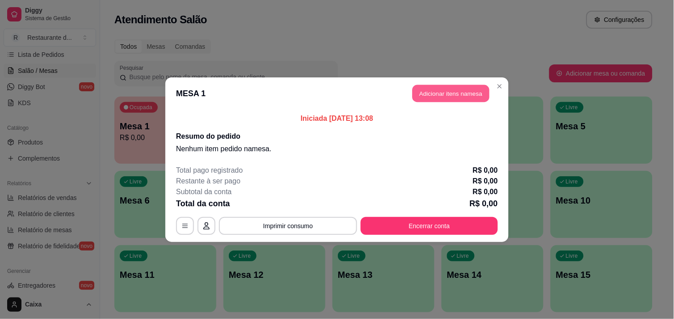
click at [454, 97] on button "Adicionar itens na mesa" at bounding box center [451, 93] width 77 height 17
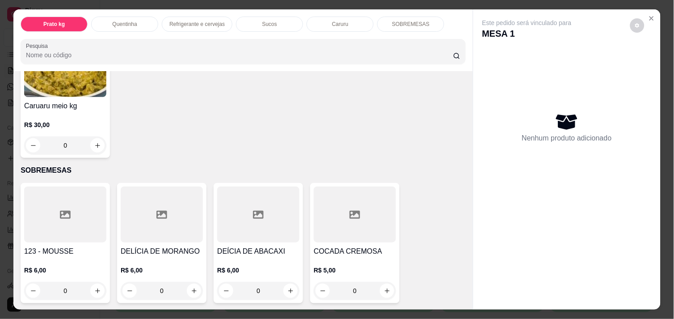
scroll to position [1038, 0]
click at [94, 288] on icon "increase-product-quantity" at bounding box center [97, 290] width 7 height 7
type input "1"
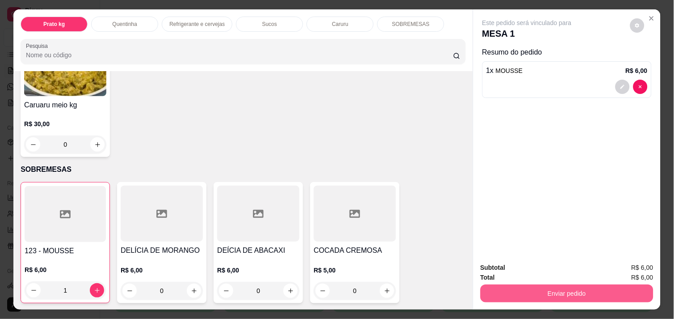
click at [495, 285] on button "Enviar pedido" at bounding box center [567, 293] width 173 height 18
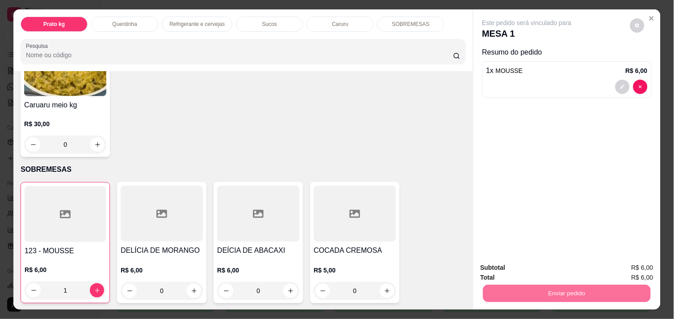
click at [515, 269] on button "Não registrar e enviar pedido" at bounding box center [537, 267] width 90 height 17
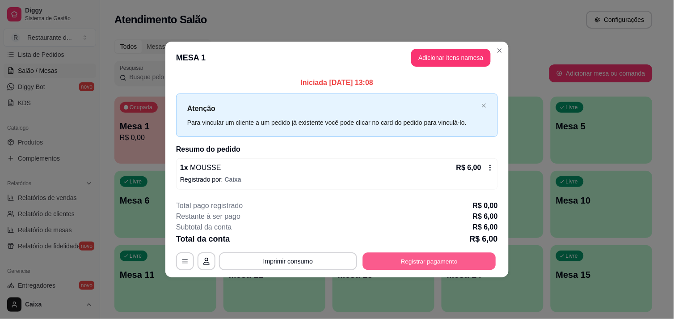
click at [439, 258] on button "Registrar pagamento" at bounding box center [429, 261] width 133 height 17
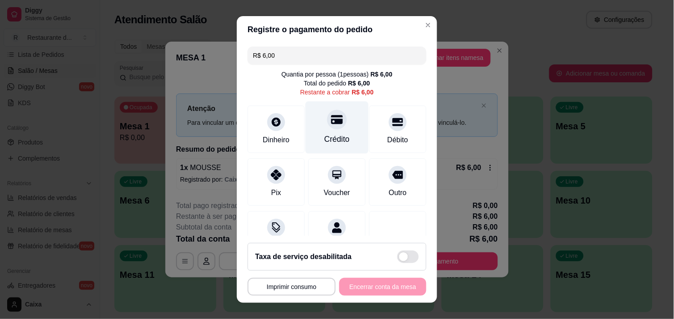
click at [332, 128] on div "Crédito" at bounding box center [337, 127] width 63 height 52
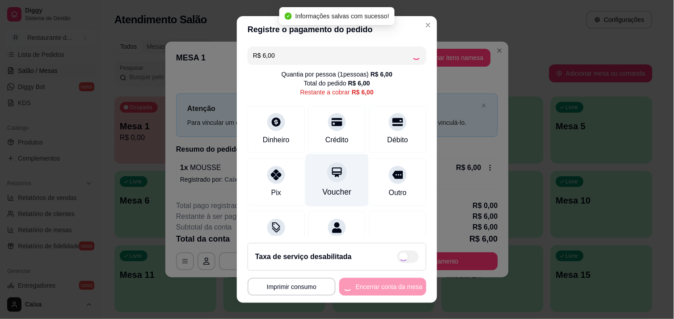
type input "R$ 0,00"
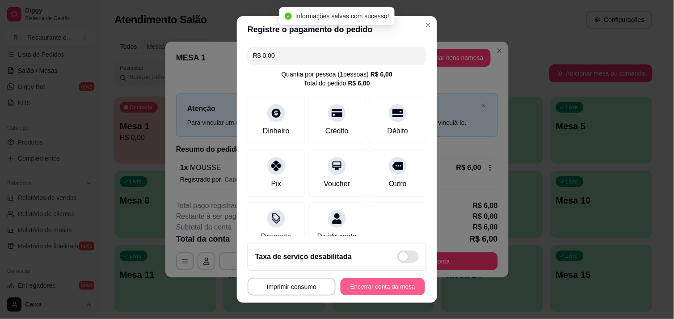
click at [357, 280] on button "Encerrar conta da mesa" at bounding box center [383, 286] width 85 height 17
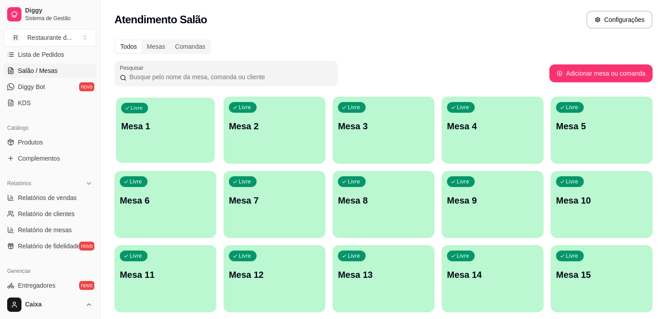
click at [176, 133] on div "Livre Mesa 1" at bounding box center [165, 124] width 99 height 55
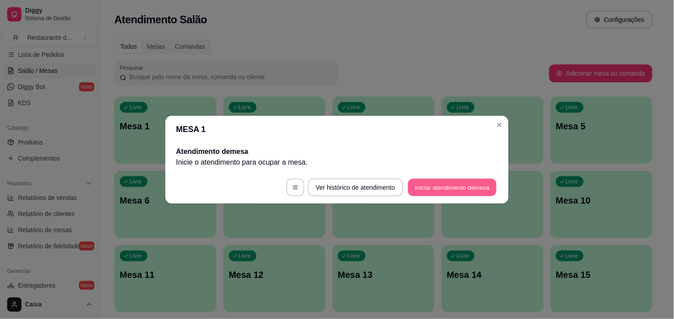
click at [418, 180] on button "Iniciar atendimento de mesa" at bounding box center [452, 186] width 89 height 17
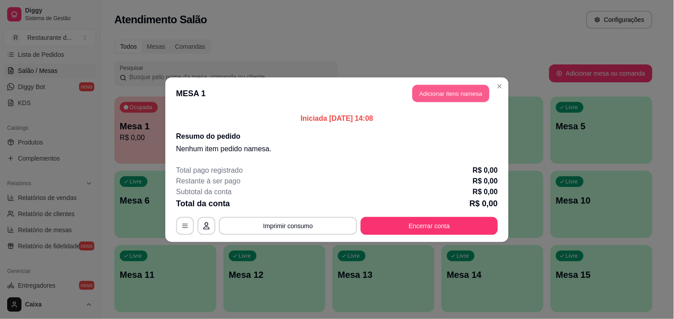
click at [462, 97] on button "Adicionar itens na mesa" at bounding box center [451, 93] width 77 height 17
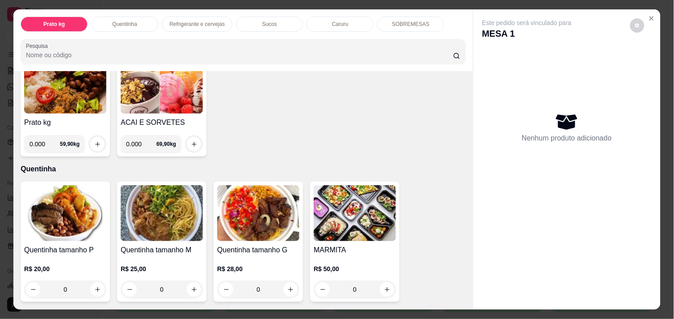
scroll to position [99, 0]
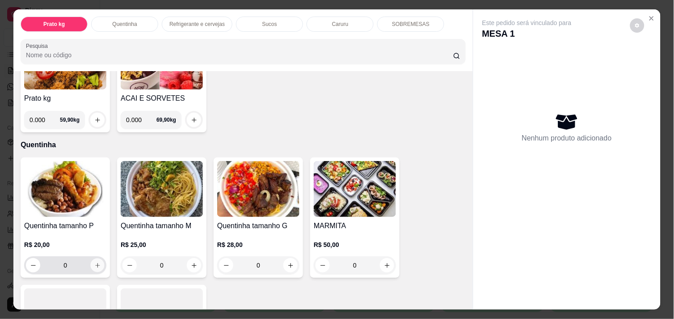
click at [95, 262] on icon "increase-product-quantity" at bounding box center [97, 265] width 7 height 7
type input "1"
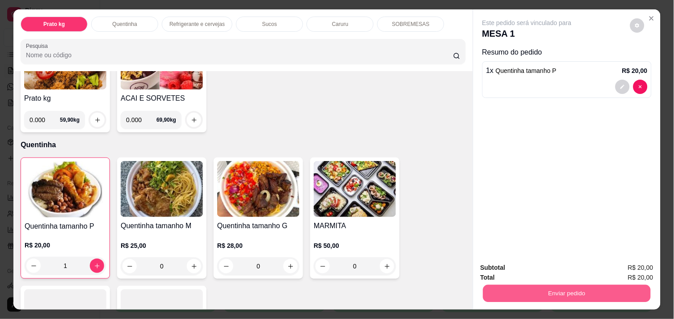
click at [570, 284] on button "Enviar pedido" at bounding box center [567, 292] width 168 height 17
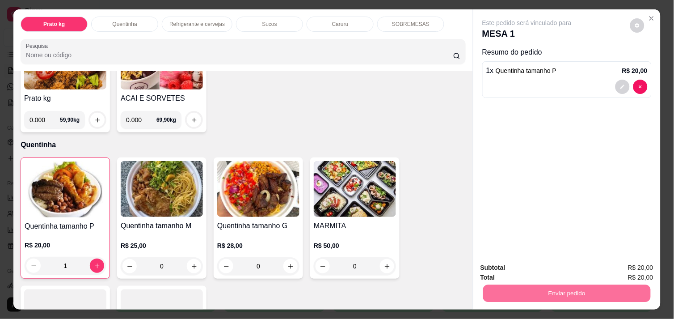
click at [530, 269] on button "Não registrar e enviar pedido" at bounding box center [537, 267] width 93 height 17
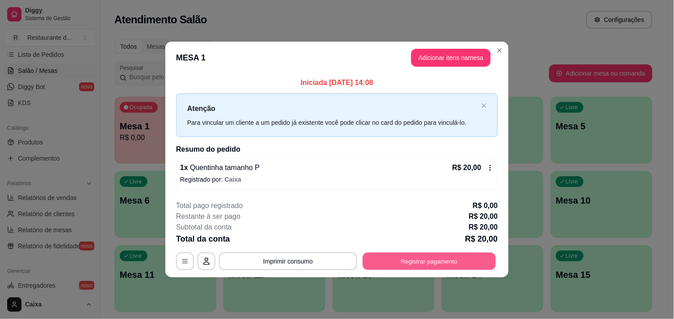
click at [452, 257] on button "Registrar pagamento" at bounding box center [429, 261] width 133 height 17
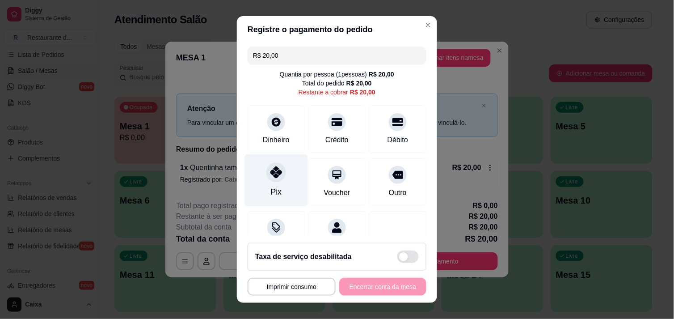
click at [274, 173] on icon at bounding box center [277, 172] width 12 height 12
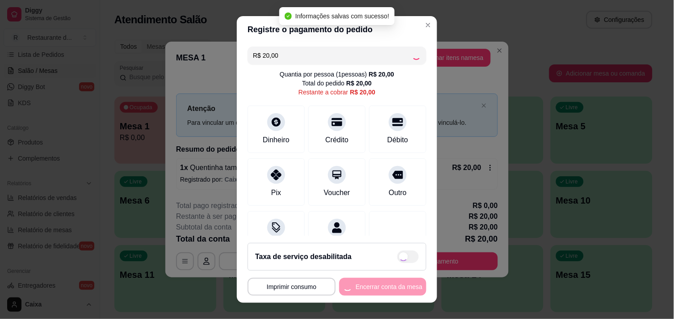
type input "R$ 0,00"
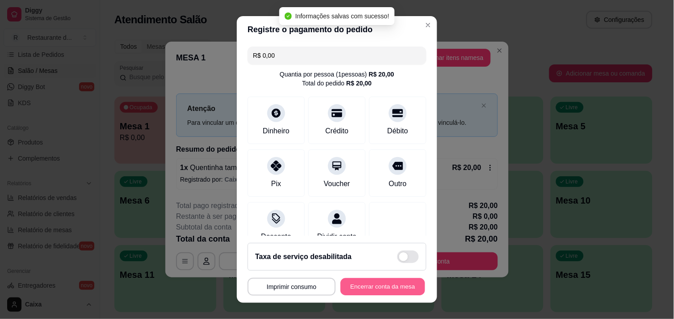
click at [363, 287] on button "Encerrar conta da mesa" at bounding box center [383, 286] width 85 height 17
